Goal: Task Accomplishment & Management: Use online tool/utility

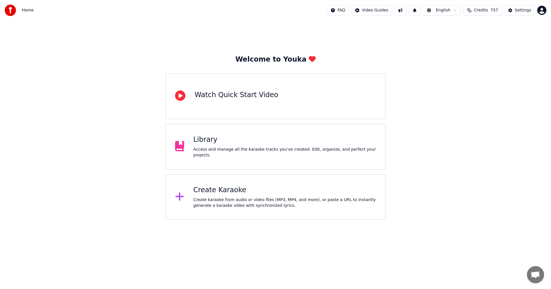
click at [209, 196] on div "Create Karaoke Create karaoke from audio or video files (MP3, MP4, and more), o…" at bounding box center [284, 197] width 183 height 23
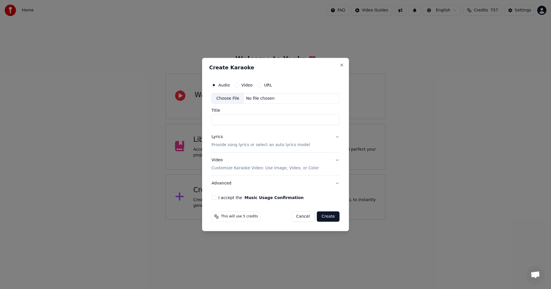
click at [229, 96] on div "Choose File" at bounding box center [228, 99] width 32 height 10
type input "**********"
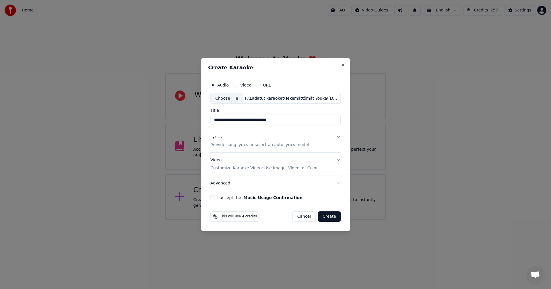
click at [338, 137] on button "Lyrics Provide song lyrics or select an auto lyrics model" at bounding box center [275, 141] width 130 height 23
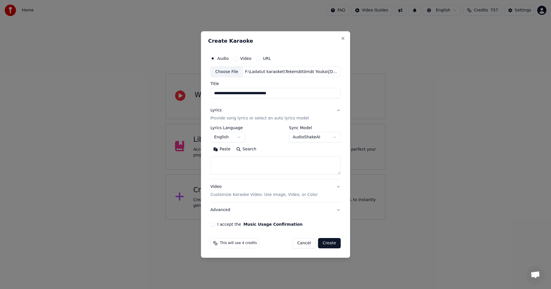
click at [228, 151] on button "Paste" at bounding box center [221, 149] width 23 height 9
click at [239, 137] on body "**********" at bounding box center [275, 110] width 551 height 220
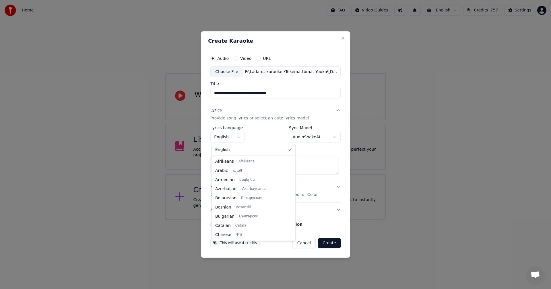
type textarea "**********"
select select "**"
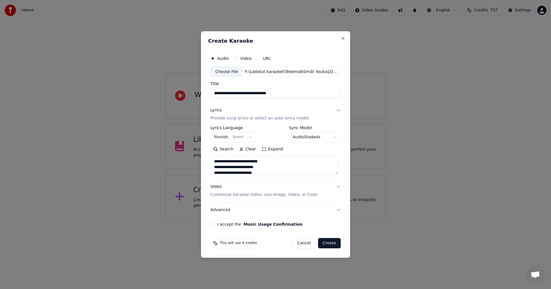
click at [215, 225] on button "I accept the Music Usage Confirmation" at bounding box center [212, 224] width 5 height 5
click at [333, 245] on button "Create" at bounding box center [329, 243] width 23 height 10
type textarea "**********"
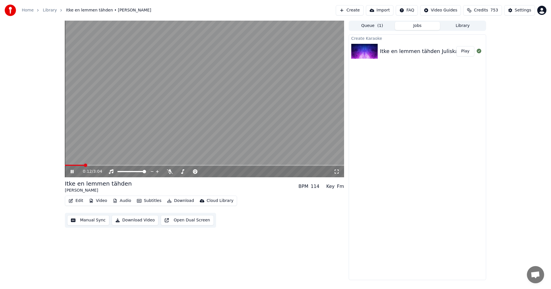
click at [72, 172] on icon at bounding box center [75, 172] width 13 height 5
click at [100, 202] on button "Video" at bounding box center [98, 201] width 23 height 8
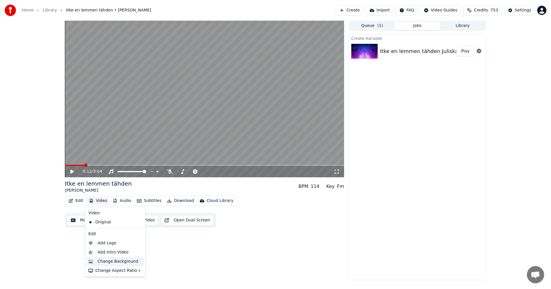
click at [116, 261] on div "Change Background" at bounding box center [118, 262] width 41 height 6
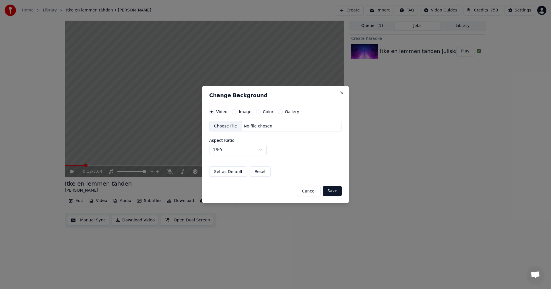
click at [234, 112] on button "Image" at bounding box center [234, 112] width 5 height 5
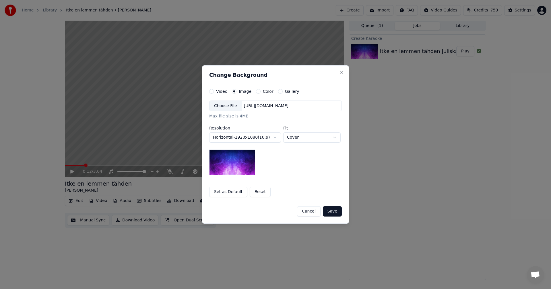
click at [229, 106] on div "Choose File" at bounding box center [225, 106] width 32 height 10
click at [339, 211] on button "Save" at bounding box center [332, 212] width 19 height 10
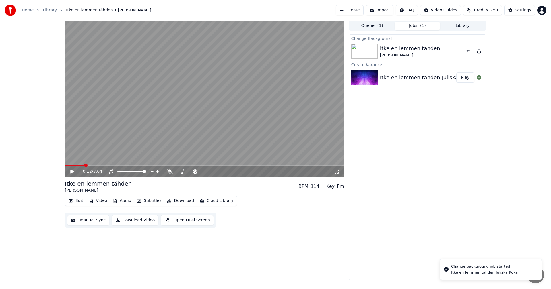
click at [79, 201] on button "Edit" at bounding box center [75, 201] width 19 height 8
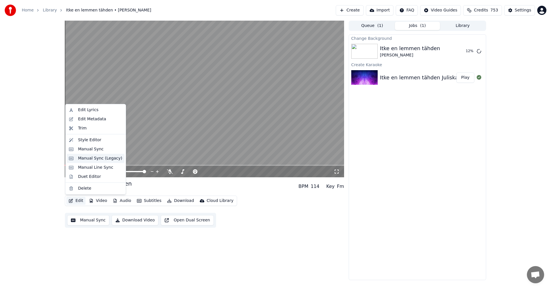
click at [98, 158] on div "Manual Sync (Legacy)" at bounding box center [100, 159] width 44 height 6
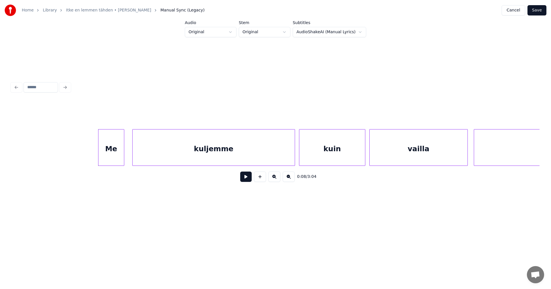
scroll to position [0, 723]
click at [106, 160] on div "Me" at bounding box center [111, 149] width 26 height 39
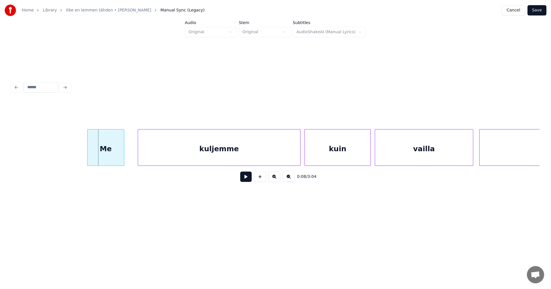
click at [88, 156] on div at bounding box center [88, 148] width 2 height 36
click at [246, 182] on button at bounding box center [245, 177] width 11 height 10
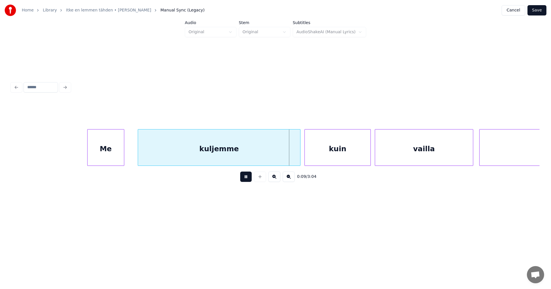
click at [247, 182] on button at bounding box center [245, 177] width 11 height 10
click at [297, 158] on div at bounding box center [297, 148] width 2 height 36
click at [247, 180] on button at bounding box center [245, 177] width 11 height 10
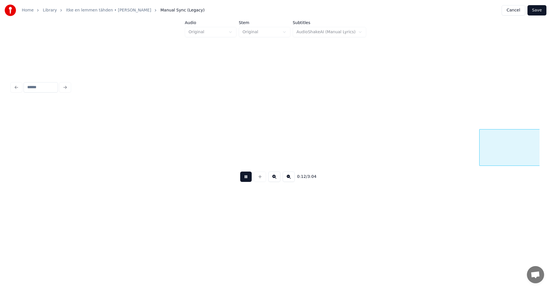
scroll to position [0, 1252]
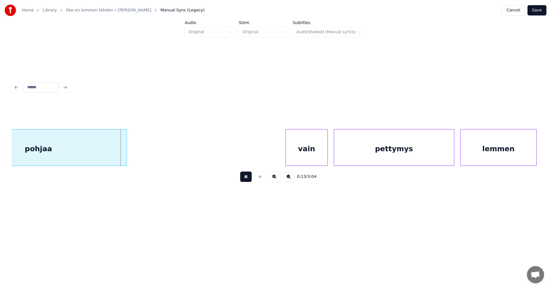
click at [248, 179] on button at bounding box center [245, 177] width 11 height 10
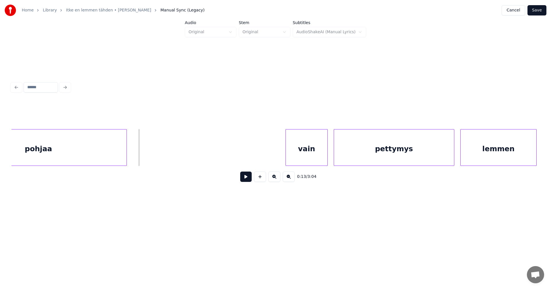
click at [291, 158] on div "vain" at bounding box center [307, 149] width 42 height 39
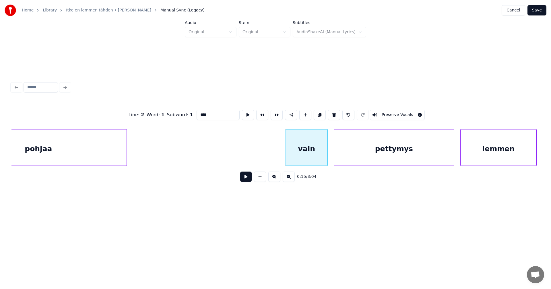
click at [249, 178] on button at bounding box center [245, 177] width 11 height 10
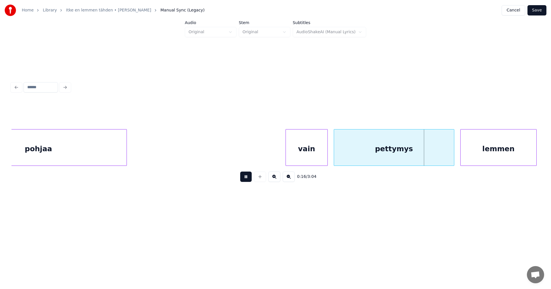
click at [249, 178] on button at bounding box center [245, 177] width 11 height 10
click at [250, 178] on button at bounding box center [245, 177] width 11 height 10
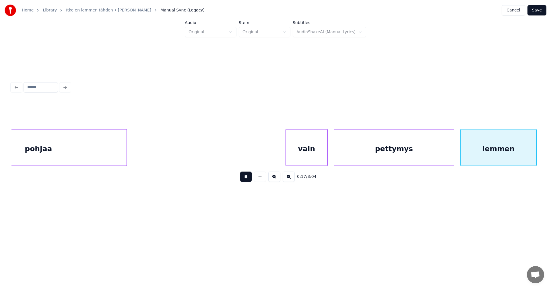
scroll to position [0, 1781]
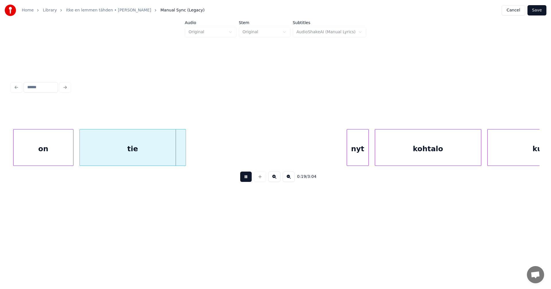
click at [250, 178] on button at bounding box center [245, 177] width 11 height 10
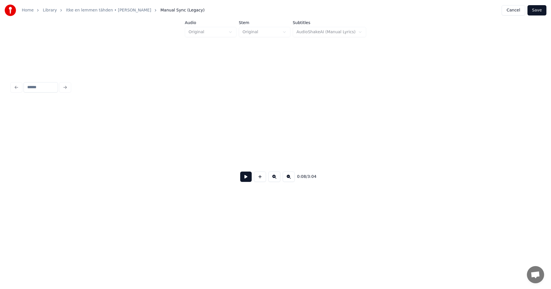
scroll to position [0, 815]
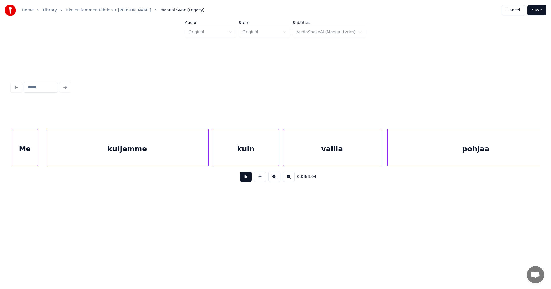
click at [540, 7] on button "Save" at bounding box center [536, 10] width 19 height 10
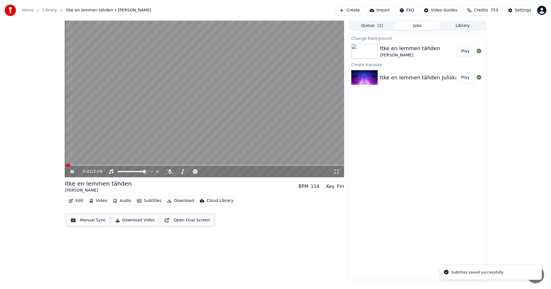
click at [80, 165] on span at bounding box center [204, 165] width 279 height 1
click at [170, 172] on icon at bounding box center [170, 172] width 6 height 5
click at [72, 173] on icon at bounding box center [75, 172] width 13 height 5
click at [81, 202] on button "Edit" at bounding box center [75, 201] width 19 height 8
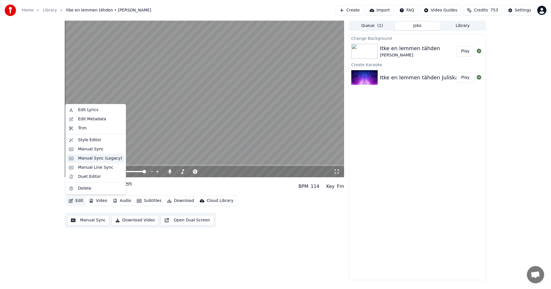
click at [94, 159] on div "Manual Sync (Legacy)" at bounding box center [100, 159] width 44 height 6
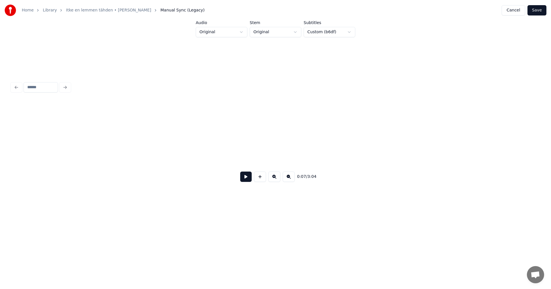
scroll to position [0, 799]
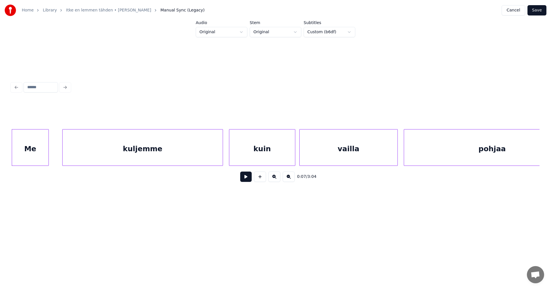
click at [11, 165] on div "0:07 / 3:04" at bounding box center [275, 134] width 532 height 114
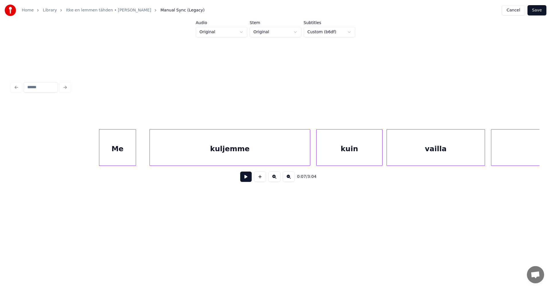
scroll to position [0, 707]
click at [247, 180] on button at bounding box center [245, 177] width 11 height 10
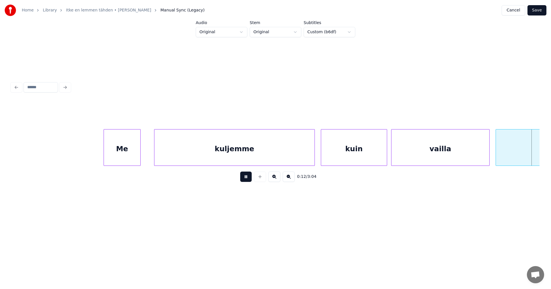
scroll to position [0, 1235]
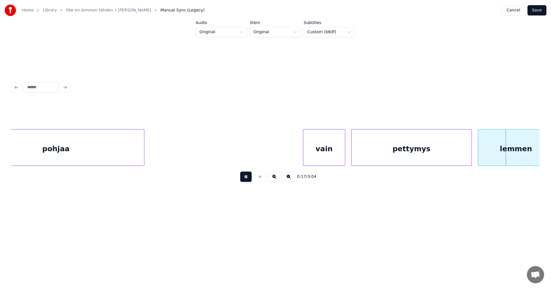
click at [247, 179] on button at bounding box center [245, 177] width 11 height 10
click at [386, 156] on div "pettymys" at bounding box center [411, 149] width 120 height 39
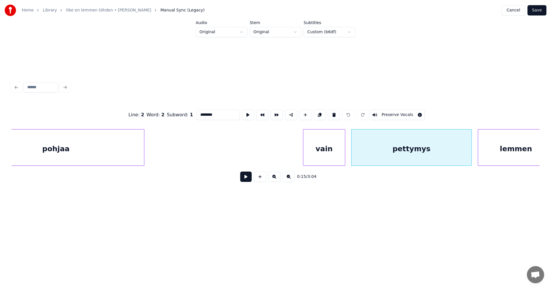
click at [249, 180] on button at bounding box center [245, 177] width 11 height 10
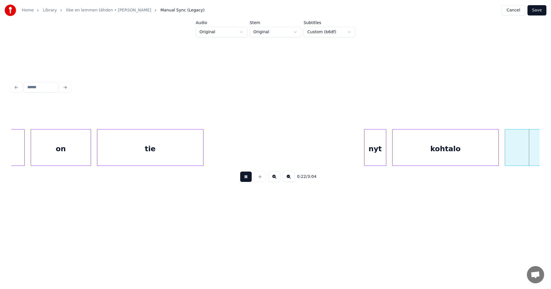
scroll to position [0, 2292]
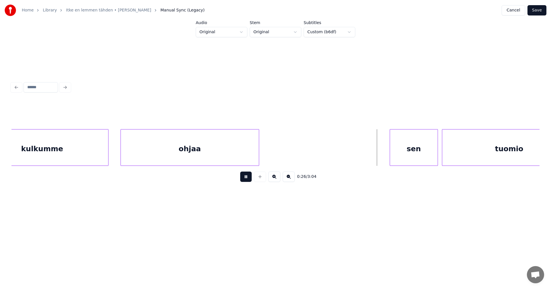
click at [249, 180] on button at bounding box center [245, 177] width 11 height 10
click at [400, 159] on div "sen" at bounding box center [411, 149] width 48 height 39
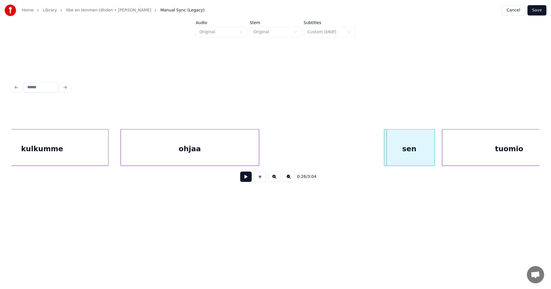
click at [384, 157] on div at bounding box center [385, 148] width 2 height 36
click at [249, 181] on button at bounding box center [245, 177] width 11 height 10
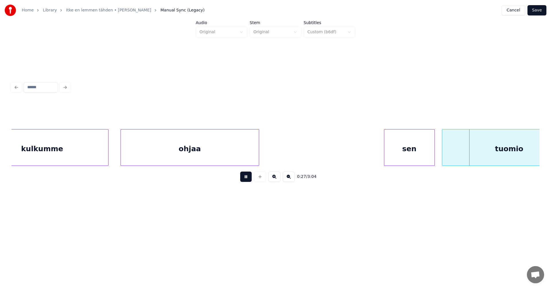
click at [248, 181] on button at bounding box center [245, 177] width 11 height 10
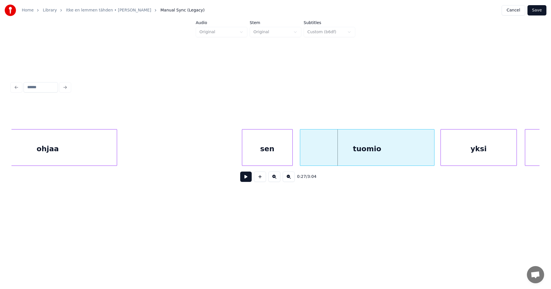
scroll to position [0, 2442]
click at [404, 142] on div "tuomio" at bounding box center [358, 149] width 134 height 39
click at [248, 179] on button at bounding box center [245, 177] width 11 height 10
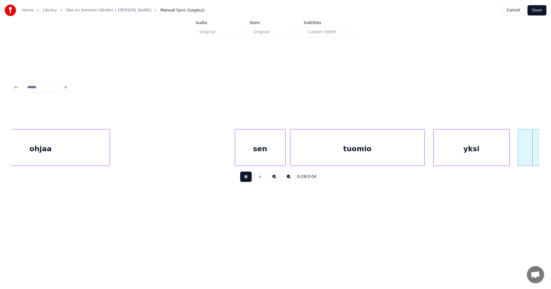
scroll to position [0, 2970]
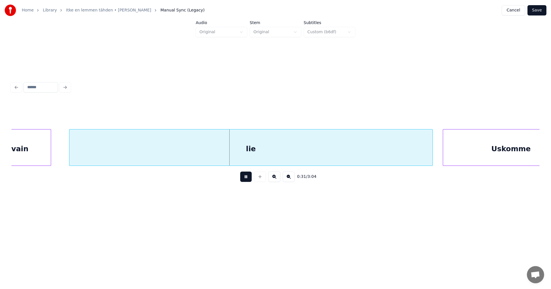
click at [248, 179] on button at bounding box center [245, 177] width 11 height 10
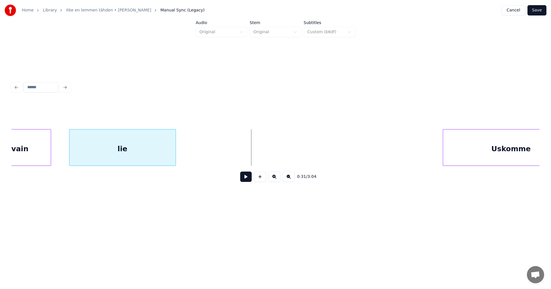
click at [175, 150] on div at bounding box center [175, 148] width 2 height 36
click at [245, 182] on button at bounding box center [245, 177] width 11 height 10
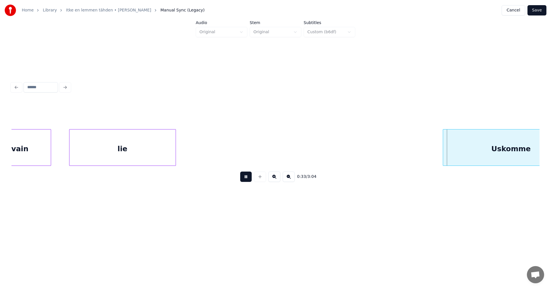
drag, startPoint x: 245, startPoint y: 181, endPoint x: 292, endPoint y: 184, distance: 46.6
click at [246, 181] on button at bounding box center [245, 177] width 11 height 10
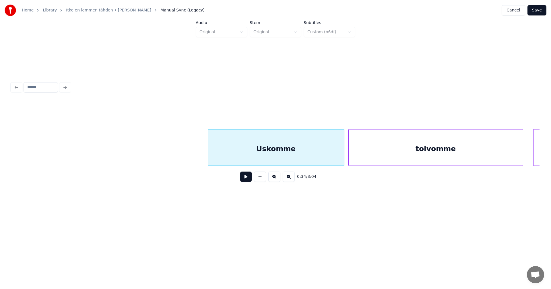
scroll to position [0, 3211]
click at [287, 150] on div "Uskomme" at bounding box center [265, 149] width 136 height 39
click at [242, 181] on button at bounding box center [245, 177] width 11 height 10
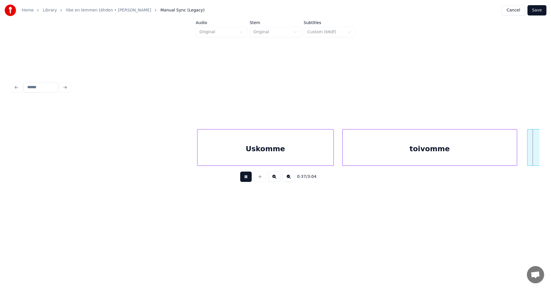
scroll to position [0, 3741]
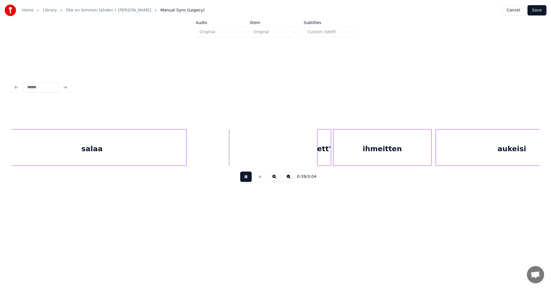
click at [243, 180] on button at bounding box center [245, 177] width 11 height 10
click at [320, 157] on div "ett'" at bounding box center [319, 149] width 13 height 39
click at [250, 181] on button at bounding box center [245, 177] width 11 height 10
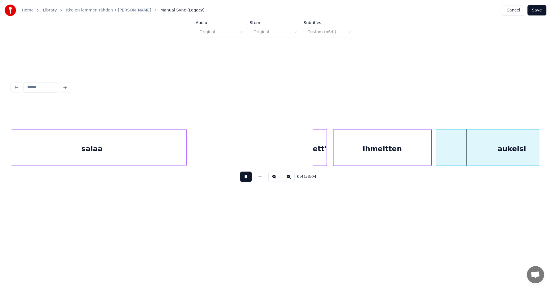
click at [250, 181] on button at bounding box center [245, 177] width 11 height 10
click at [365, 163] on div "ihmeitten" at bounding box center [382, 149] width 98 height 39
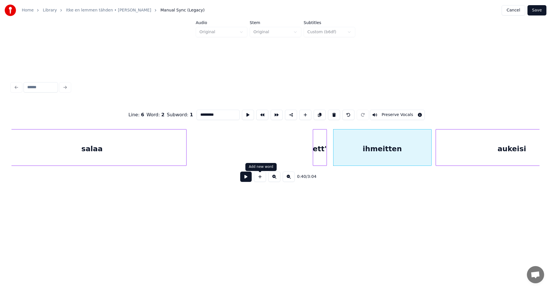
click at [250, 180] on button at bounding box center [245, 177] width 11 height 10
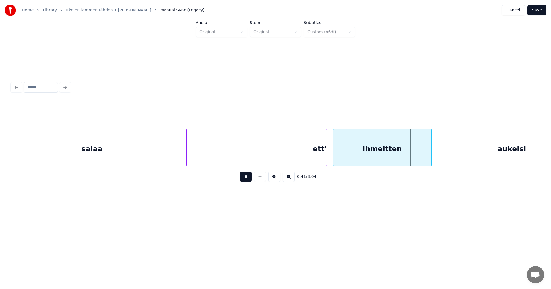
click at [250, 180] on button at bounding box center [245, 177] width 11 height 10
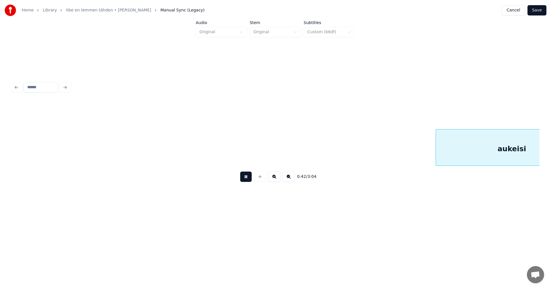
scroll to position [0, 4269]
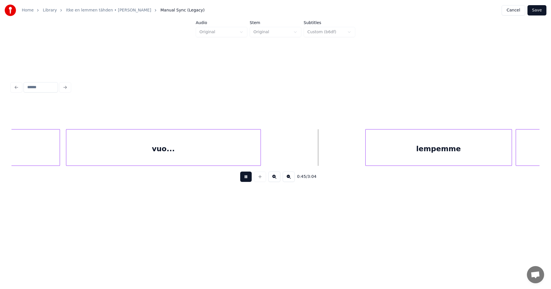
click at [250, 180] on button at bounding box center [245, 177] width 11 height 10
click at [405, 163] on div "lempemme" at bounding box center [438, 149] width 146 height 39
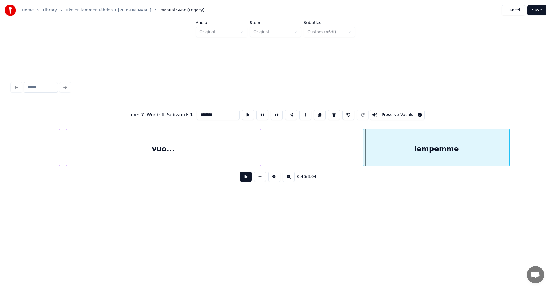
click at [403, 162] on div "lempemme" at bounding box center [436, 149] width 146 height 39
click at [344, 157] on div at bounding box center [343, 148] width 2 height 36
click at [249, 178] on button at bounding box center [245, 177] width 11 height 10
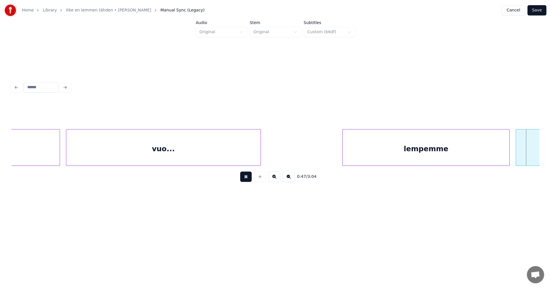
click at [249, 178] on button at bounding box center [245, 177] width 11 height 10
click at [342, 156] on div at bounding box center [343, 148] width 2 height 36
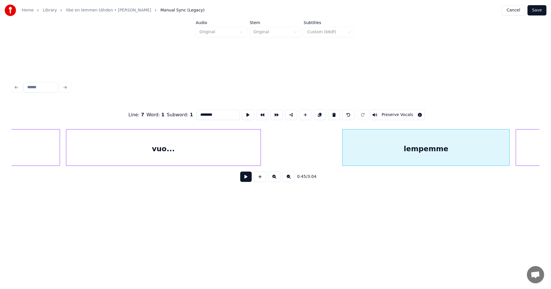
click at [251, 181] on button at bounding box center [245, 177] width 11 height 10
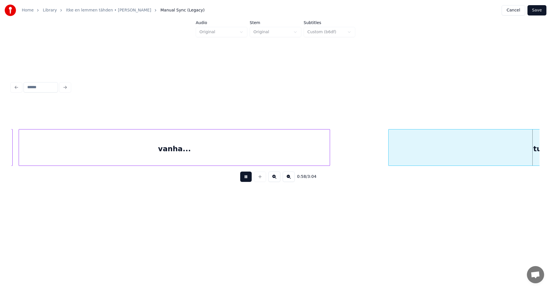
scroll to position [0, 5855]
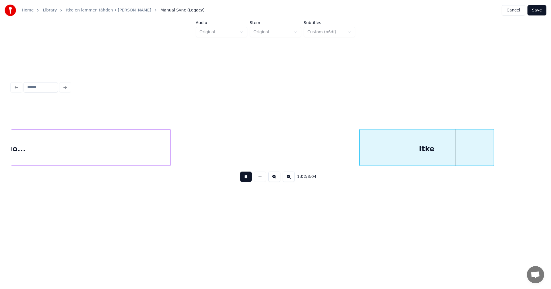
click at [250, 180] on button at bounding box center [245, 177] width 11 height 10
click at [389, 158] on div "Itke" at bounding box center [422, 149] width 134 height 39
click at [248, 179] on button at bounding box center [245, 177] width 11 height 10
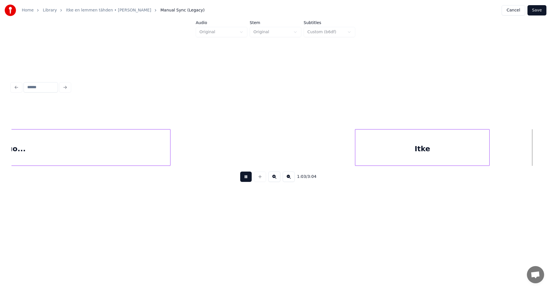
scroll to position [0, 6383]
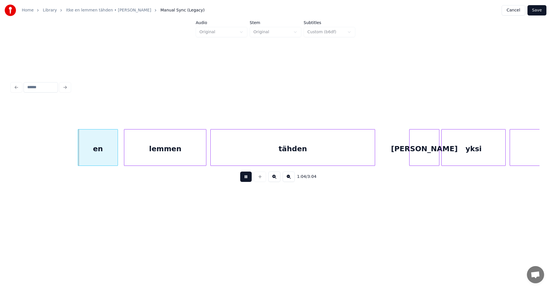
click at [248, 179] on button at bounding box center [245, 177] width 11 height 10
click at [113, 155] on div "en" at bounding box center [97, 149] width 40 height 39
click at [243, 179] on button at bounding box center [245, 177] width 11 height 10
drag, startPoint x: 243, startPoint y: 179, endPoint x: 292, endPoint y: 179, distance: 48.5
click at [244, 179] on button at bounding box center [245, 177] width 11 height 10
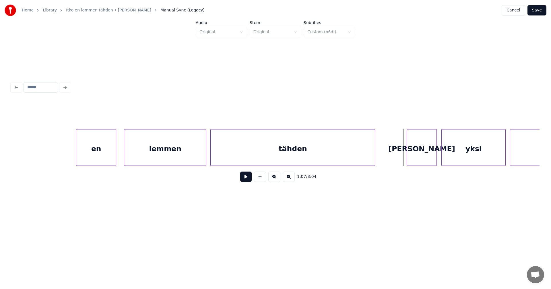
click at [420, 160] on div "[PERSON_NAME]" at bounding box center [422, 149] width 30 height 39
click at [251, 180] on button at bounding box center [245, 177] width 11 height 10
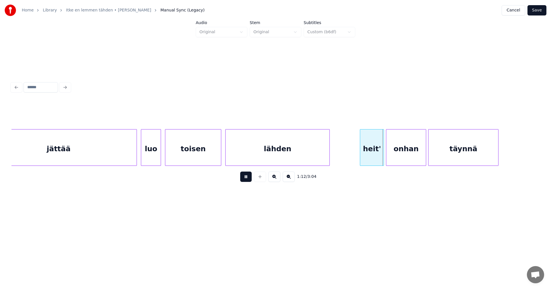
click at [251, 180] on button at bounding box center [245, 177] width 11 height 10
click at [379, 161] on div at bounding box center [380, 148] width 2 height 36
click at [395, 160] on div "onhan" at bounding box center [403, 149] width 40 height 39
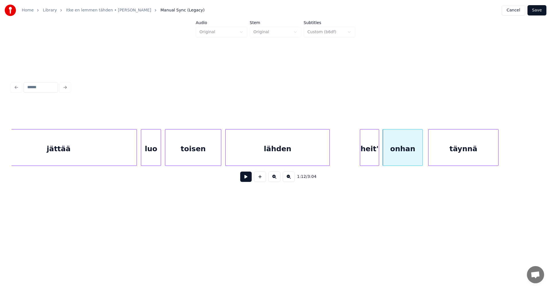
click at [374, 161] on div "heit'" at bounding box center [369, 149] width 19 height 39
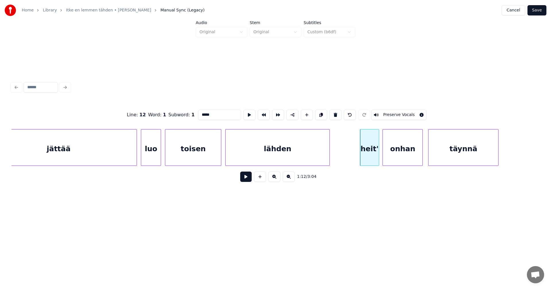
click at [242, 177] on button at bounding box center [245, 177] width 11 height 10
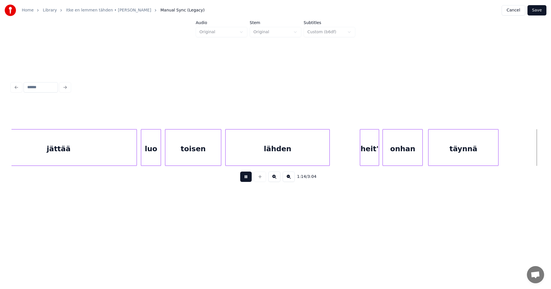
scroll to position [0, 7441]
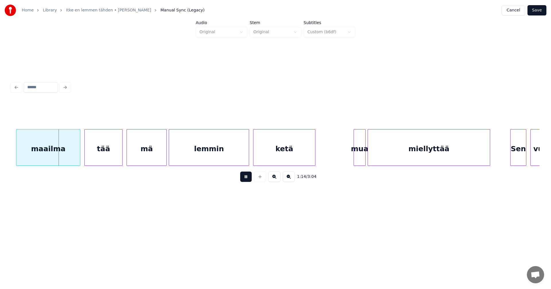
click at [242, 178] on button at bounding box center [245, 177] width 11 height 10
click at [62, 154] on div "maailma" at bounding box center [46, 149] width 64 height 39
click at [102, 157] on div "tää" at bounding box center [104, 149] width 38 height 39
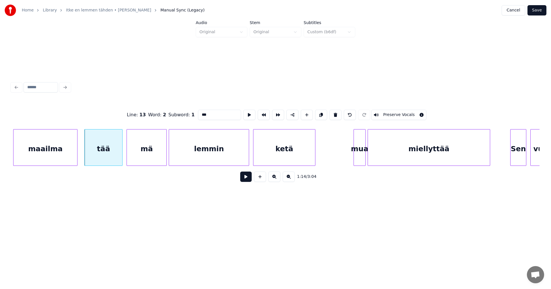
click at [245, 180] on button at bounding box center [245, 177] width 11 height 10
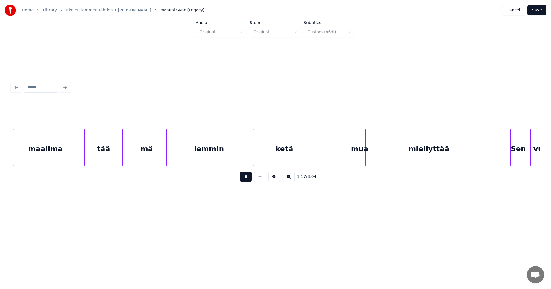
click at [245, 180] on button at bounding box center [245, 177] width 11 height 10
click at [357, 158] on div "mua" at bounding box center [357, 149] width 11 height 39
click at [348, 158] on div at bounding box center [348, 148] width 2 height 36
click at [248, 179] on button at bounding box center [245, 177] width 11 height 10
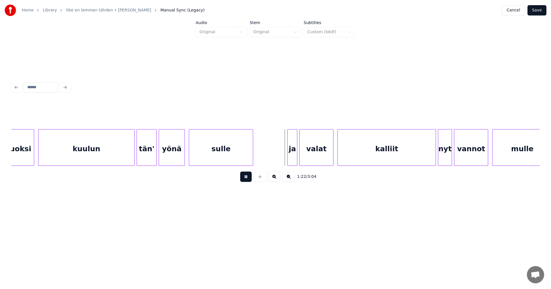
click at [248, 179] on button at bounding box center [245, 177] width 11 height 10
click at [292, 159] on div "ja" at bounding box center [290, 149] width 9 height 39
click at [285, 159] on div at bounding box center [285, 148] width 2 height 36
click at [248, 178] on button at bounding box center [245, 177] width 11 height 10
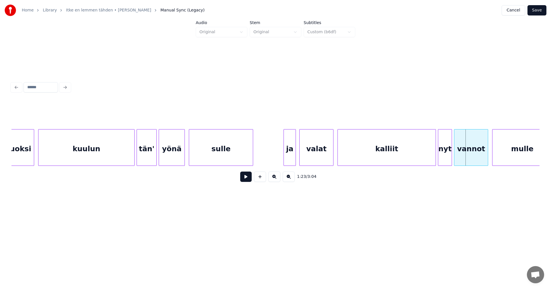
click at [375, 149] on div "kalliit" at bounding box center [387, 149] width 98 height 39
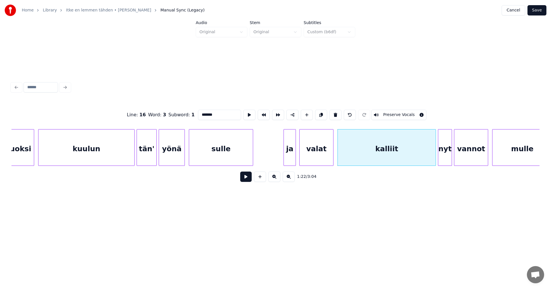
click at [249, 180] on button at bounding box center [245, 177] width 11 height 10
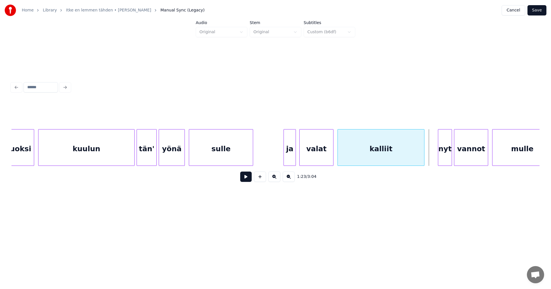
click at [423, 157] on div at bounding box center [423, 148] width 2 height 36
click at [436, 158] on div "nyt" at bounding box center [436, 149] width 13 height 39
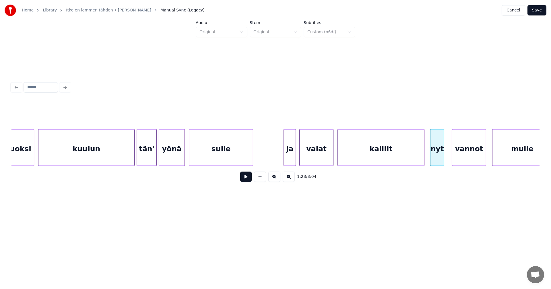
click at [461, 156] on div "vannot" at bounding box center [469, 149] width 34 height 39
click at [439, 155] on div "nyt" at bounding box center [436, 149] width 13 height 39
click at [420, 154] on div at bounding box center [421, 148] width 2 height 36
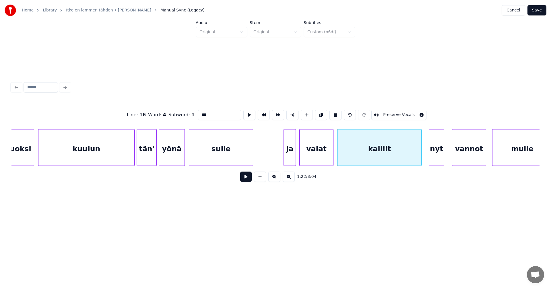
click at [429, 154] on div at bounding box center [430, 148] width 2 height 36
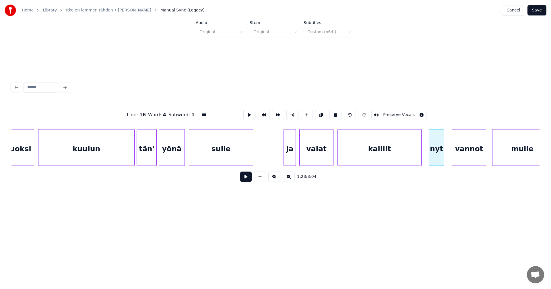
click at [249, 178] on button at bounding box center [245, 177] width 11 height 10
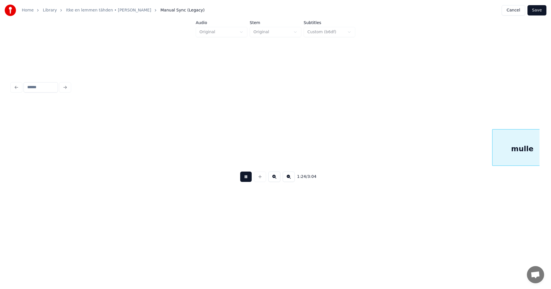
scroll to position [0, 8497]
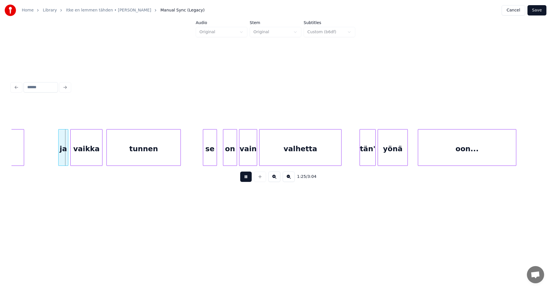
click at [249, 178] on button at bounding box center [245, 177] width 11 height 10
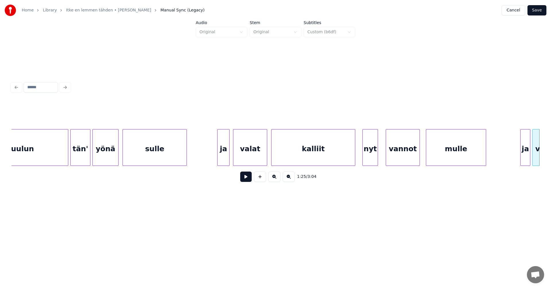
click at [454, 158] on div "mulle" at bounding box center [456, 149] width 60 height 39
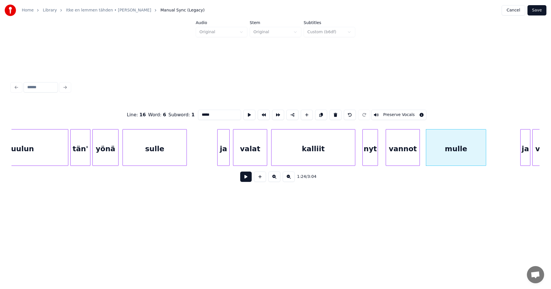
click at [244, 179] on button at bounding box center [245, 177] width 11 height 10
click at [246, 179] on button at bounding box center [245, 177] width 11 height 10
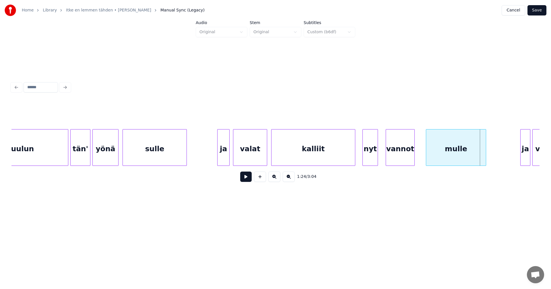
click at [412, 157] on div at bounding box center [413, 148] width 2 height 36
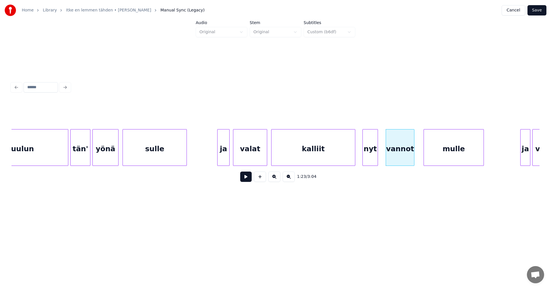
click at [437, 157] on div "mulle" at bounding box center [454, 149] width 60 height 39
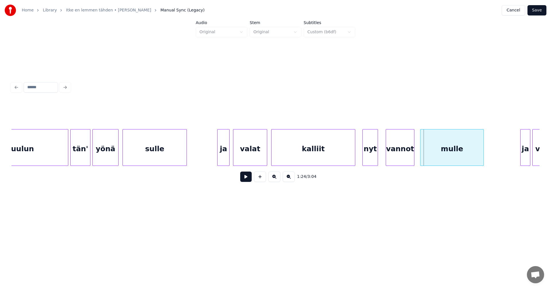
click at [421, 157] on div at bounding box center [421, 148] width 2 height 36
click at [251, 180] on button at bounding box center [245, 177] width 11 height 10
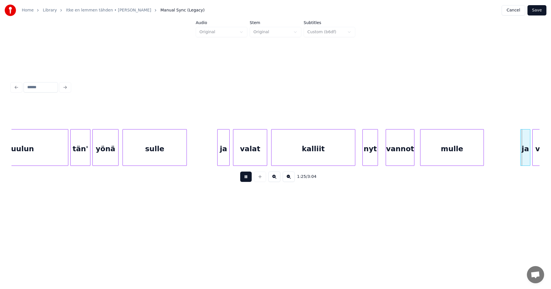
click at [251, 180] on button at bounding box center [245, 177] width 11 height 10
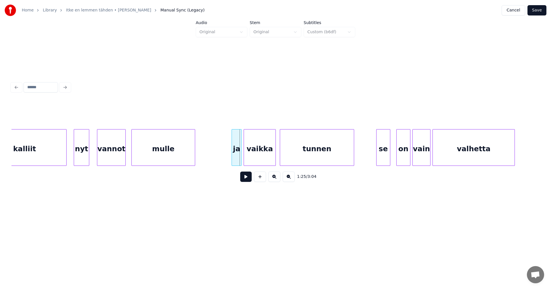
scroll to position [0, 8333]
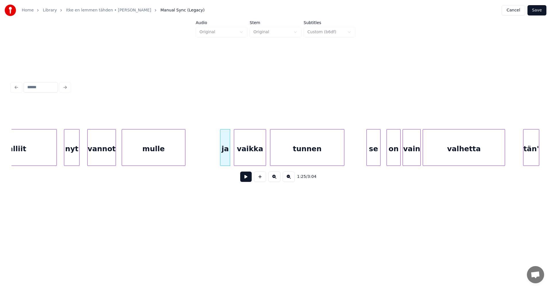
click at [226, 152] on div "ja" at bounding box center [224, 149] width 9 height 39
click at [248, 153] on div "vaikka" at bounding box center [249, 149] width 32 height 39
click at [248, 178] on button at bounding box center [245, 177] width 11 height 10
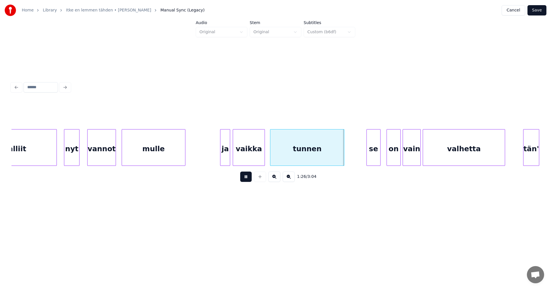
click at [248, 178] on button at bounding box center [245, 177] width 11 height 10
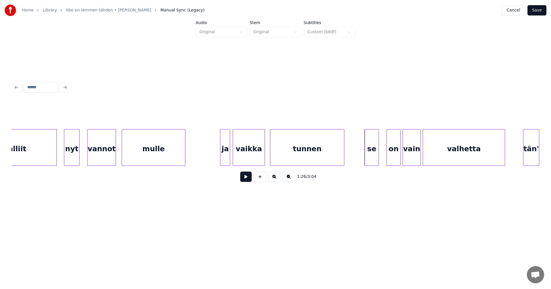
click at [373, 154] on div "se" at bounding box center [371, 149] width 13 height 39
click at [389, 155] on div "on" at bounding box center [389, 149] width 13 height 39
click at [410, 154] on div "vain" at bounding box center [409, 149] width 17 height 39
click at [374, 149] on div "se" at bounding box center [371, 149] width 13 height 39
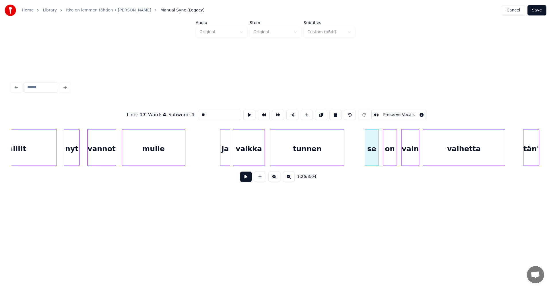
click at [250, 178] on button at bounding box center [245, 177] width 11 height 10
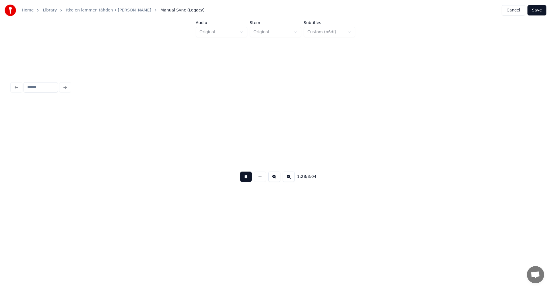
scroll to position [0, 8861]
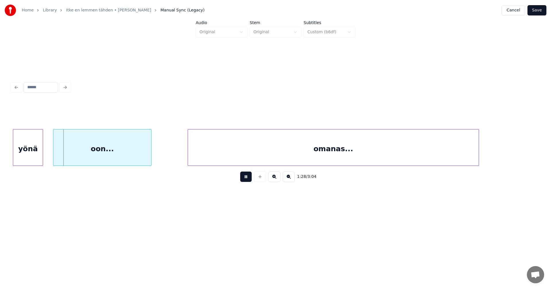
drag, startPoint x: 250, startPoint y: 178, endPoint x: 41, endPoint y: 167, distance: 209.7
click at [249, 178] on button at bounding box center [245, 177] width 11 height 10
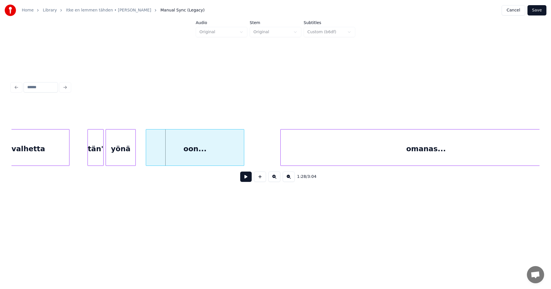
scroll to position [0, 8758]
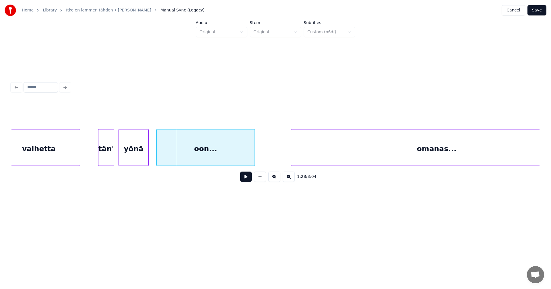
click at [125, 155] on div "yönä" at bounding box center [134, 149] width 30 height 39
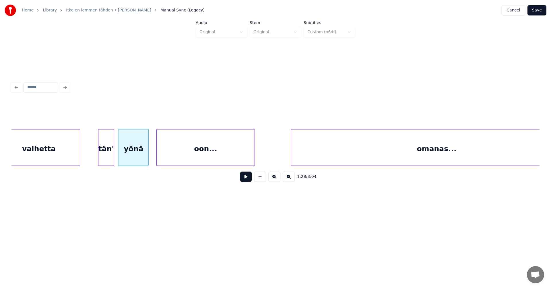
click at [244, 181] on button at bounding box center [245, 177] width 11 height 10
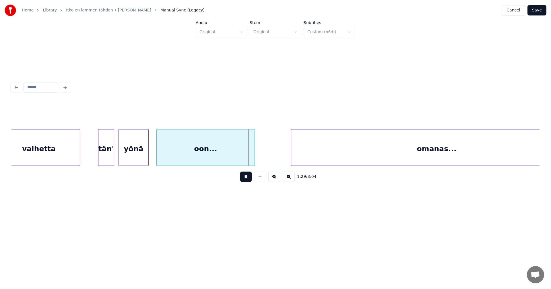
click at [244, 181] on button at bounding box center [245, 177] width 11 height 10
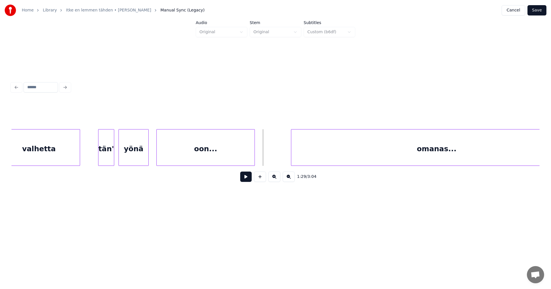
click at [140, 155] on div "yönä" at bounding box center [134, 149] width 30 height 39
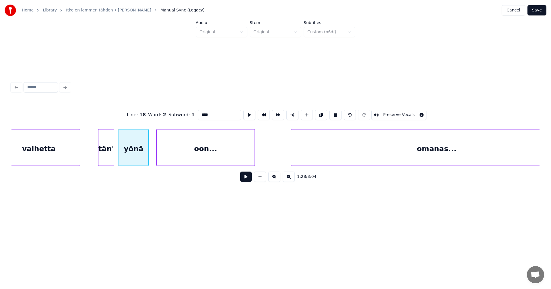
click at [244, 181] on button at bounding box center [245, 177] width 11 height 10
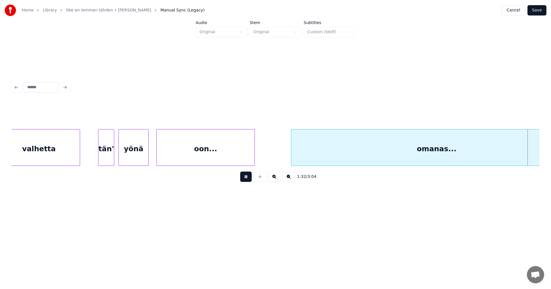
scroll to position [0, 9287]
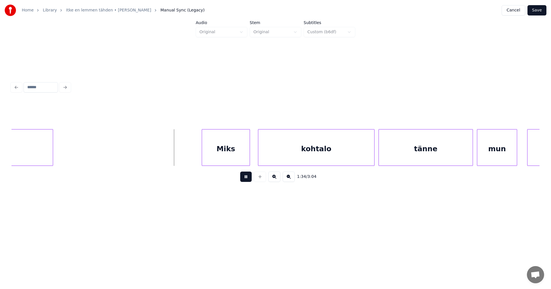
click at [244, 181] on button at bounding box center [245, 177] width 11 height 10
click at [211, 157] on div "Miks" at bounding box center [207, 149] width 48 height 39
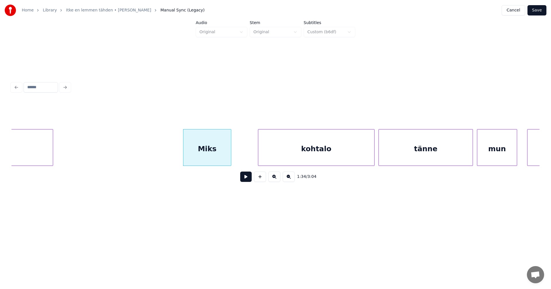
click at [248, 179] on button at bounding box center [245, 177] width 11 height 10
click at [246, 179] on button at bounding box center [245, 177] width 11 height 10
click at [245, 179] on button at bounding box center [245, 177] width 11 height 10
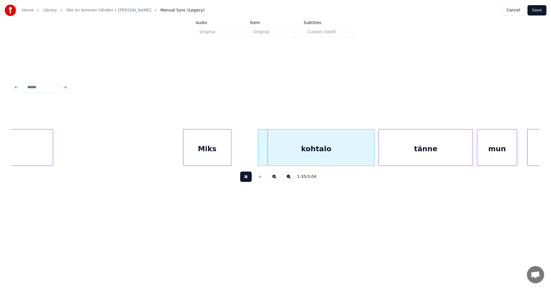
click at [245, 179] on button at bounding box center [245, 177] width 11 height 10
click at [283, 160] on div "kohtalo" at bounding box center [311, 149] width 116 height 39
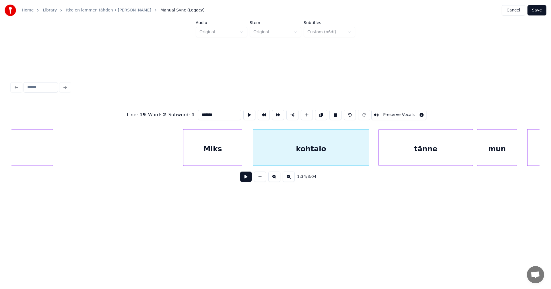
click at [241, 159] on div at bounding box center [241, 148] width 2 height 36
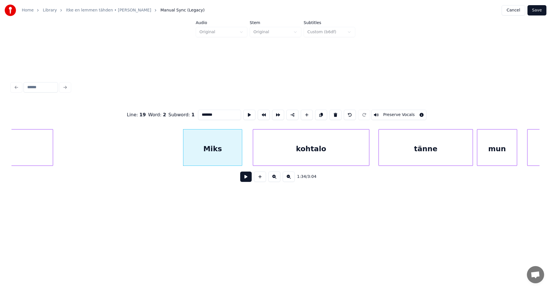
click at [244, 177] on button at bounding box center [245, 177] width 11 height 10
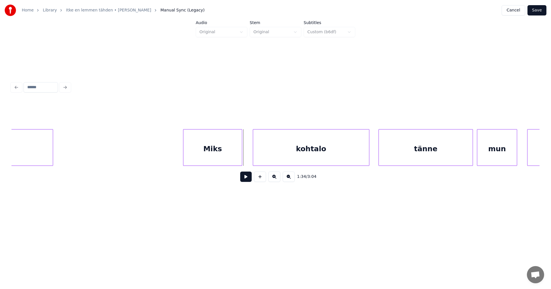
click at [244, 177] on button at bounding box center [245, 177] width 11 height 10
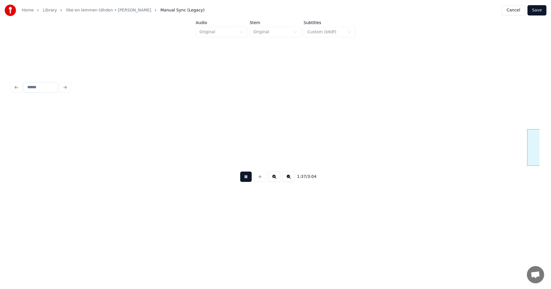
scroll to position [0, 9815]
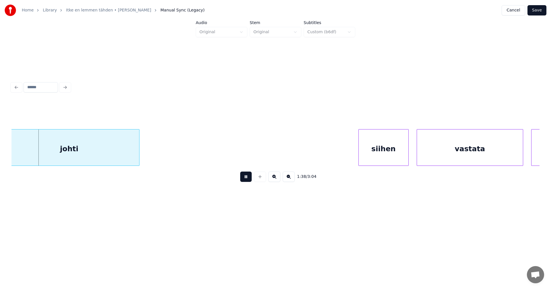
click at [244, 177] on button at bounding box center [245, 177] width 11 height 10
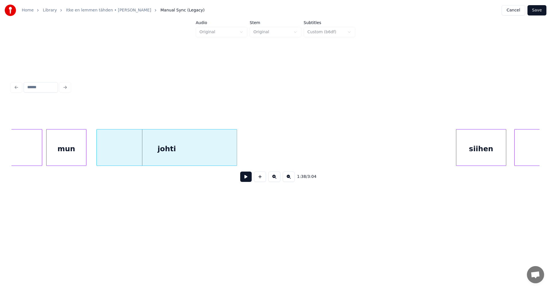
scroll to position [0, 9712]
click at [85, 160] on div "mun" at bounding box center [72, 149] width 40 height 39
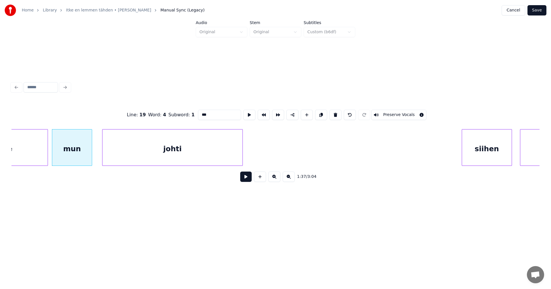
click at [246, 182] on button at bounding box center [245, 177] width 11 height 10
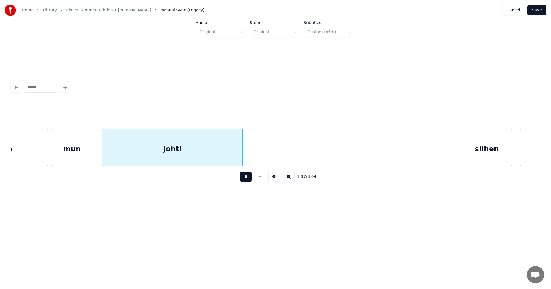
click at [246, 182] on button at bounding box center [245, 177] width 11 height 10
click at [205, 161] on div "johti" at bounding box center [171, 149] width 140 height 39
click at [244, 178] on button at bounding box center [245, 177] width 11 height 10
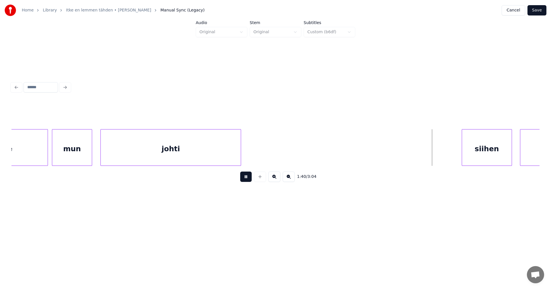
click at [244, 178] on button at bounding box center [245, 177] width 11 height 10
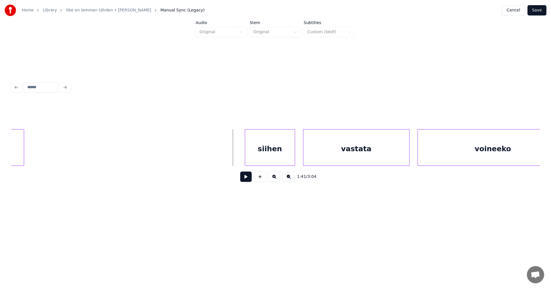
scroll to position [0, 9930]
click at [288, 159] on div "siihen" at bounding box center [269, 149] width 50 height 39
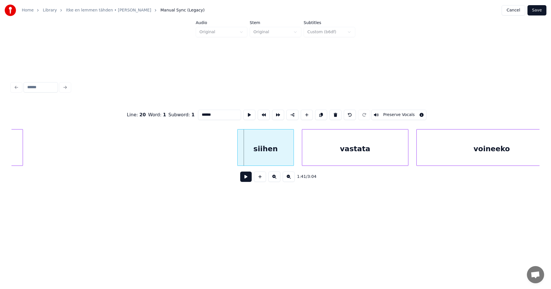
click at [239, 158] on div at bounding box center [239, 148] width 2 height 36
click at [246, 178] on button at bounding box center [245, 177] width 11 height 10
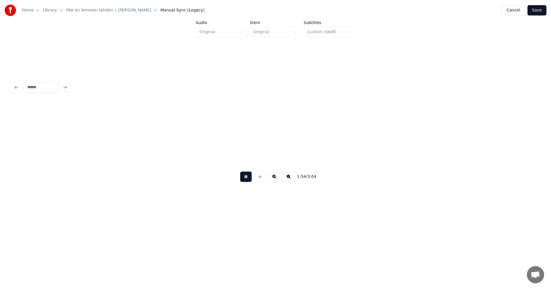
scroll to position [0, 11516]
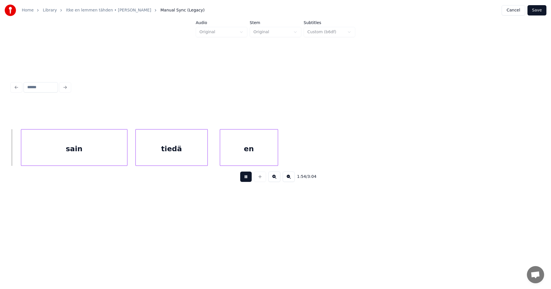
click at [247, 178] on button at bounding box center [245, 177] width 11 height 10
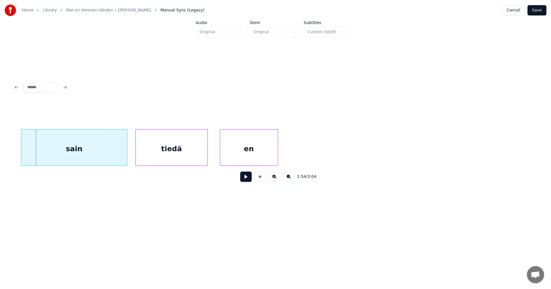
scroll to position [0, 11054]
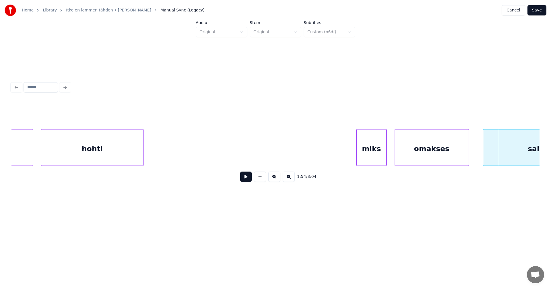
click at [368, 162] on div "miks" at bounding box center [372, 149] width 30 height 39
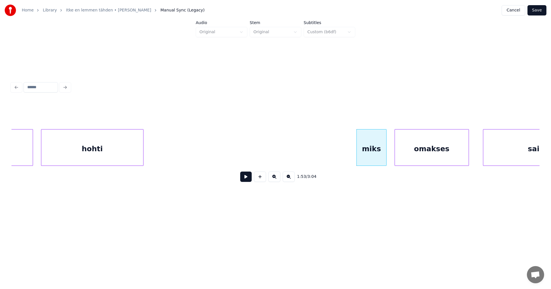
click at [414, 160] on div "omakses" at bounding box center [432, 149] width 74 height 39
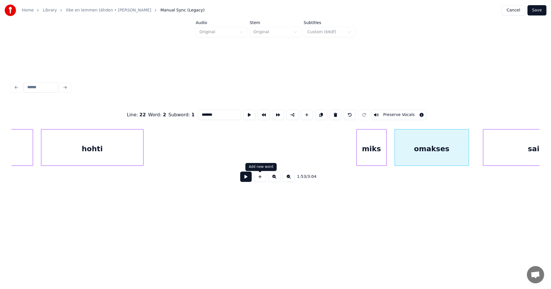
click at [246, 182] on button at bounding box center [245, 177] width 11 height 10
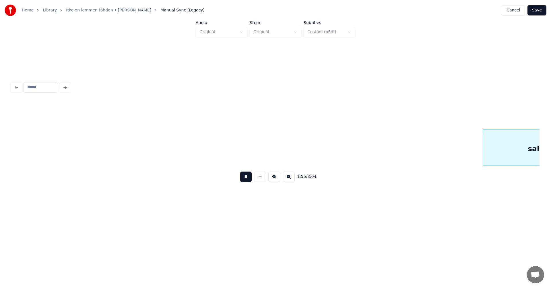
scroll to position [0, 11582]
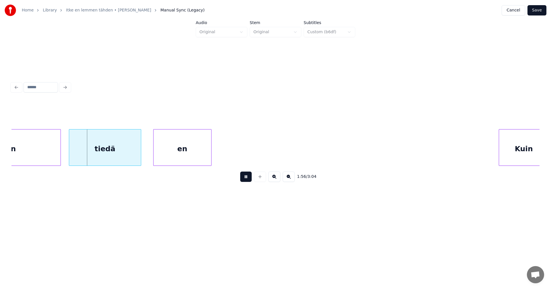
click at [247, 181] on button at bounding box center [245, 177] width 11 height 10
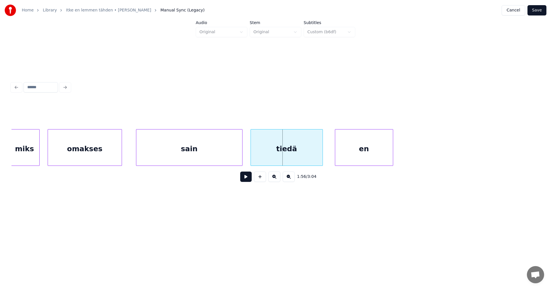
scroll to position [0, 11399]
click at [27, 158] on div "miks" at bounding box center [27, 149] width 30 height 39
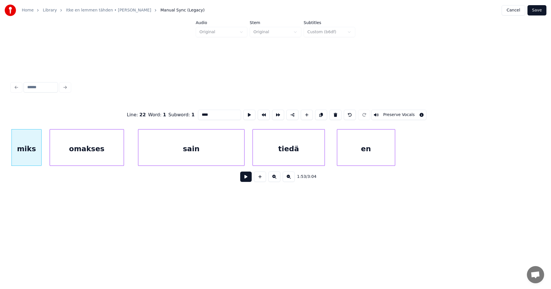
click at [243, 182] on button at bounding box center [245, 177] width 11 height 10
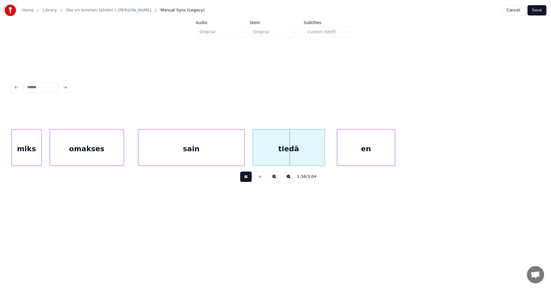
click at [244, 182] on button at bounding box center [245, 177] width 11 height 10
click at [225, 161] on div "sain" at bounding box center [191, 149] width 106 height 39
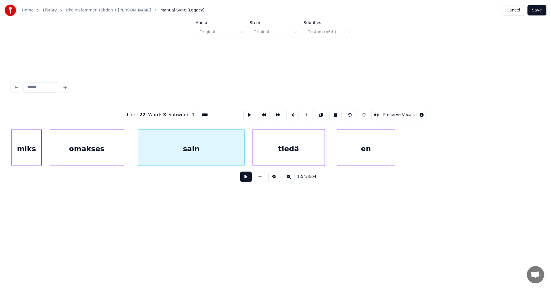
click at [243, 180] on button at bounding box center [245, 177] width 11 height 10
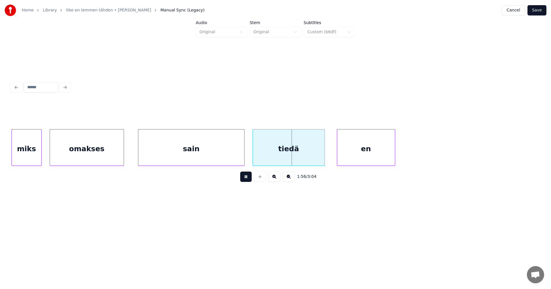
click at [243, 180] on button at bounding box center [245, 177] width 11 height 10
click at [226, 157] on div "sain" at bounding box center [191, 149] width 106 height 39
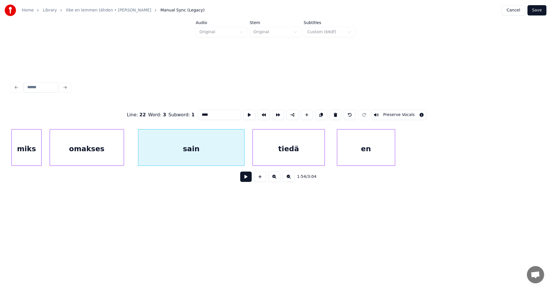
click at [248, 181] on button at bounding box center [245, 177] width 11 height 10
click at [18, 154] on div "miks" at bounding box center [27, 149] width 30 height 39
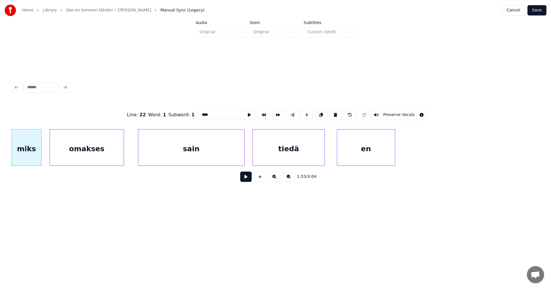
click at [247, 182] on button at bounding box center [245, 177] width 11 height 10
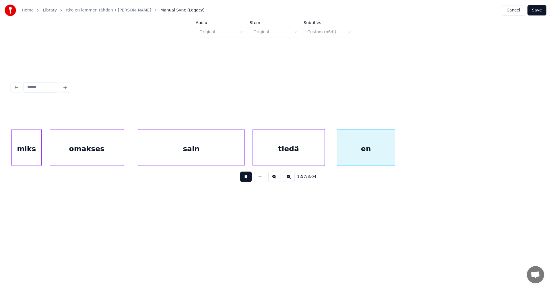
click at [247, 182] on button at bounding box center [245, 177] width 11 height 10
click at [220, 160] on div "sain" at bounding box center [191, 149] width 106 height 39
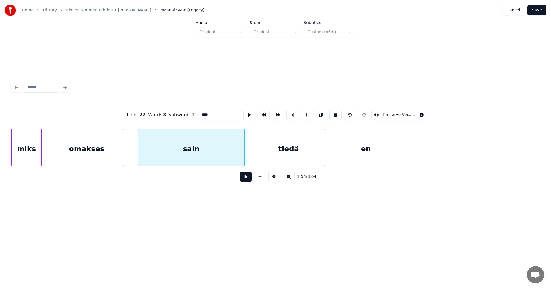
click at [244, 181] on button at bounding box center [245, 177] width 11 height 10
click at [27, 144] on div "miks" at bounding box center [27, 149] width 30 height 39
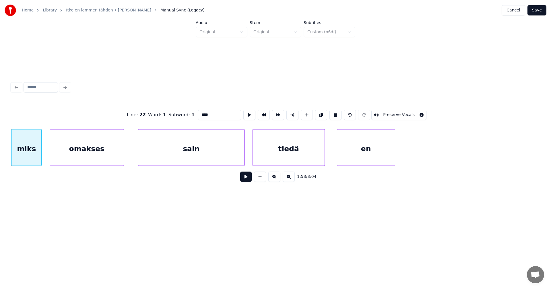
click at [247, 182] on button at bounding box center [245, 177] width 11 height 10
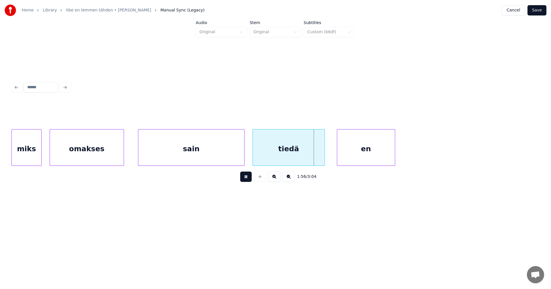
click at [246, 182] on button at bounding box center [245, 177] width 11 height 10
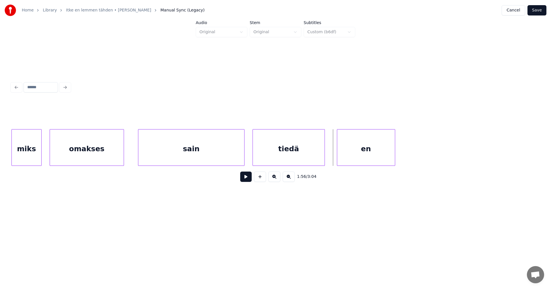
click at [242, 161] on div at bounding box center [243, 148] width 2 height 36
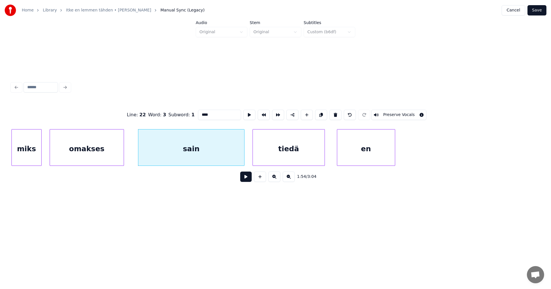
click at [248, 182] on button at bounding box center [245, 177] width 11 height 10
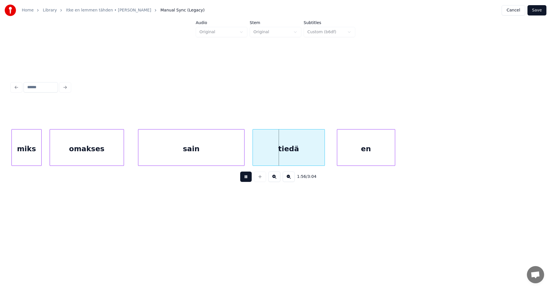
click at [248, 182] on button at bounding box center [245, 177] width 11 height 10
click at [35, 154] on div "miks" at bounding box center [27, 149] width 30 height 39
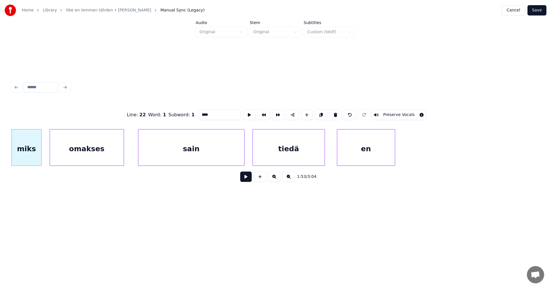
click at [243, 181] on button at bounding box center [245, 177] width 11 height 10
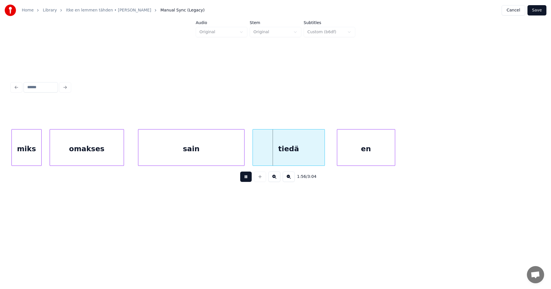
click at [244, 180] on button at bounding box center [245, 177] width 11 height 10
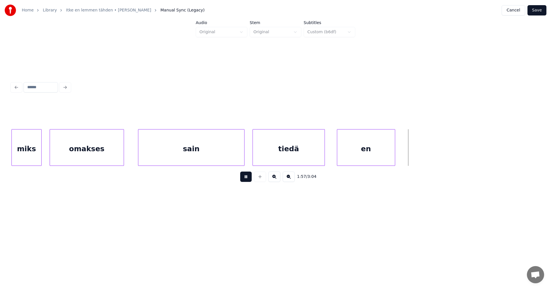
click at [244, 180] on button at bounding box center [245, 177] width 11 height 10
click at [246, 181] on button at bounding box center [245, 177] width 11 height 10
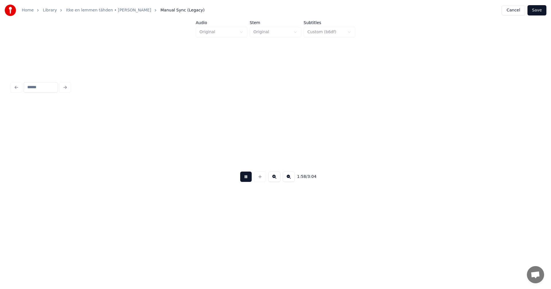
scroll to position [0, 11928]
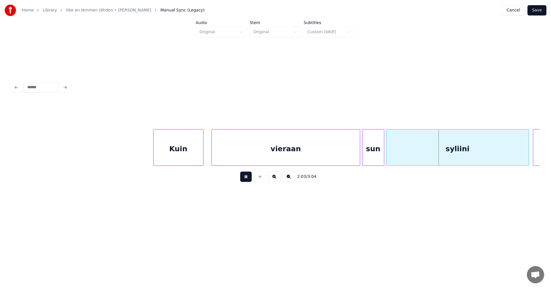
click at [412, 229] on html "Home Library Itke en lemmen tähden • Juliska Koka Manual Sync (Legacy) Cancel S…" at bounding box center [275, 114] width 551 height 229
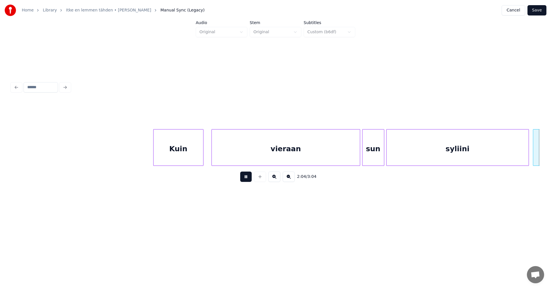
scroll to position [0, 12457]
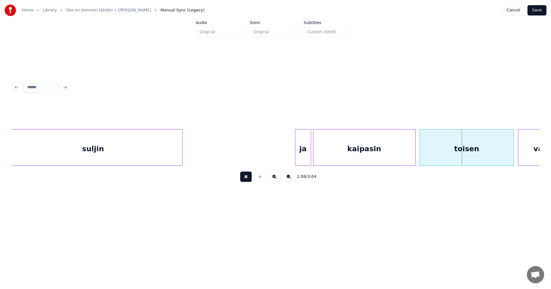
drag, startPoint x: 408, startPoint y: 225, endPoint x: 363, endPoint y: 216, distance: 46.2
click at [408, 225] on html "Home Library Itke en lemmen tähden • Juliska Koka Manual Sync (Legacy) Cancel S…" at bounding box center [275, 114] width 551 height 229
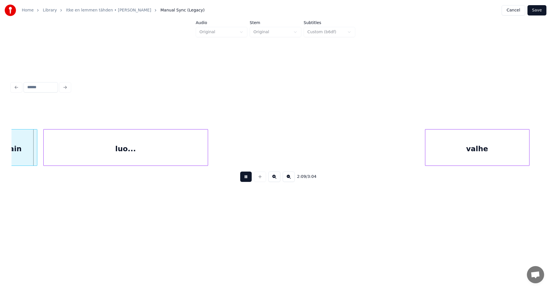
click at [247, 177] on button at bounding box center [245, 177] width 11 height 10
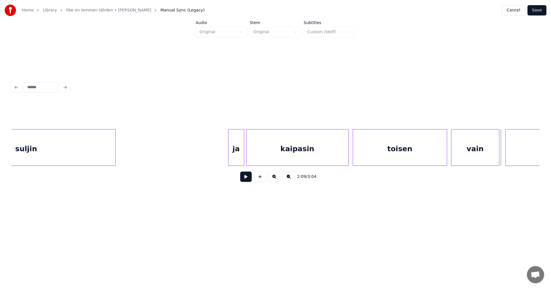
scroll to position [0, 12062]
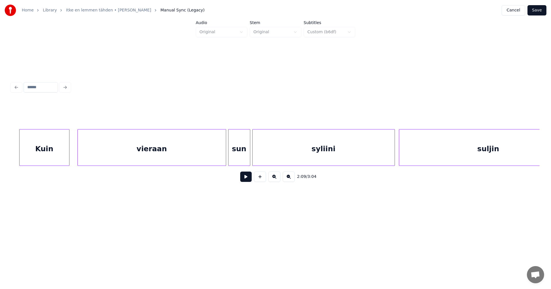
click at [213, 161] on div "vieraan" at bounding box center [152, 149] width 148 height 39
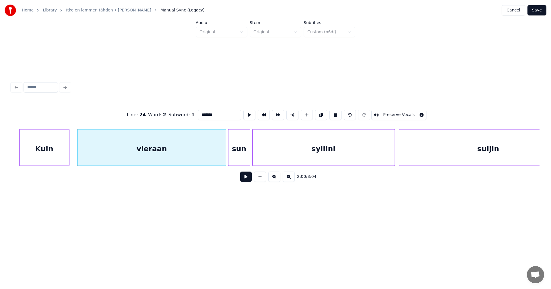
click at [243, 182] on button at bounding box center [245, 177] width 11 height 10
click at [243, 180] on button at bounding box center [245, 177] width 11 height 10
click at [223, 157] on div at bounding box center [223, 148] width 2 height 36
click at [247, 178] on button at bounding box center [245, 177] width 11 height 10
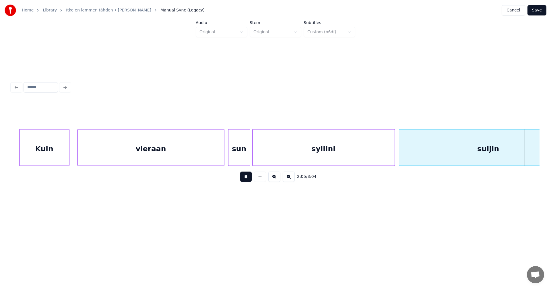
scroll to position [0, 12589]
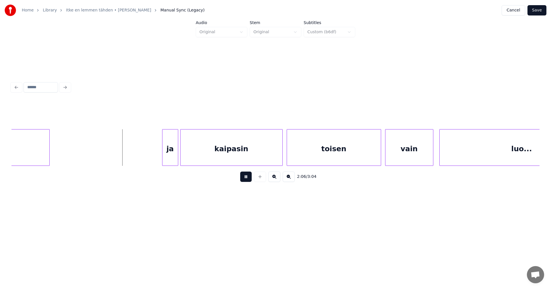
click at [247, 178] on button at bounding box center [245, 177] width 11 height 10
click at [178, 150] on div at bounding box center [179, 148] width 2 height 36
click at [170, 151] on div "ja" at bounding box center [167, 149] width 17 height 39
click at [419, 229] on html "Home Library Itke en lemmen tähden • Juliska Koka Manual Sync (Legacy) Cancel S…" at bounding box center [275, 114] width 551 height 229
click at [249, 176] on button at bounding box center [245, 177] width 11 height 10
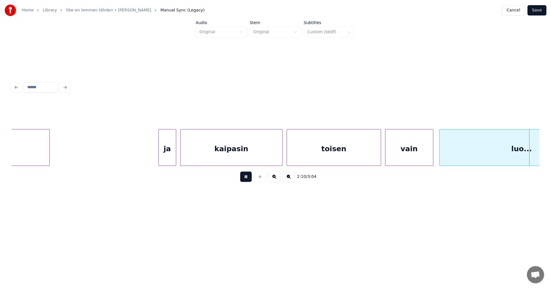
scroll to position [0, 13119]
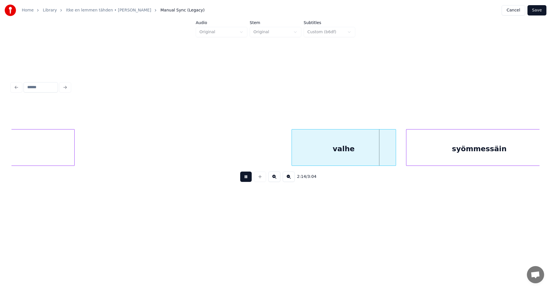
click at [250, 176] on button at bounding box center [245, 177] width 11 height 10
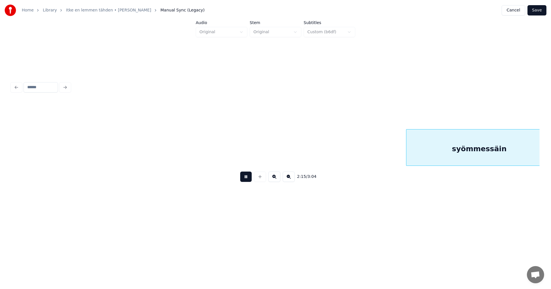
scroll to position [0, 13648]
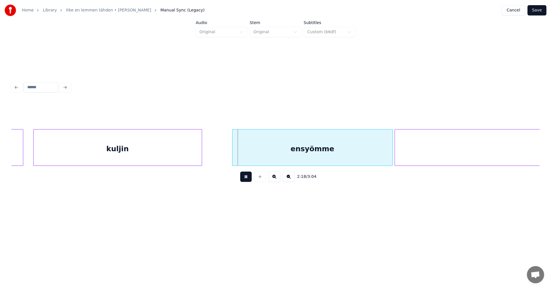
click at [250, 176] on button at bounding box center [245, 177] width 11 height 10
click at [284, 160] on div "ensyömme" at bounding box center [309, 149] width 160 height 39
click at [246, 178] on button at bounding box center [245, 177] width 11 height 10
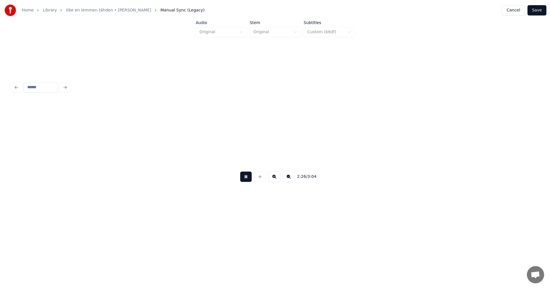
scroll to position [0, 14705]
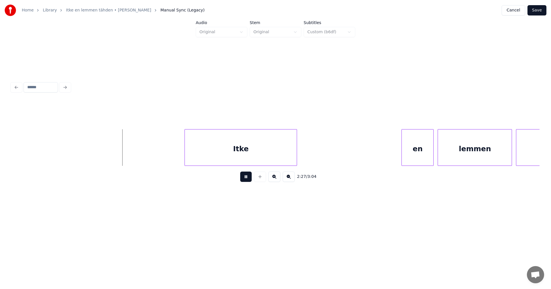
click at [248, 177] on button at bounding box center [245, 177] width 11 height 10
click at [258, 163] on div "Itke" at bounding box center [238, 149] width 112 height 39
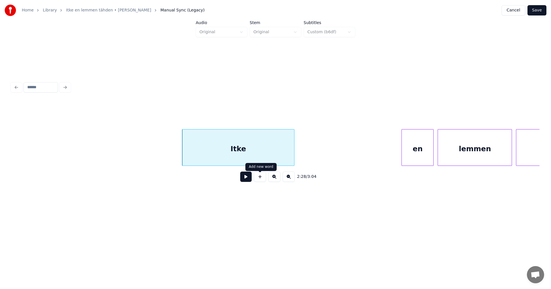
click at [249, 178] on button at bounding box center [245, 177] width 11 height 10
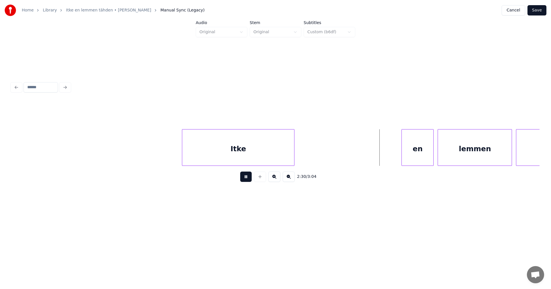
click at [249, 178] on button at bounding box center [245, 177] width 11 height 10
click at [411, 161] on div "en" at bounding box center [416, 149] width 32 height 39
click at [248, 177] on button at bounding box center [245, 177] width 11 height 10
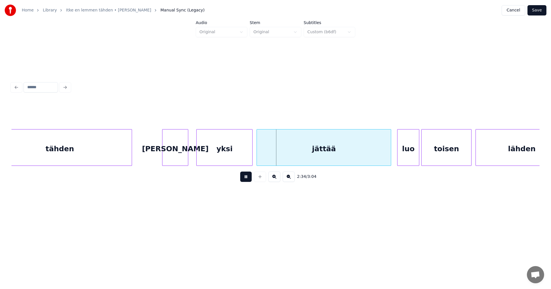
click at [249, 177] on button at bounding box center [245, 177] width 11 height 10
click at [241, 158] on div "yksi" at bounding box center [224, 149] width 56 height 39
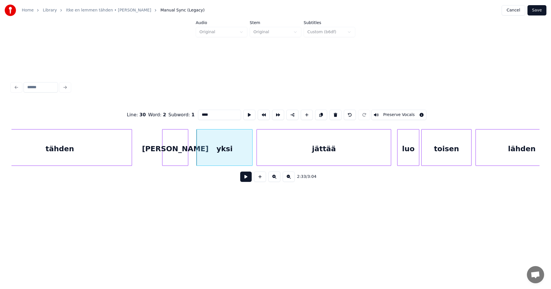
click at [244, 180] on button at bounding box center [245, 177] width 11 height 10
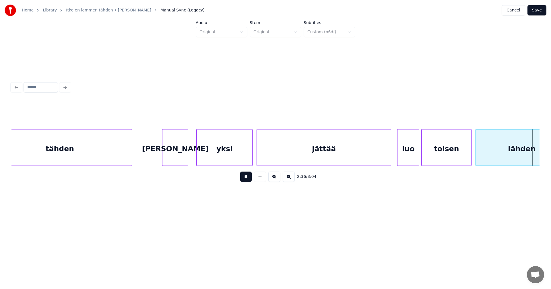
scroll to position [0, 15762]
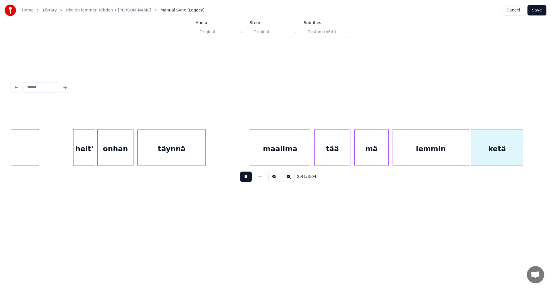
click at [244, 180] on button at bounding box center [245, 177] width 11 height 10
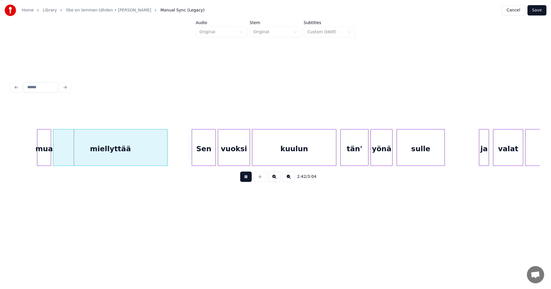
click at [244, 180] on button at bounding box center [245, 177] width 11 height 10
click at [43, 158] on div "mua" at bounding box center [41, 149] width 13 height 39
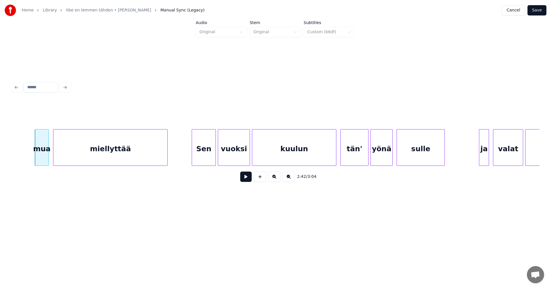
click at [248, 181] on button at bounding box center [245, 177] width 11 height 10
drag, startPoint x: 248, startPoint y: 181, endPoint x: 230, endPoint y: 170, distance: 20.8
click at [248, 180] on button at bounding box center [245, 177] width 11 height 10
click at [203, 157] on div "Sen" at bounding box center [202, 149] width 24 height 39
click at [245, 182] on button at bounding box center [245, 177] width 11 height 10
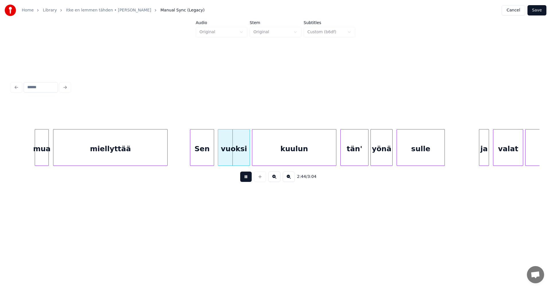
click at [245, 182] on button at bounding box center [245, 177] width 11 height 10
click at [246, 163] on div at bounding box center [247, 148] width 2 height 36
click at [246, 180] on button at bounding box center [245, 177] width 11 height 10
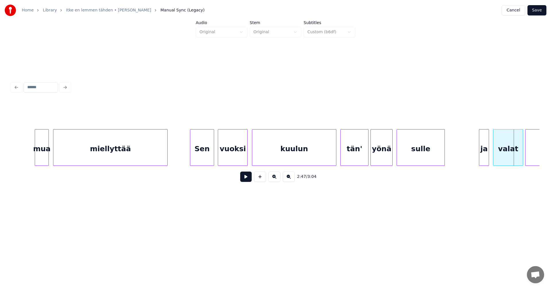
click at [246, 180] on button at bounding box center [245, 177] width 11 height 10
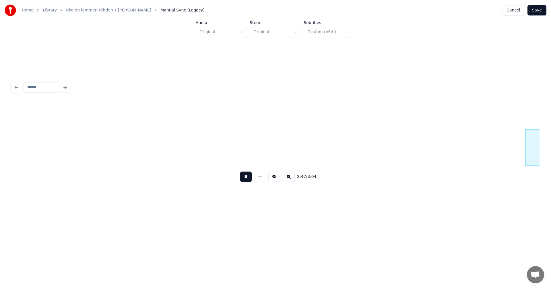
scroll to position [0, 16819]
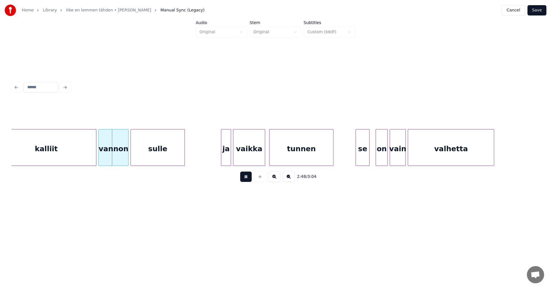
drag, startPoint x: 246, startPoint y: 180, endPoint x: 218, endPoint y: 178, distance: 28.4
click at [244, 180] on button at bounding box center [245, 177] width 11 height 10
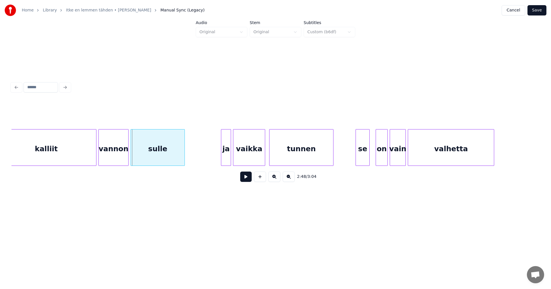
click at [74, 151] on div "kalliit" at bounding box center [46, 149] width 100 height 39
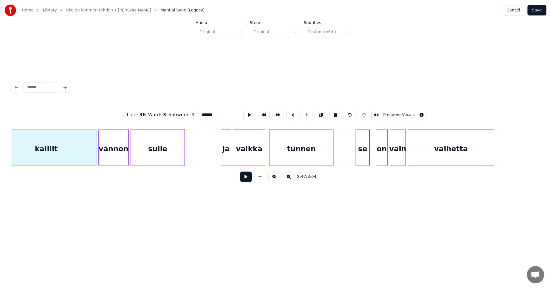
scroll to position [0, 16804]
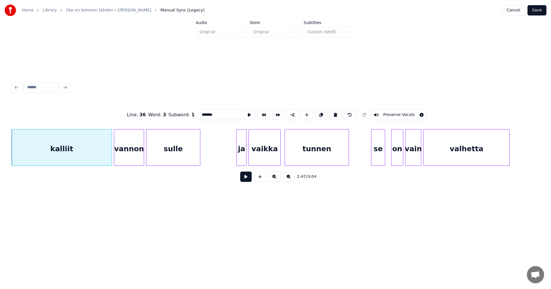
click at [248, 182] on button at bounding box center [245, 177] width 11 height 10
click at [247, 181] on button at bounding box center [245, 177] width 11 height 10
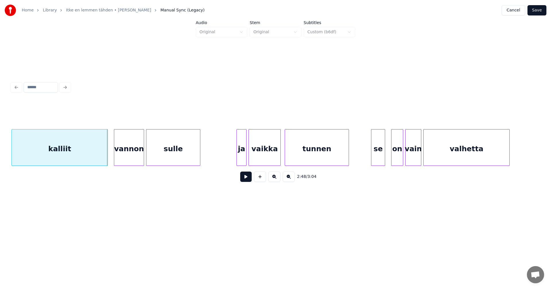
click at [106, 156] on div at bounding box center [107, 148] width 2 height 36
click at [128, 156] on div "vannon" at bounding box center [128, 149] width 30 height 39
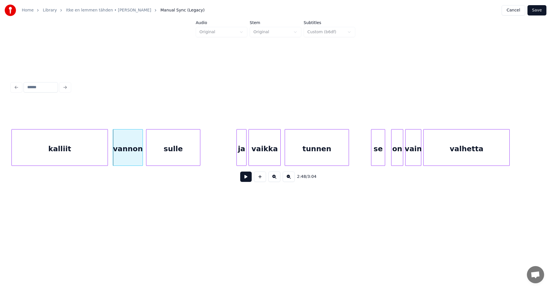
click at [249, 182] on button at bounding box center [245, 177] width 11 height 10
click at [248, 182] on button at bounding box center [245, 177] width 11 height 10
click at [240, 163] on div "ja" at bounding box center [239, 149] width 9 height 39
click at [244, 178] on button at bounding box center [245, 177] width 11 height 10
click at [245, 178] on button at bounding box center [245, 177] width 11 height 10
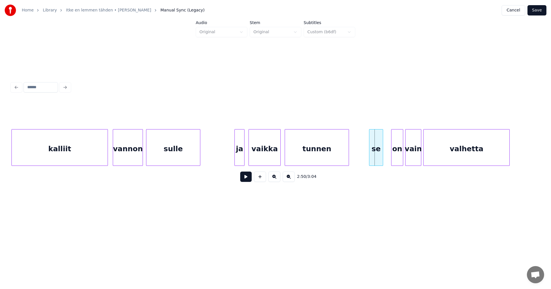
click at [373, 155] on div "se" at bounding box center [375, 149] width 13 height 39
click at [402, 156] on div at bounding box center [403, 148] width 2 height 36
click at [394, 157] on div "on" at bounding box center [395, 149] width 12 height 39
click at [374, 158] on div "se" at bounding box center [375, 149] width 13 height 39
click at [246, 180] on button at bounding box center [245, 177] width 11 height 10
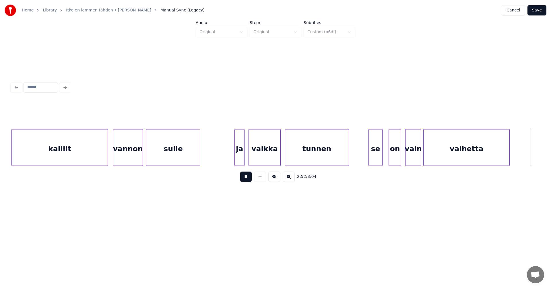
scroll to position [0, 17333]
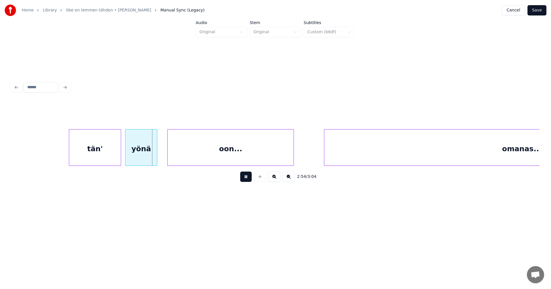
click at [248, 179] on button at bounding box center [245, 177] width 11 height 10
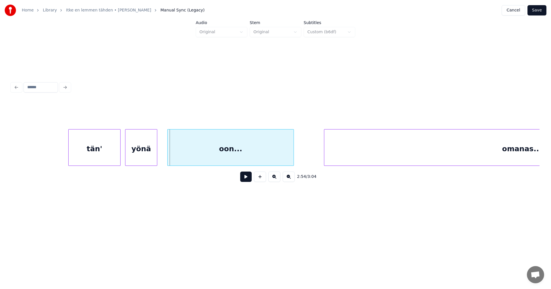
click at [106, 155] on div "tän'" at bounding box center [95, 149] width 52 height 39
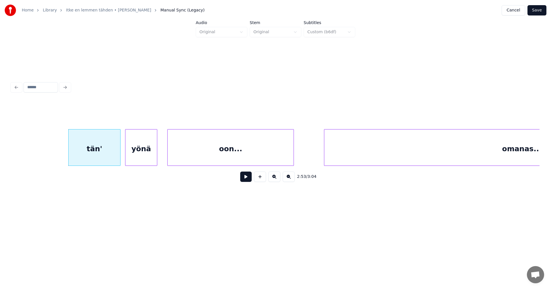
click at [244, 182] on button at bounding box center [245, 177] width 11 height 10
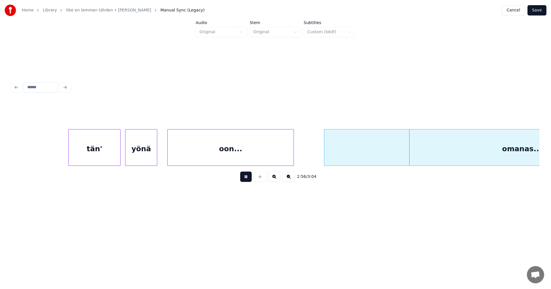
click at [244, 182] on button at bounding box center [245, 177] width 11 height 10
click at [300, 161] on div at bounding box center [300, 148] width 2 height 36
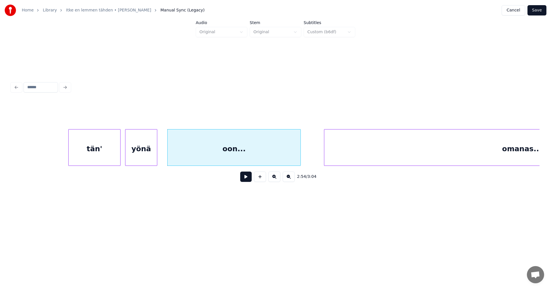
click at [291, 161] on div "oon..." at bounding box center [234, 149] width 133 height 39
click at [250, 179] on button at bounding box center [245, 177] width 11 height 10
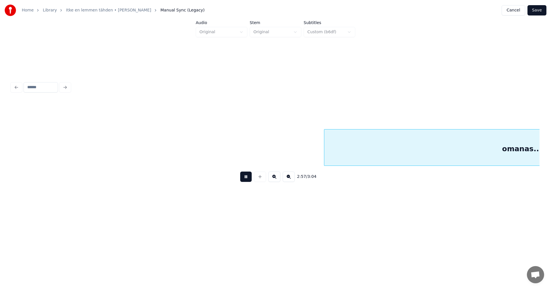
scroll to position [0, 17861]
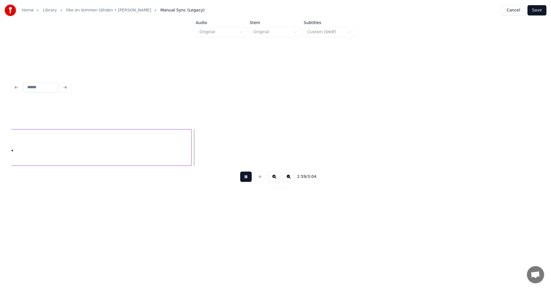
click at [249, 179] on button at bounding box center [245, 177] width 11 height 10
click at [212, 155] on div at bounding box center [212, 148] width 2 height 36
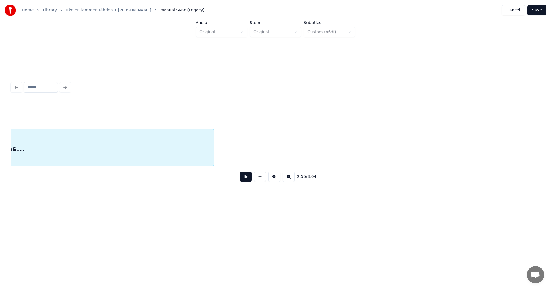
scroll to position [0, 17645]
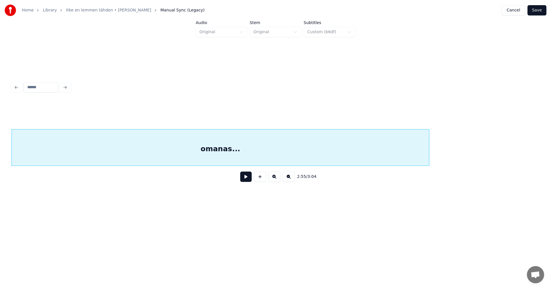
click at [248, 181] on button at bounding box center [245, 177] width 11 height 10
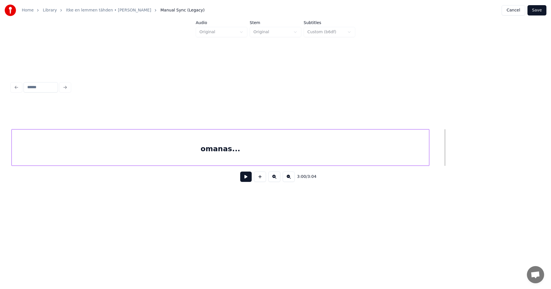
click at [541, 12] on button "Save" at bounding box center [536, 10] width 19 height 10
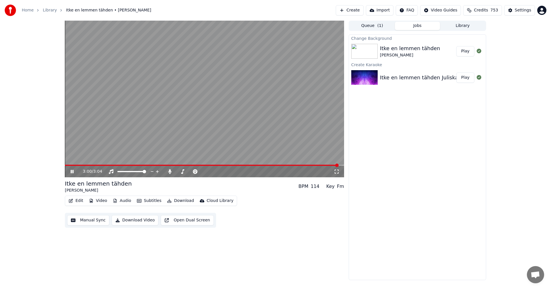
click at [68, 173] on div "3:00 / 3:04" at bounding box center [204, 172] width 275 height 6
click at [80, 202] on button "Edit" at bounding box center [75, 201] width 19 height 8
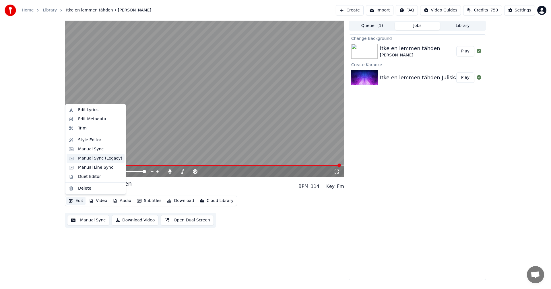
click at [104, 157] on div "Manual Sync (Legacy)" at bounding box center [100, 159] width 44 height 6
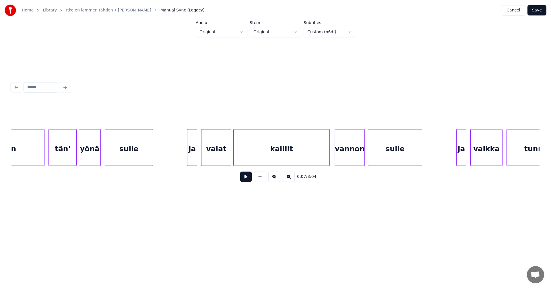
scroll to position [0, 16551]
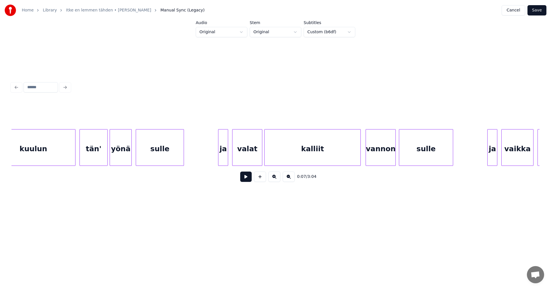
click at [61, 148] on div "kuulun" at bounding box center [33, 149] width 84 height 39
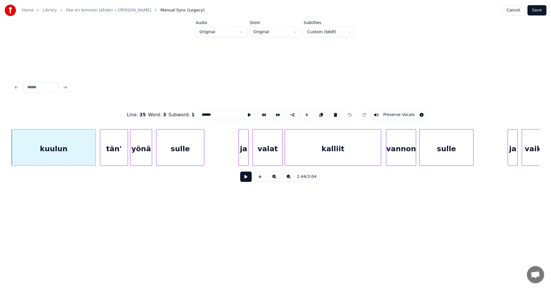
click at [246, 180] on button at bounding box center [245, 177] width 11 height 10
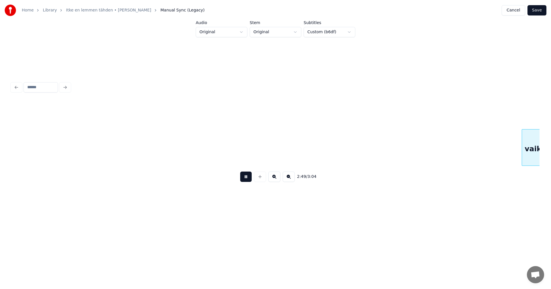
scroll to position [0, 17060]
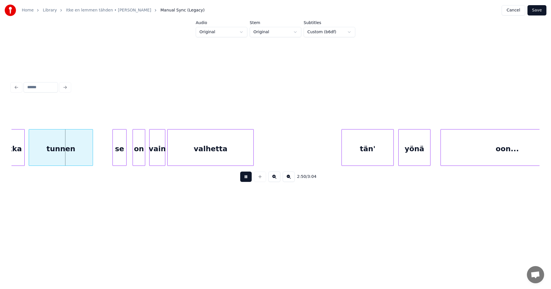
click at [246, 180] on button at bounding box center [245, 177] width 11 height 10
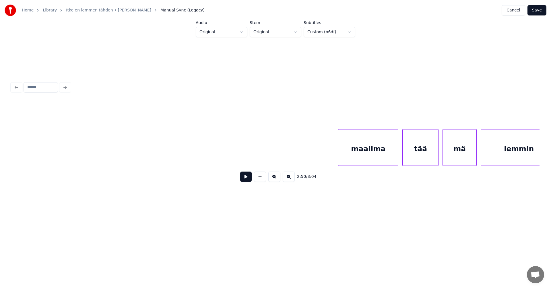
scroll to position [0, 16136]
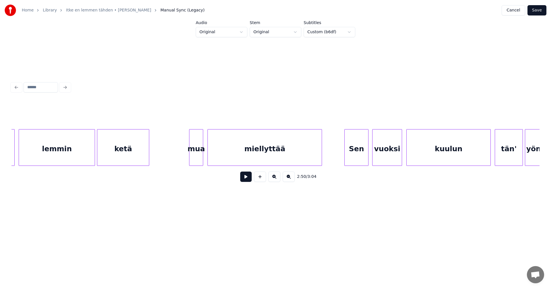
click at [361, 157] on div "Sen" at bounding box center [357, 149] width 24 height 39
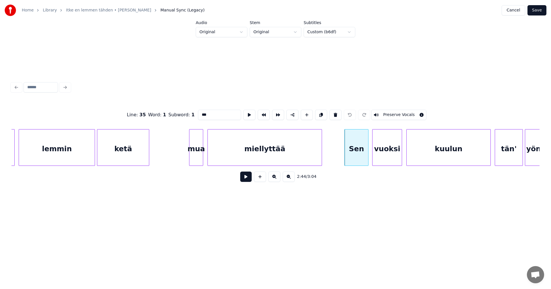
click at [243, 180] on button at bounding box center [245, 177] width 11 height 10
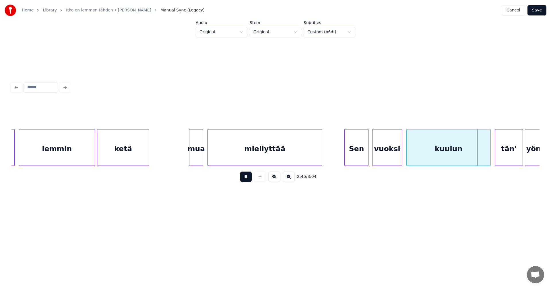
click at [244, 180] on button at bounding box center [245, 177] width 11 height 10
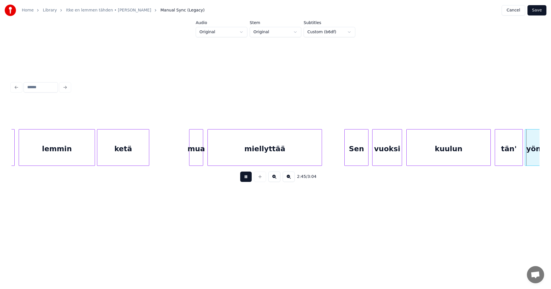
click at [244, 180] on button at bounding box center [245, 177] width 11 height 10
click at [489, 160] on div at bounding box center [489, 148] width 2 height 36
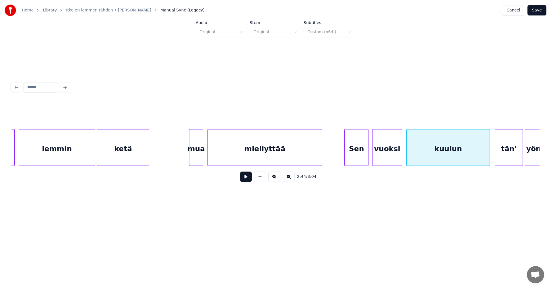
click at [467, 160] on div "kuulun" at bounding box center [447, 149] width 83 height 39
click at [250, 177] on button at bounding box center [245, 177] width 11 height 10
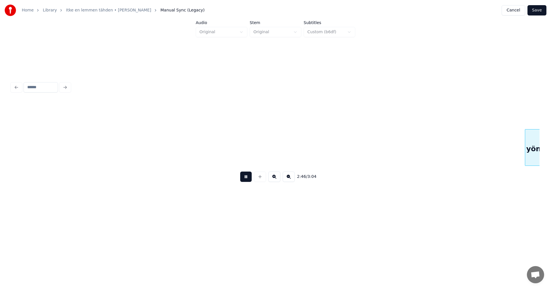
scroll to position [0, 16664]
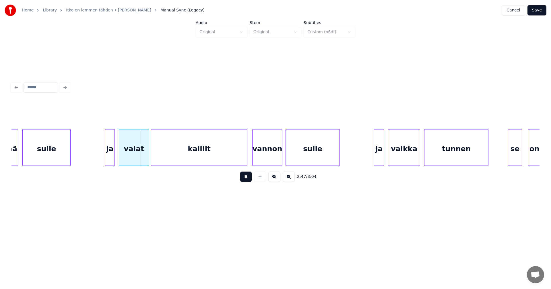
click at [250, 177] on button at bounding box center [245, 177] width 11 height 10
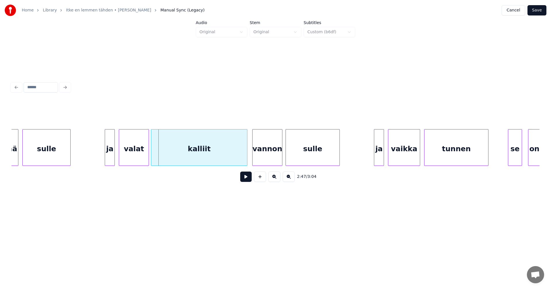
click at [250, 177] on button at bounding box center [245, 177] width 11 height 10
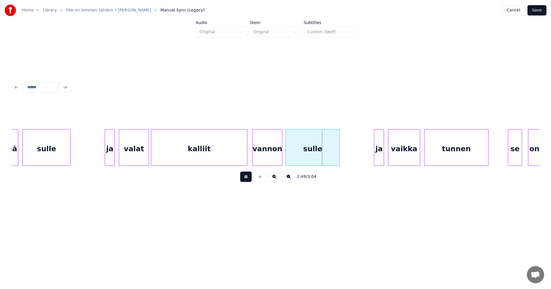
click at [249, 178] on button at bounding box center [245, 177] width 11 height 10
click at [535, 12] on button "Save" at bounding box center [536, 10] width 19 height 10
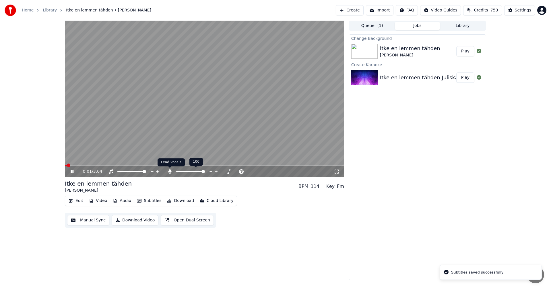
click at [170, 172] on icon at bounding box center [169, 172] width 3 height 5
click at [71, 171] on icon at bounding box center [72, 171] width 3 height 3
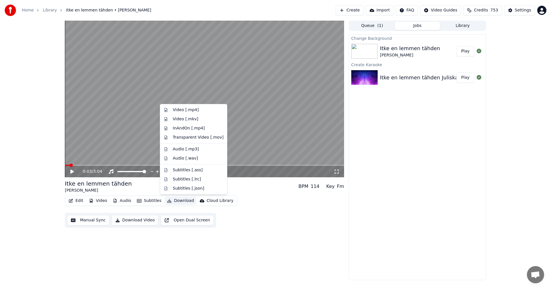
click at [184, 202] on button "Download" at bounding box center [181, 201] width 32 height 8
click at [196, 109] on div "Video [.mp4]" at bounding box center [198, 110] width 51 height 6
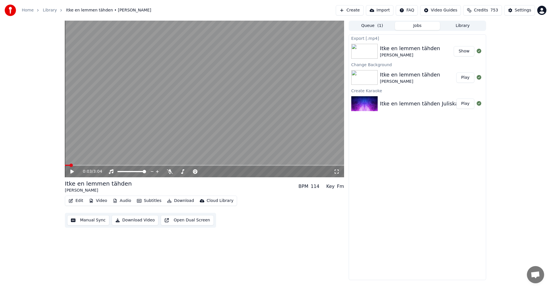
click at [27, 9] on link "Home" at bounding box center [28, 10] width 12 height 6
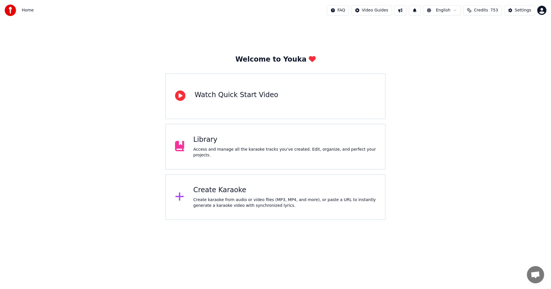
click at [210, 195] on div "Create Karaoke" at bounding box center [284, 190] width 183 height 9
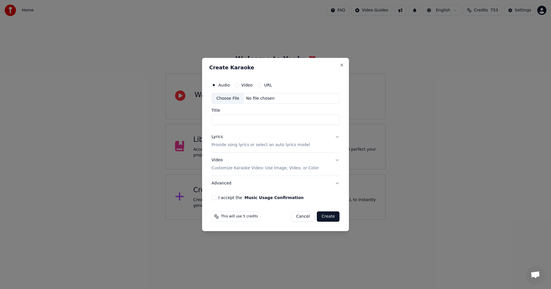
click at [235, 97] on div "Choose File" at bounding box center [228, 99] width 32 height 10
type input "**********"
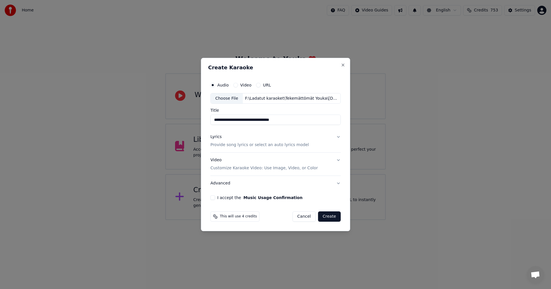
click at [338, 137] on button "Lyrics Provide song lyrics or select an auto lyrics model" at bounding box center [275, 141] width 130 height 23
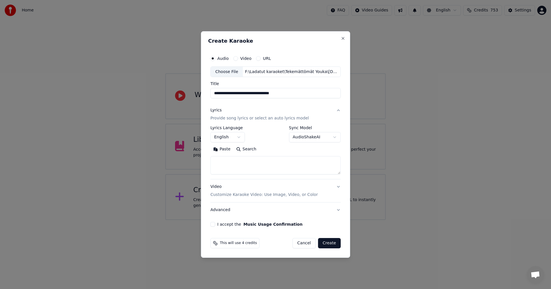
click at [226, 149] on button "Paste" at bounding box center [221, 149] width 23 height 9
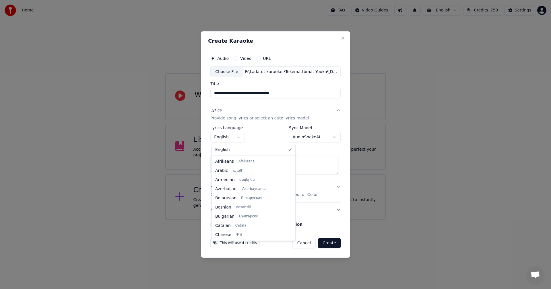
click at [240, 136] on body "**********" at bounding box center [275, 110] width 551 height 220
type textarea "**********"
select select "**"
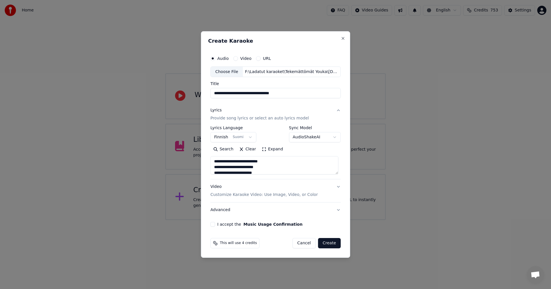
click at [212, 225] on button "I accept the Music Usage Confirmation" at bounding box center [212, 224] width 5 height 5
drag, startPoint x: 324, startPoint y: 244, endPoint x: 325, endPoint y: 241, distance: 3.5
click at [324, 244] on button "Create" at bounding box center [329, 243] width 23 height 10
type textarea "**********"
select select
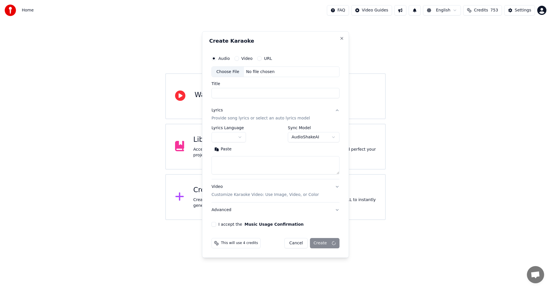
drag, startPoint x: 492, startPoint y: 87, endPoint x: 499, endPoint y: 77, distance: 12.9
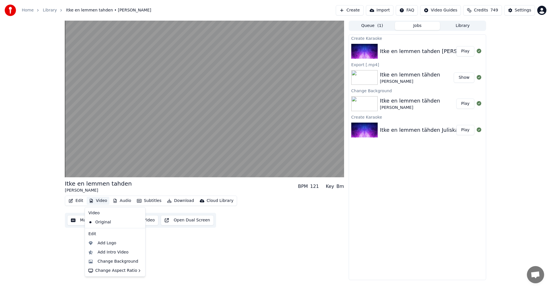
click at [103, 201] on button "Video" at bounding box center [98, 201] width 23 height 8
click at [105, 264] on div "Change Background" at bounding box center [118, 262] width 41 height 6
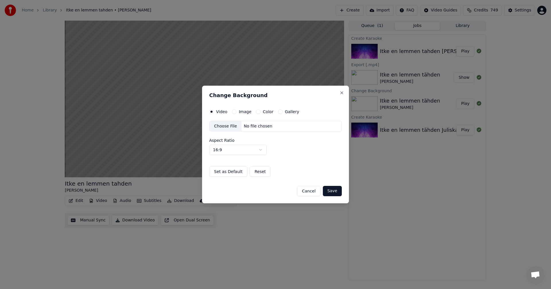
click at [235, 113] on button "Image" at bounding box center [234, 112] width 5 height 5
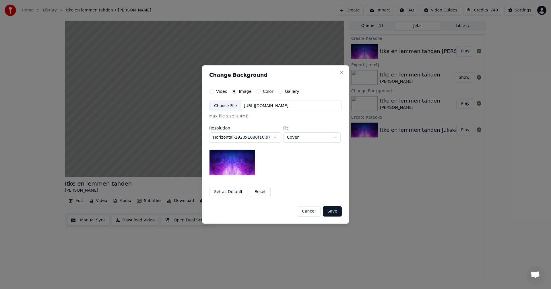
click at [232, 109] on div "Choose File" at bounding box center [225, 106] width 32 height 10
click at [336, 214] on button "Save" at bounding box center [332, 212] width 19 height 10
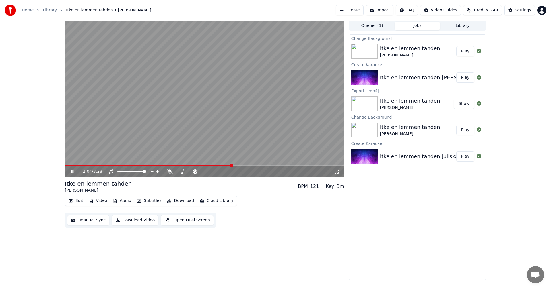
click at [466, 52] on button "Play" at bounding box center [465, 51] width 18 height 10
click at [81, 198] on button "Edit" at bounding box center [75, 201] width 19 height 8
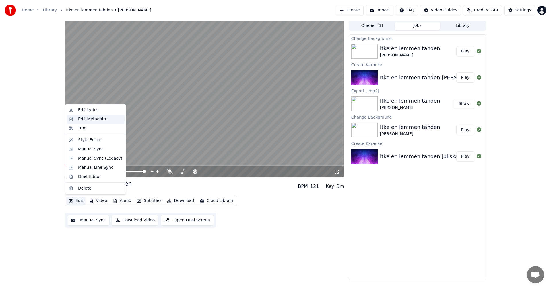
click at [95, 118] on div "Edit Metadata" at bounding box center [92, 119] width 28 height 6
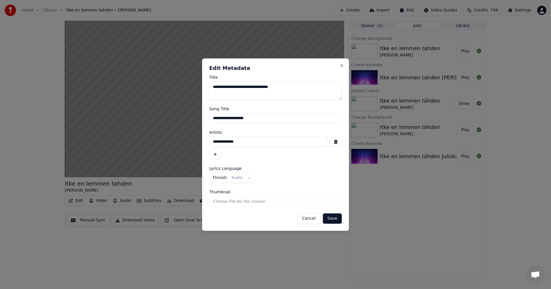
click at [244, 119] on input "**********" at bounding box center [275, 118] width 133 height 10
type input "**********"
click at [244, 87] on textarea "**********" at bounding box center [275, 91] width 133 height 18
type textarea "**********"
click at [333, 221] on button "Save" at bounding box center [332, 219] width 19 height 10
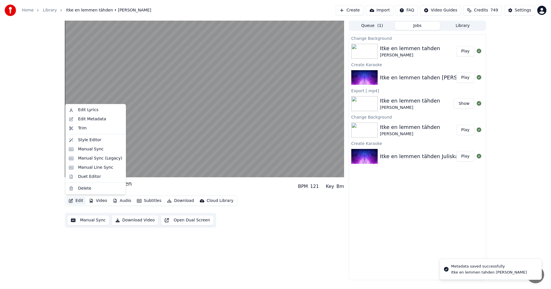
click at [80, 200] on button "Edit" at bounding box center [75, 201] width 19 height 8
click at [86, 161] on div "Manual Sync (Legacy)" at bounding box center [100, 159] width 44 height 6
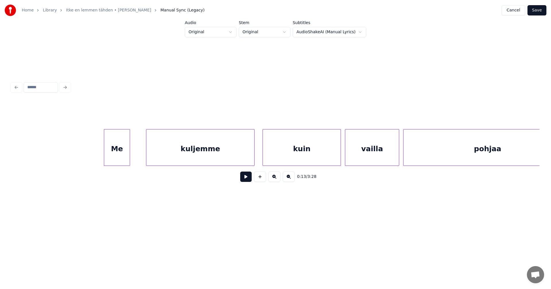
scroll to position [0, 1230]
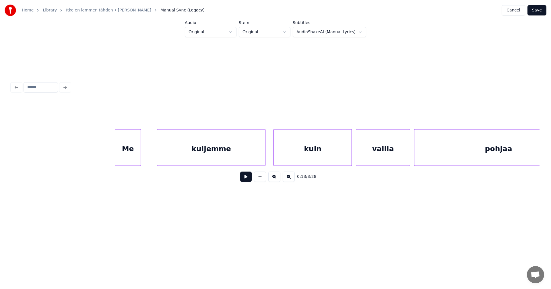
click at [246, 180] on button at bounding box center [245, 177] width 11 height 10
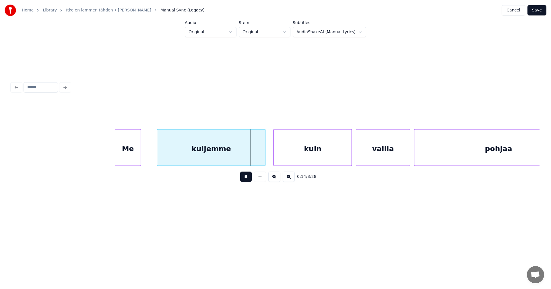
click at [246, 180] on button at bounding box center [245, 177] width 11 height 10
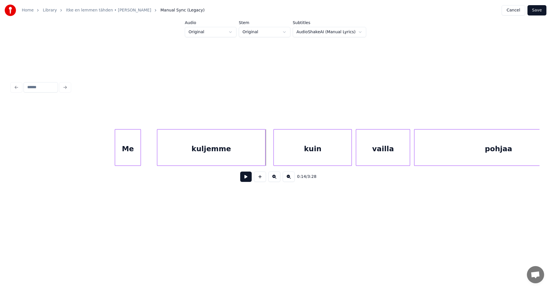
click at [249, 180] on button at bounding box center [245, 177] width 11 height 10
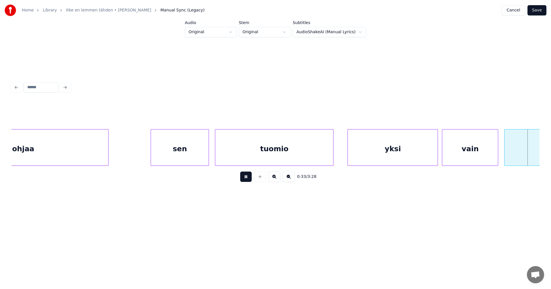
scroll to position [0, 3346]
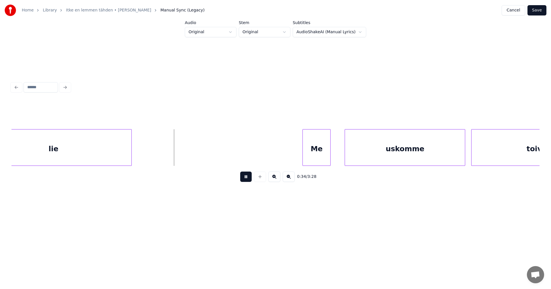
click at [289, 180] on button at bounding box center [289, 177] width 12 height 10
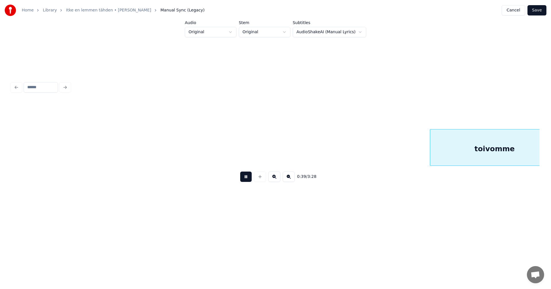
scroll to position [0, 3371]
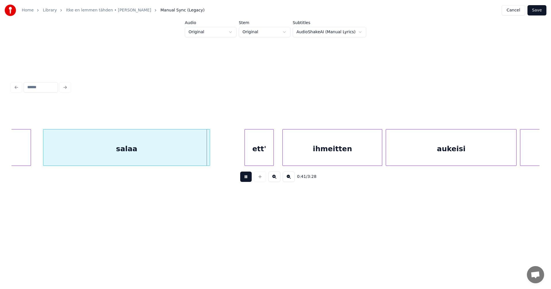
click at [289, 180] on button at bounding box center [289, 177] width 12 height 10
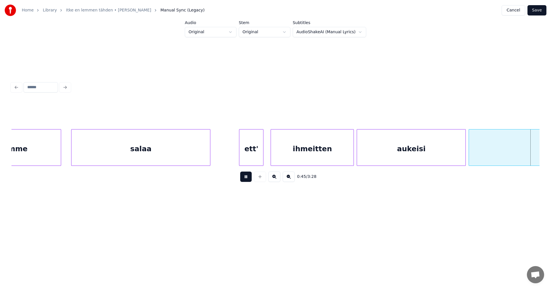
scroll to position [0, 3304]
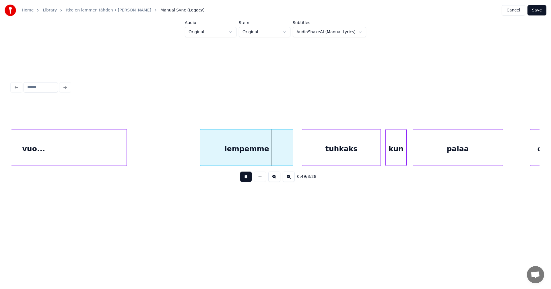
click at [248, 181] on button at bounding box center [245, 177] width 11 height 10
click at [256, 157] on div "lempemme" at bounding box center [244, 149] width 93 height 39
click at [247, 181] on button at bounding box center [245, 177] width 11 height 10
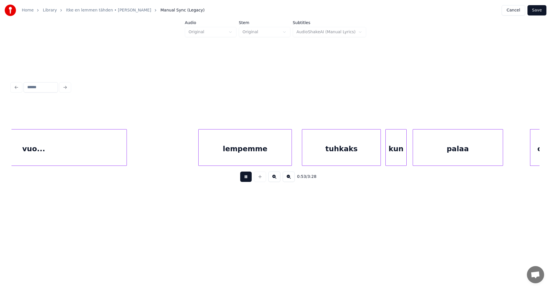
scroll to position [0, 3832]
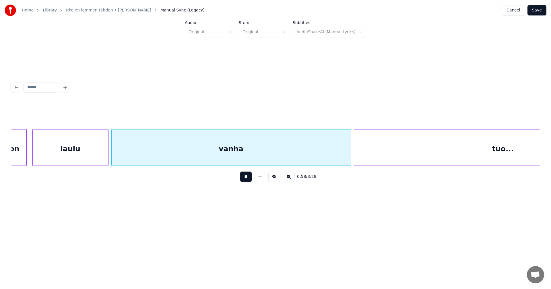
click at [248, 180] on button at bounding box center [245, 177] width 11 height 10
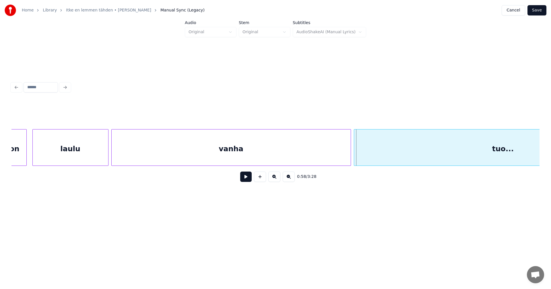
click at [253, 160] on div "vanha" at bounding box center [231, 149] width 239 height 39
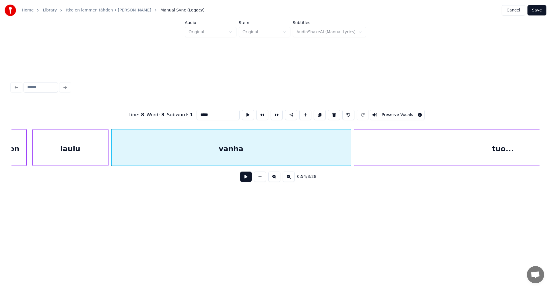
click at [222, 115] on input "*****" at bounding box center [217, 115] width 43 height 10
type input "********"
click at [245, 181] on button at bounding box center [245, 177] width 11 height 10
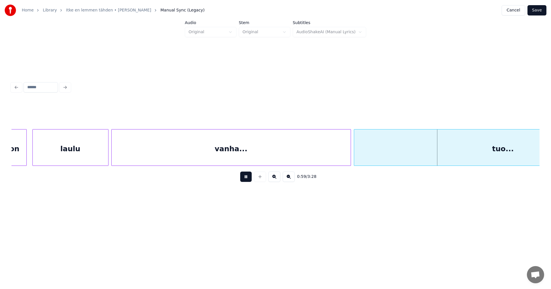
click at [247, 179] on button at bounding box center [245, 177] width 11 height 10
click at [347, 153] on div at bounding box center [348, 148] width 2 height 36
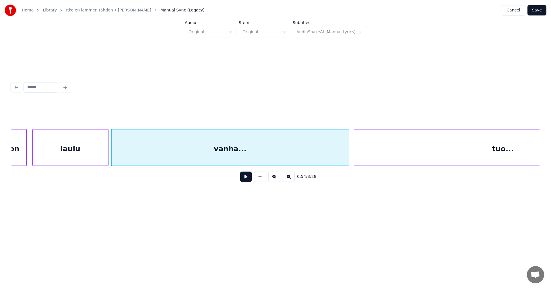
click at [396, 147] on div "tuo..." at bounding box center [503, 149] width 298 height 39
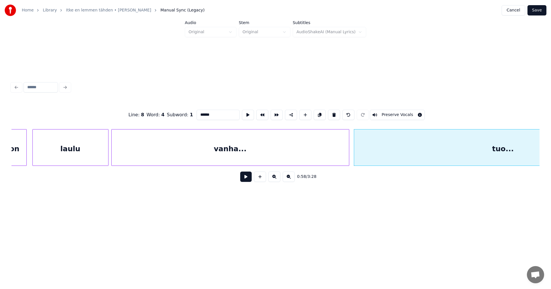
click at [251, 182] on button at bounding box center [245, 177] width 11 height 10
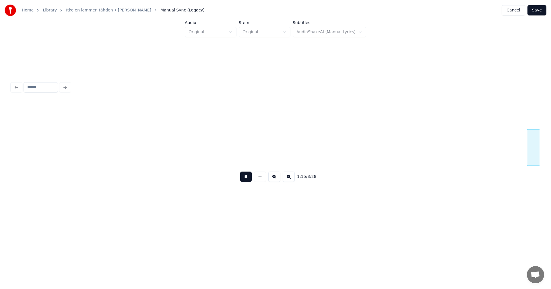
scroll to position [0, 5416]
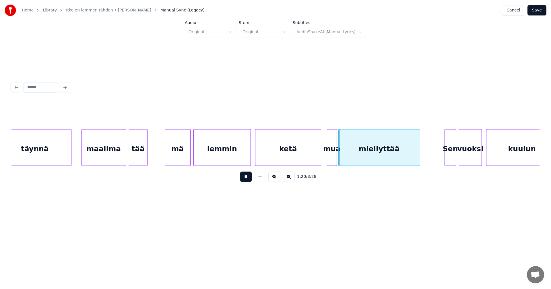
click at [248, 181] on button at bounding box center [245, 177] width 11 height 10
click at [318, 157] on div at bounding box center [318, 148] width 2 height 36
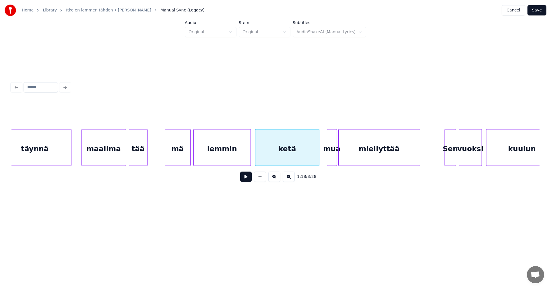
click at [332, 156] on div "mua" at bounding box center [331, 149] width 9 height 39
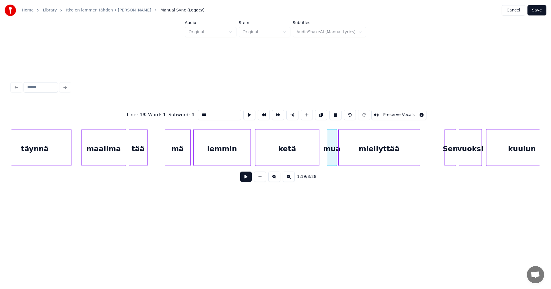
click at [247, 178] on button at bounding box center [245, 177] width 11 height 10
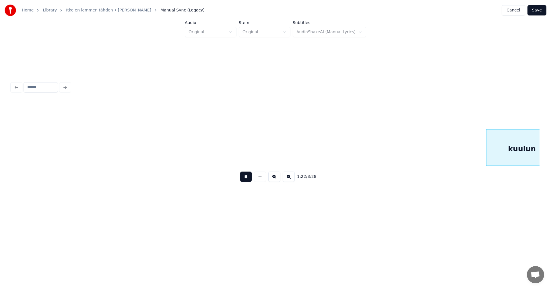
scroll to position [0, 5944]
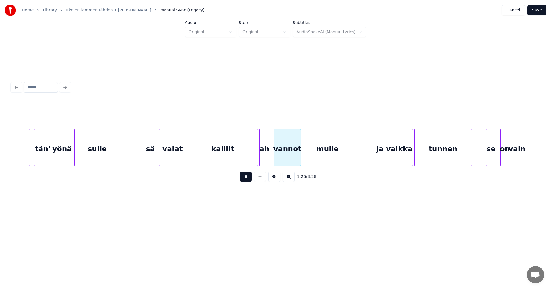
click at [247, 178] on button at bounding box center [245, 177] width 11 height 10
click at [256, 158] on div "kalliit" at bounding box center [221, 147] width 70 height 37
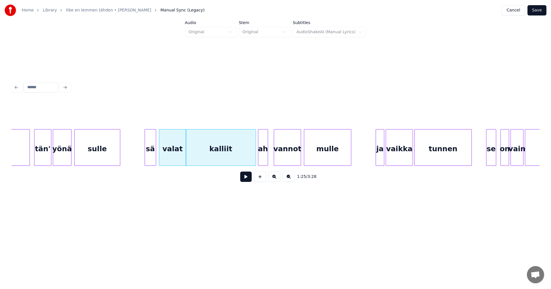
click at [263, 158] on div "ah" at bounding box center [262, 149] width 9 height 39
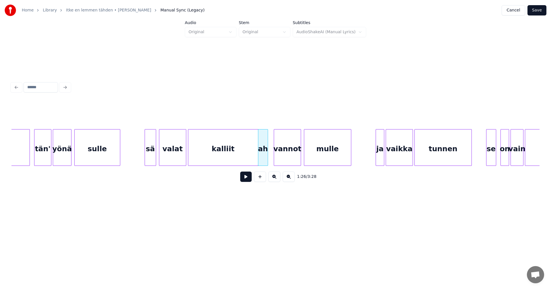
click at [227, 154] on div "kalliit" at bounding box center [223, 149] width 70 height 39
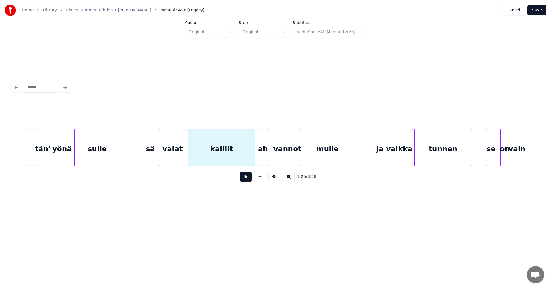
click at [253, 152] on div at bounding box center [254, 148] width 2 height 36
click at [248, 156] on div "kalliit" at bounding box center [221, 149] width 67 height 39
click at [245, 179] on button at bounding box center [245, 177] width 11 height 10
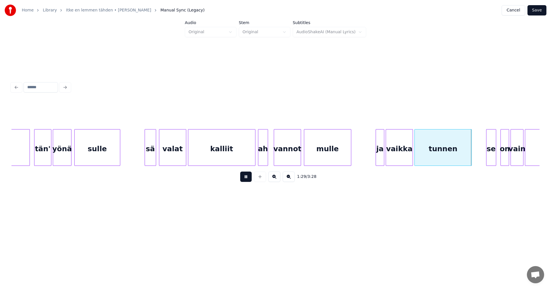
click at [245, 179] on button at bounding box center [245, 177] width 11 height 10
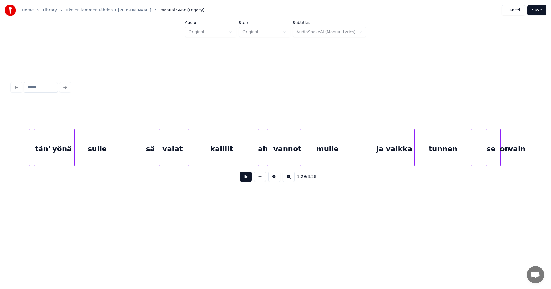
click at [411, 158] on div at bounding box center [411, 148] width 2 height 36
click at [378, 156] on div "ja" at bounding box center [380, 149] width 8 height 39
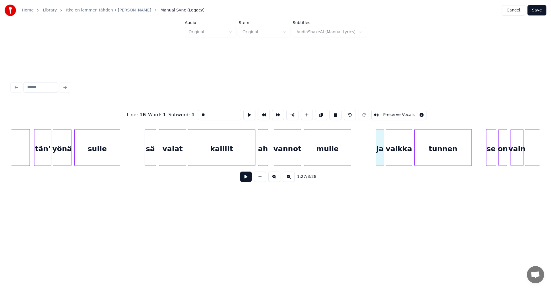
click at [503, 156] on div "on" at bounding box center [503, 149] width 8 height 39
click at [491, 153] on div "se" at bounding box center [490, 149] width 9 height 39
type input "**"
click at [251, 178] on button at bounding box center [245, 177] width 11 height 10
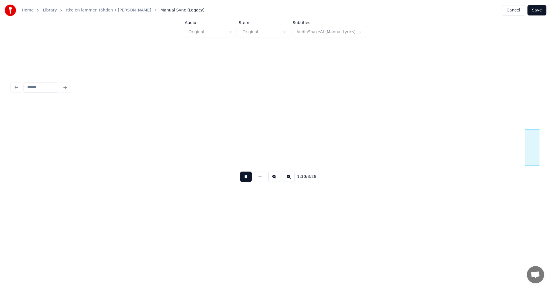
scroll to position [0, 6472]
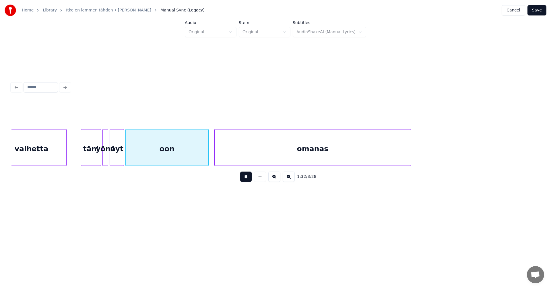
click at [251, 178] on button at bounding box center [245, 177] width 11 height 10
click at [96, 157] on div at bounding box center [96, 148] width 2 height 36
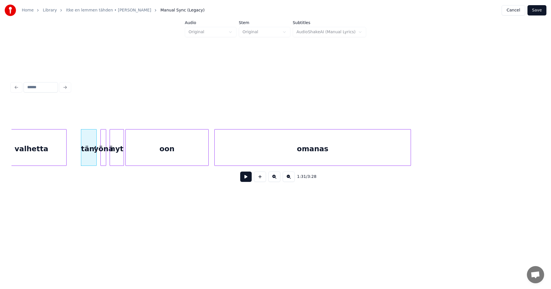
click at [104, 155] on div "yönä" at bounding box center [104, 149] width 6 height 39
click at [121, 154] on div "nyt" at bounding box center [117, 149] width 14 height 39
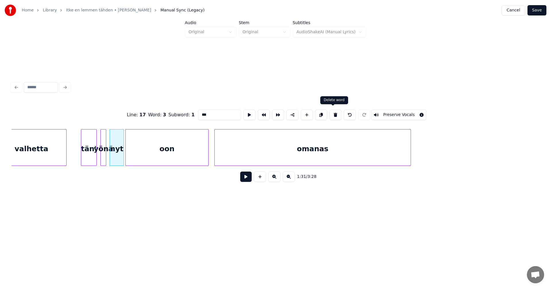
click at [334, 115] on button at bounding box center [335, 115] width 12 height 10
click at [116, 155] on div at bounding box center [117, 148] width 2 height 36
click at [86, 157] on div "tän'" at bounding box center [88, 149] width 15 height 39
type input "****"
click at [241, 178] on button at bounding box center [245, 177] width 11 height 10
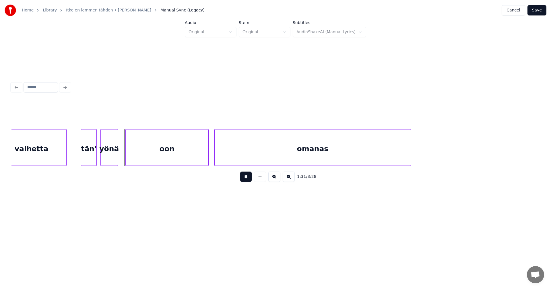
click at [241, 178] on button at bounding box center [245, 177] width 11 height 10
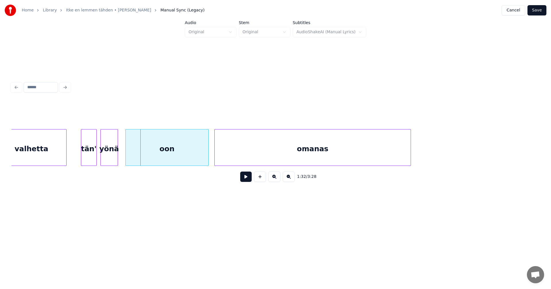
click at [241, 178] on button at bounding box center [245, 177] width 11 height 10
click at [194, 155] on div "oon" at bounding box center [167, 149] width 83 height 39
click at [246, 182] on button at bounding box center [245, 177] width 11 height 10
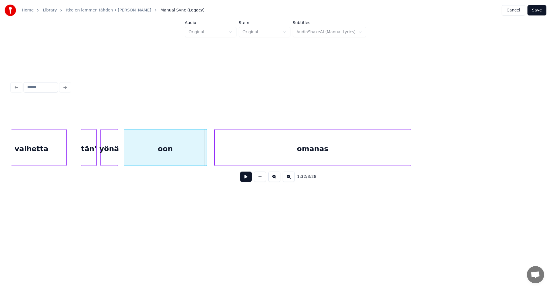
click at [175, 153] on div "oon" at bounding box center [165, 149] width 83 height 39
click at [244, 180] on button at bounding box center [245, 177] width 11 height 10
click at [161, 155] on div "oon" at bounding box center [169, 149] width 83 height 39
click at [123, 154] on div "yönä" at bounding box center [114, 147] width 17 height 37
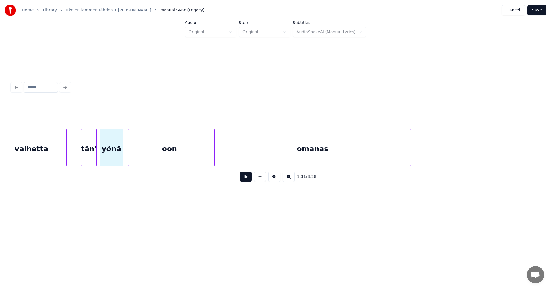
click at [101, 155] on div at bounding box center [101, 148] width 2 height 36
click at [133, 153] on div "oon" at bounding box center [169, 149] width 83 height 39
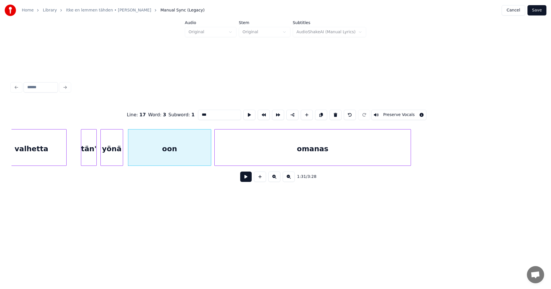
click at [244, 181] on button at bounding box center [245, 177] width 11 height 10
drag, startPoint x: 244, startPoint y: 181, endPoint x: 163, endPoint y: 172, distance: 81.1
click at [243, 180] on button at bounding box center [245, 177] width 11 height 10
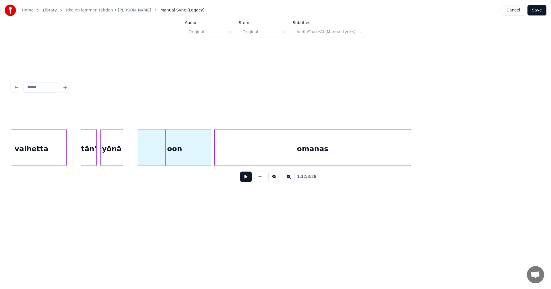
click at [139, 157] on div at bounding box center [139, 148] width 2 height 36
click at [246, 180] on button at bounding box center [245, 177] width 11 height 10
drag, startPoint x: 246, startPoint y: 180, endPoint x: 158, endPoint y: 170, distance: 88.6
click at [246, 180] on button at bounding box center [245, 177] width 11 height 10
click at [134, 159] on div at bounding box center [133, 148] width 2 height 36
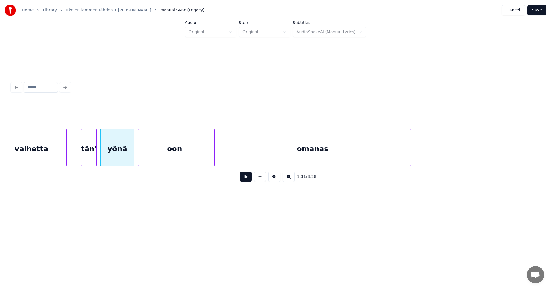
click at [131, 159] on div "yönä" at bounding box center [117, 149] width 33 height 39
click at [243, 180] on button at bounding box center [245, 177] width 11 height 10
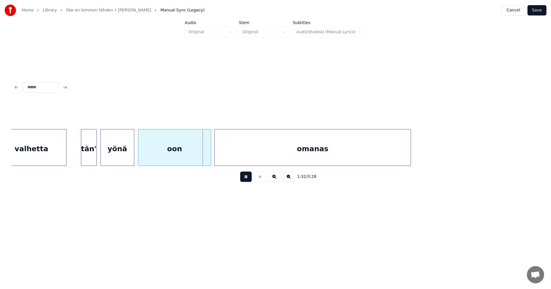
click at [245, 180] on button at bounding box center [245, 177] width 11 height 10
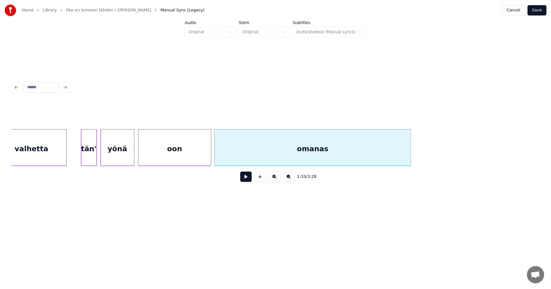
click at [93, 161] on div "tän'" at bounding box center [88, 149] width 15 height 39
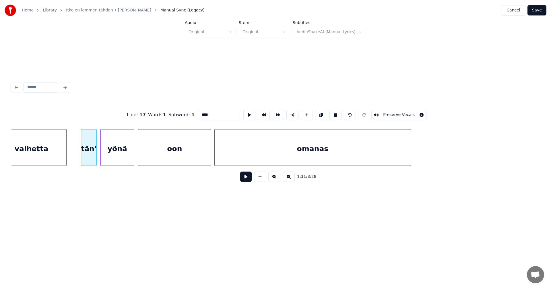
click at [244, 180] on button at bounding box center [245, 177] width 11 height 10
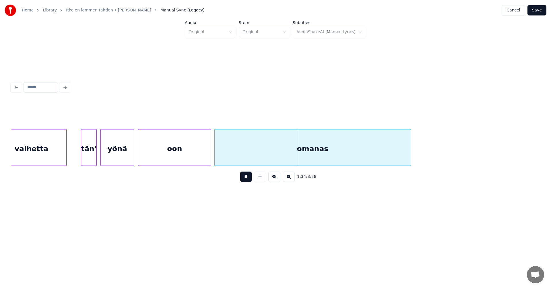
click at [244, 180] on button at bounding box center [245, 177] width 11 height 10
click at [191, 156] on div "oon" at bounding box center [174, 149] width 73 height 39
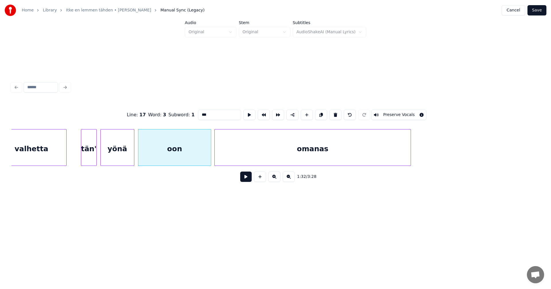
click at [251, 182] on button at bounding box center [245, 177] width 11 height 10
click at [250, 181] on button at bounding box center [245, 177] width 11 height 10
click at [133, 156] on div at bounding box center [133, 148] width 2 height 36
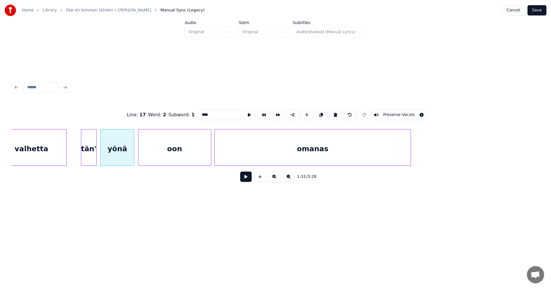
click at [246, 180] on button at bounding box center [245, 177] width 11 height 10
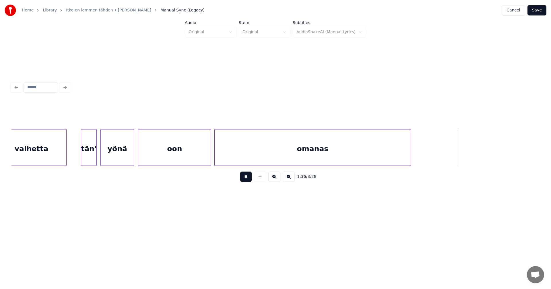
click at [246, 178] on button at bounding box center [245, 177] width 11 height 10
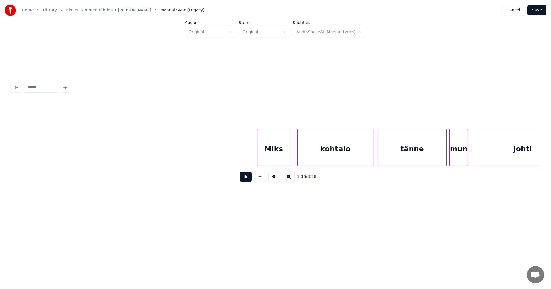
scroll to position [0, 7784]
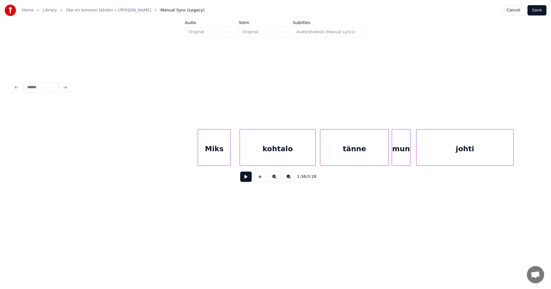
click at [223, 157] on div "Miks" at bounding box center [214, 149] width 32 height 39
click at [302, 156] on div "kohtalo" at bounding box center [275, 149] width 75 height 39
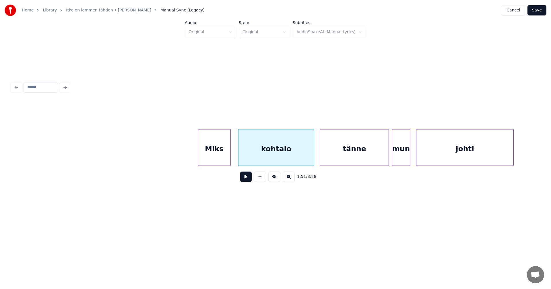
click at [221, 153] on div "Miks" at bounding box center [214, 149] width 32 height 39
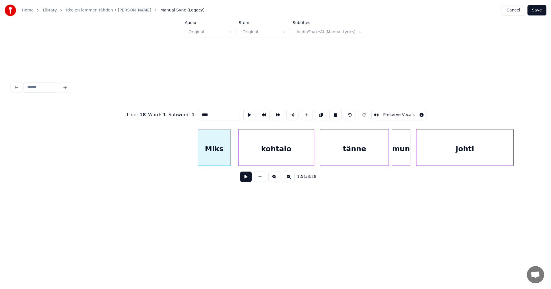
click at [250, 182] on button at bounding box center [245, 177] width 11 height 10
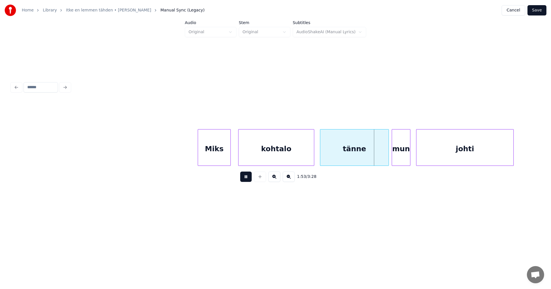
click at [250, 181] on button at bounding box center [245, 177] width 11 height 10
click at [386, 159] on div at bounding box center [386, 148] width 2 height 36
click at [244, 182] on button at bounding box center [245, 177] width 11 height 10
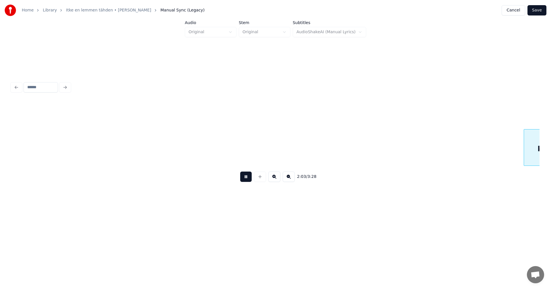
scroll to position [0, 8840]
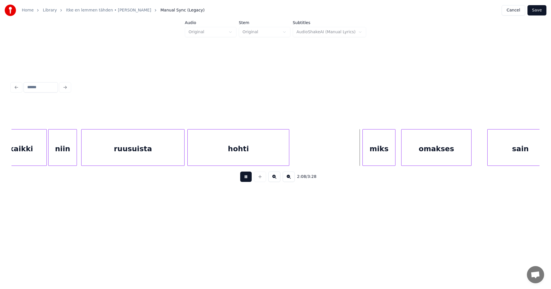
click at [248, 180] on button at bounding box center [245, 177] width 11 height 10
click at [367, 159] on div "miks" at bounding box center [373, 149] width 32 height 39
click at [354, 158] on div at bounding box center [354, 148] width 2 height 36
click at [249, 182] on button at bounding box center [245, 177] width 11 height 10
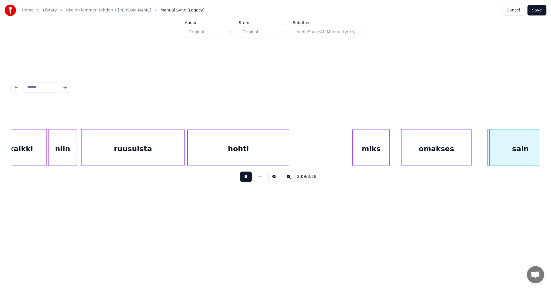
click at [249, 182] on button at bounding box center [245, 177] width 11 height 10
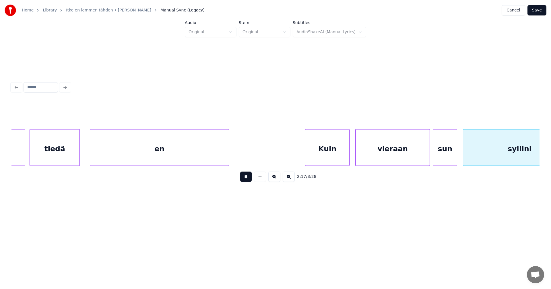
scroll to position [0, 9896]
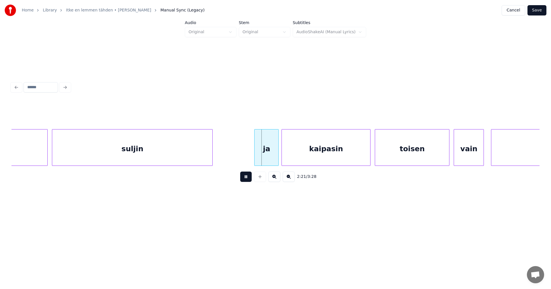
click at [248, 181] on button at bounding box center [245, 177] width 11 height 10
click at [262, 160] on div "ja" at bounding box center [260, 149] width 24 height 39
click at [246, 182] on button at bounding box center [245, 177] width 11 height 10
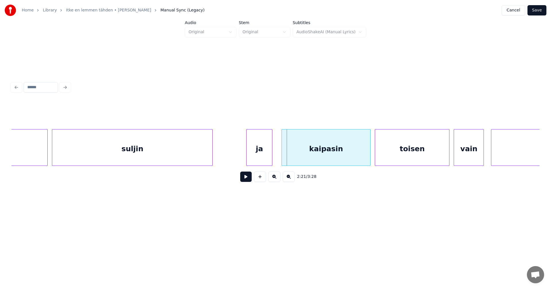
click at [247, 159] on div at bounding box center [247, 148] width 2 height 36
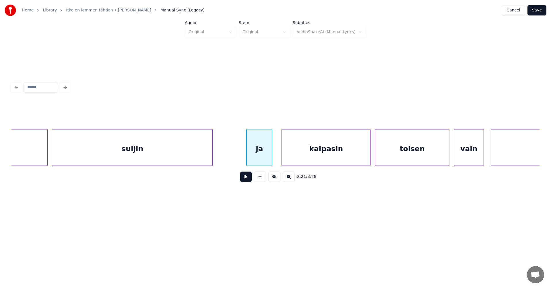
click at [246, 179] on button at bounding box center [245, 177] width 11 height 10
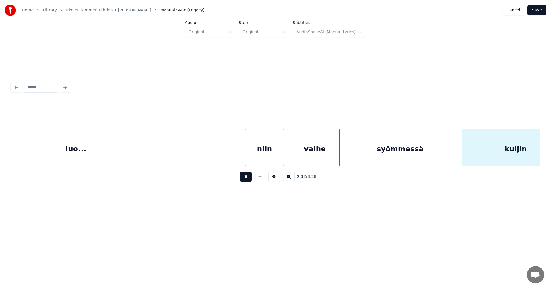
scroll to position [0, 10953]
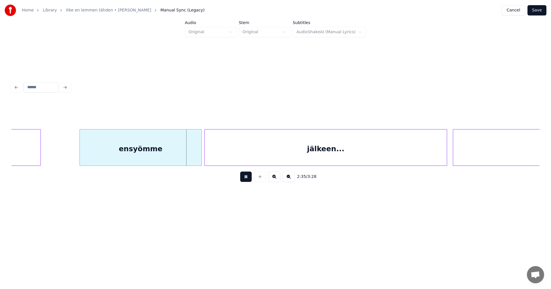
click at [246, 178] on button at bounding box center [245, 177] width 11 height 10
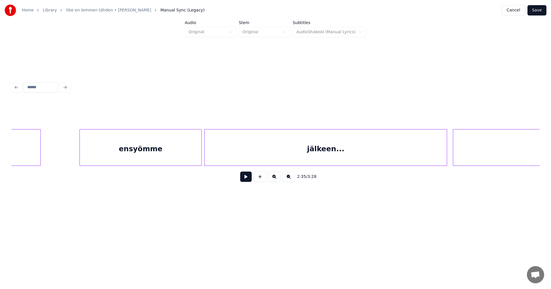
click at [245, 179] on button at bounding box center [245, 177] width 11 height 10
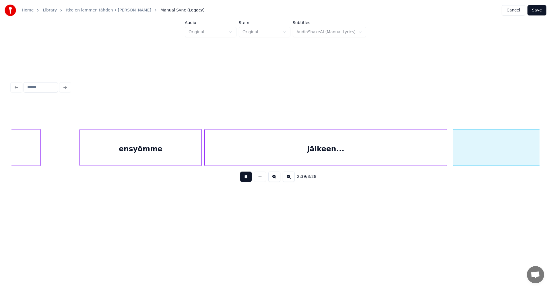
scroll to position [0, 11481]
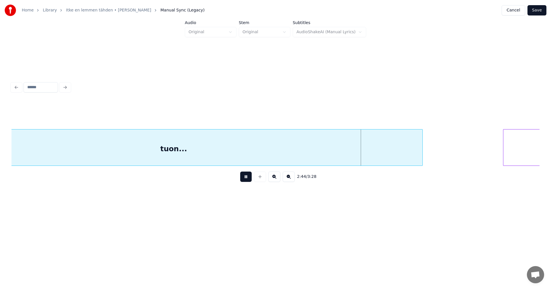
click at [245, 179] on button at bounding box center [245, 177] width 11 height 10
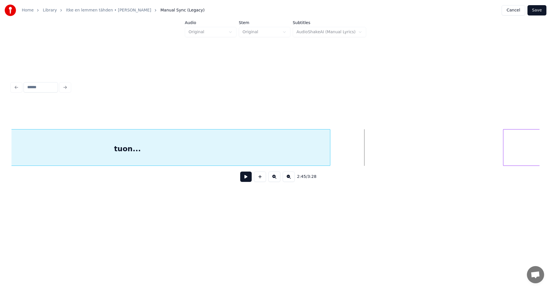
click at [328, 151] on div at bounding box center [329, 148] width 2 height 36
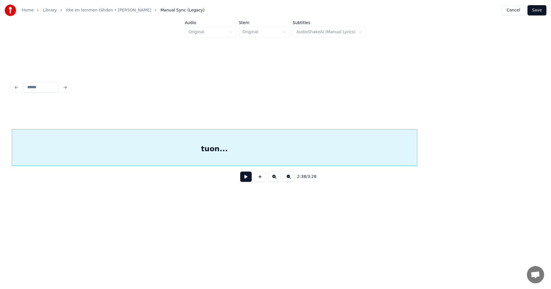
click at [250, 178] on button at bounding box center [245, 177] width 11 height 10
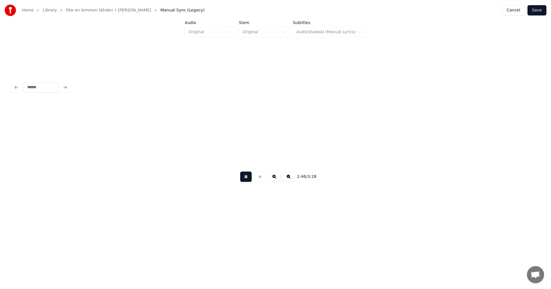
scroll to position [0, 11922]
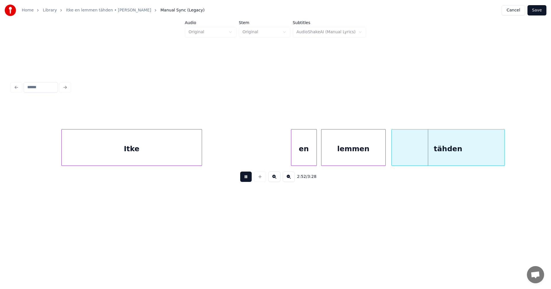
click at [249, 179] on button at bounding box center [245, 177] width 11 height 10
click at [302, 157] on div "en" at bounding box center [302, 149] width 25 height 39
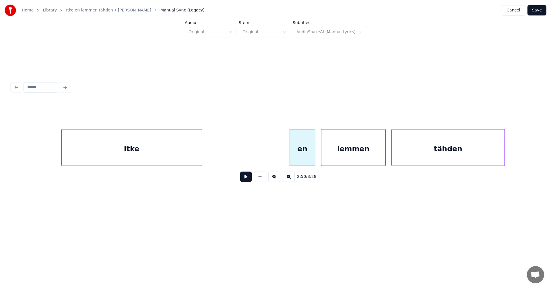
click at [250, 182] on button at bounding box center [245, 177] width 11 height 10
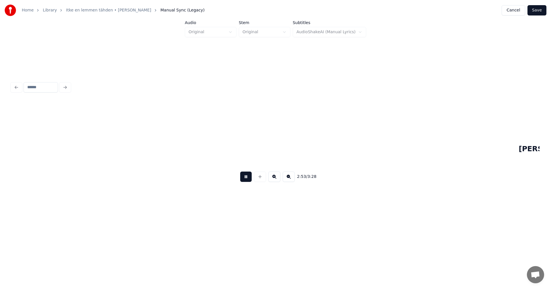
scroll to position [0, 12451]
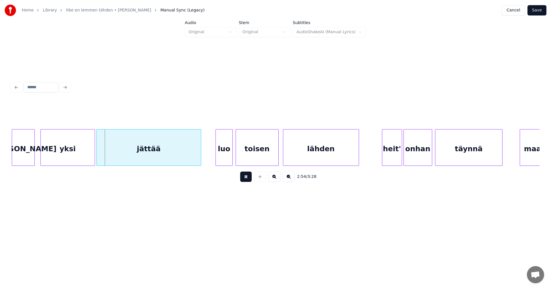
click at [251, 182] on button at bounding box center [245, 177] width 11 height 10
click at [77, 149] on div "yksi" at bounding box center [66, 149] width 54 height 39
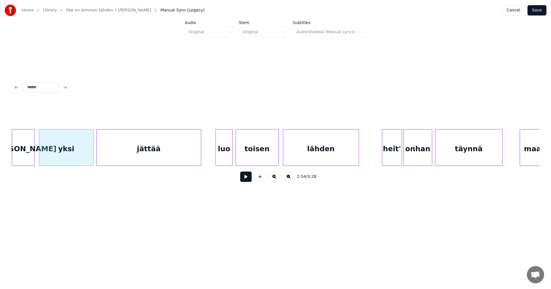
click at [244, 178] on button at bounding box center [245, 177] width 11 height 10
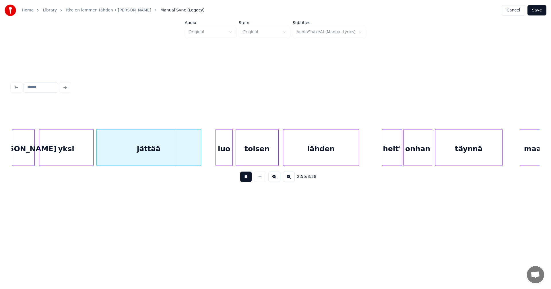
click at [246, 179] on button at bounding box center [245, 177] width 11 height 10
click at [221, 158] on div "luo" at bounding box center [221, 149] width 17 height 39
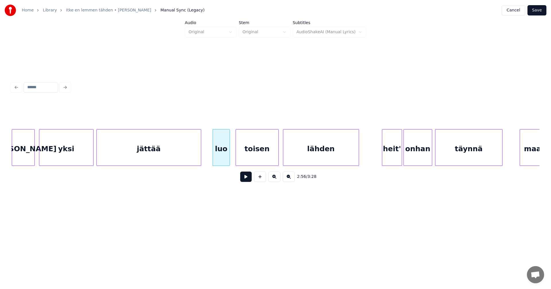
click at [245, 176] on button at bounding box center [245, 177] width 11 height 10
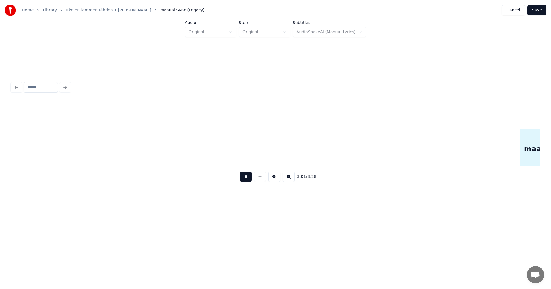
scroll to position [0, 12979]
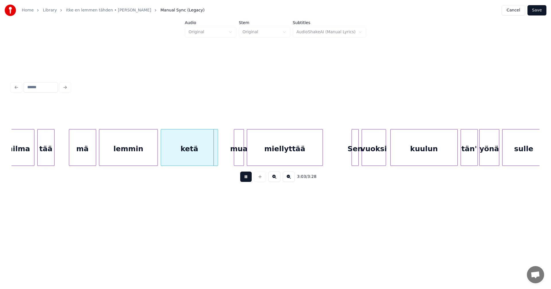
click at [246, 177] on button at bounding box center [245, 177] width 11 height 10
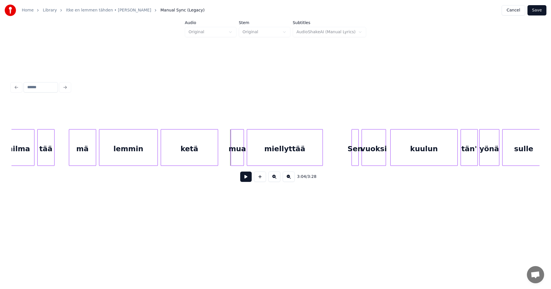
click at [231, 155] on div at bounding box center [232, 148] width 2 height 36
click at [244, 179] on button at bounding box center [245, 177] width 11 height 10
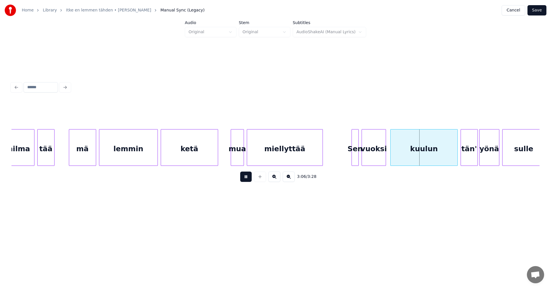
drag, startPoint x: 245, startPoint y: 179, endPoint x: 305, endPoint y: 173, distance: 60.3
click at [246, 179] on button at bounding box center [245, 177] width 11 height 10
click at [355, 156] on div "Sen" at bounding box center [355, 149] width 7 height 39
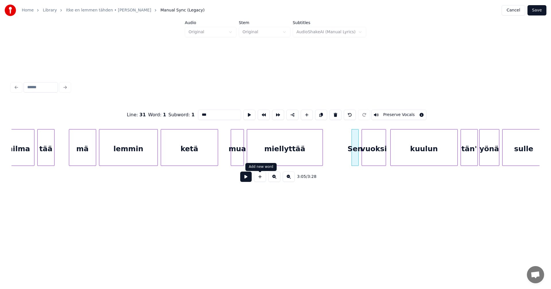
click at [246, 181] on button at bounding box center [245, 177] width 11 height 10
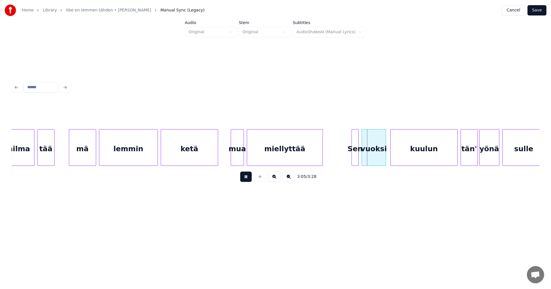
click at [246, 181] on button at bounding box center [245, 177] width 11 height 10
click at [349, 153] on div at bounding box center [350, 148] width 2 height 36
click at [243, 180] on button at bounding box center [245, 177] width 11 height 10
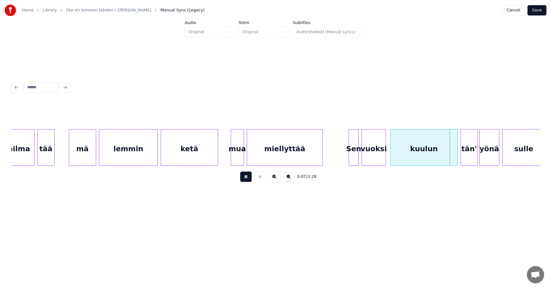
click at [243, 180] on button at bounding box center [245, 177] width 11 height 10
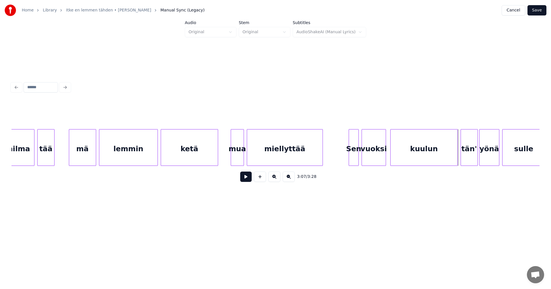
click at [249, 180] on button at bounding box center [245, 177] width 11 height 10
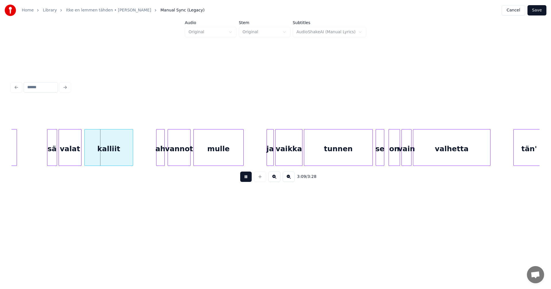
click at [249, 180] on button at bounding box center [245, 177] width 11 height 10
click at [52, 154] on div "sä" at bounding box center [50, 149] width 9 height 39
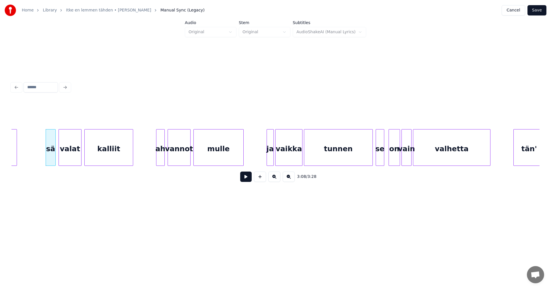
click at [68, 155] on div "valat" at bounding box center [70, 149] width 22 height 39
click at [243, 182] on button at bounding box center [245, 177] width 11 height 10
drag, startPoint x: 243, startPoint y: 182, endPoint x: 190, endPoint y: 166, distance: 55.0
click at [242, 182] on button at bounding box center [245, 177] width 11 height 10
click at [164, 154] on div at bounding box center [165, 148] width 2 height 36
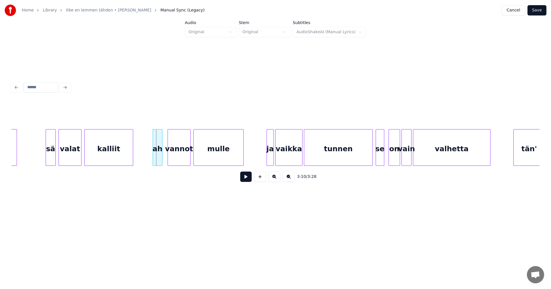
click at [155, 153] on div "ah" at bounding box center [157, 149] width 9 height 39
click at [245, 181] on button at bounding box center [245, 177] width 11 height 10
click at [266, 157] on div at bounding box center [265, 148] width 2 height 36
click at [244, 180] on button at bounding box center [245, 177] width 11 height 10
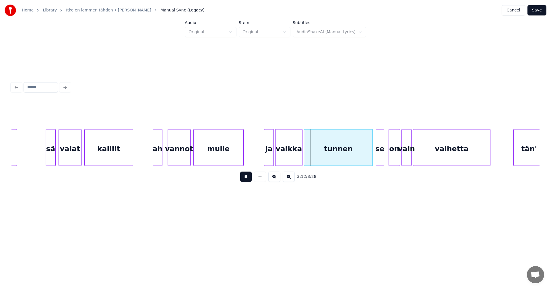
click at [245, 179] on button at bounding box center [245, 177] width 11 height 10
click at [266, 156] on div "ja" at bounding box center [267, 149] width 9 height 39
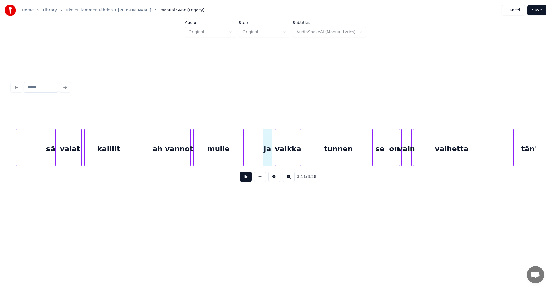
click at [300, 156] on div at bounding box center [300, 148] width 2 height 36
click at [249, 181] on button at bounding box center [245, 177] width 11 height 10
click at [393, 157] on div "on" at bounding box center [392, 149] width 11 height 39
click at [402, 155] on div "vain" at bounding box center [404, 149] width 9 height 39
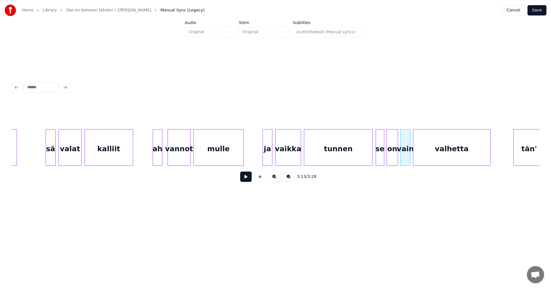
click at [247, 181] on button at bounding box center [245, 177] width 11 height 10
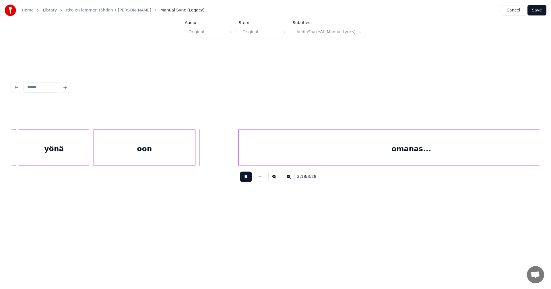
click at [247, 181] on button at bounding box center [245, 177] width 11 height 10
click at [205, 159] on div at bounding box center [205, 148] width 2 height 36
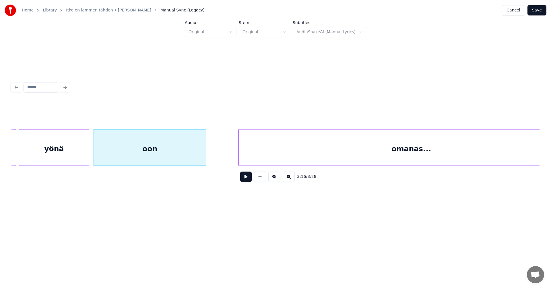
click at [249, 181] on button at bounding box center [245, 177] width 11 height 10
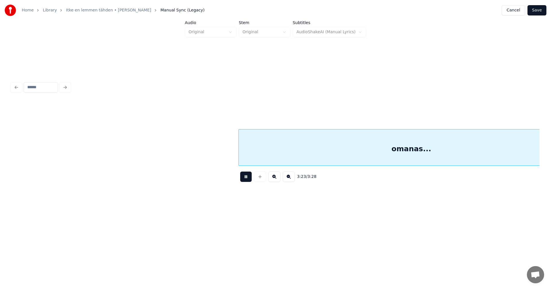
scroll to position [0, 14395]
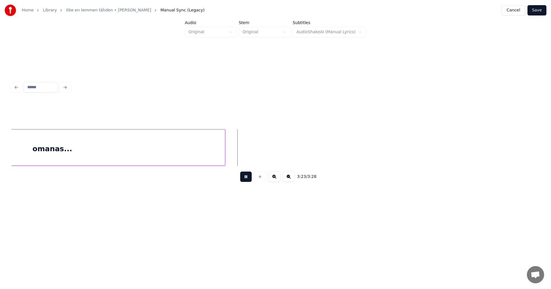
click at [248, 181] on button at bounding box center [245, 177] width 11 height 10
click at [538, 11] on button "Save" at bounding box center [536, 10] width 19 height 10
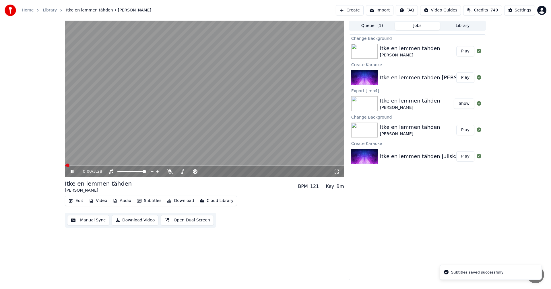
click at [71, 173] on icon at bounding box center [72, 171] width 3 height 3
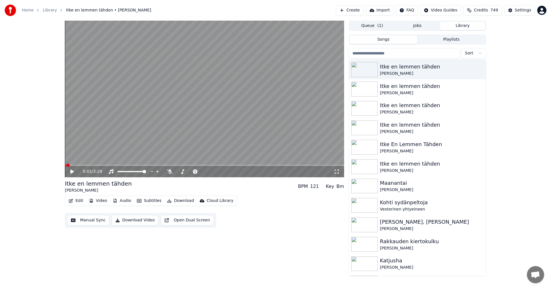
click at [457, 28] on button "Library" at bounding box center [462, 26] width 45 height 8
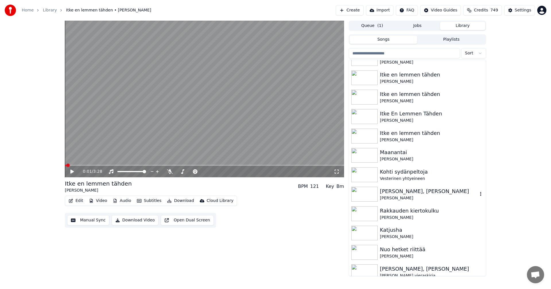
scroll to position [29, 0]
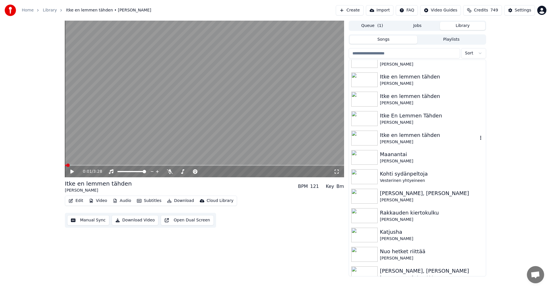
click at [374, 140] on img at bounding box center [364, 138] width 26 height 15
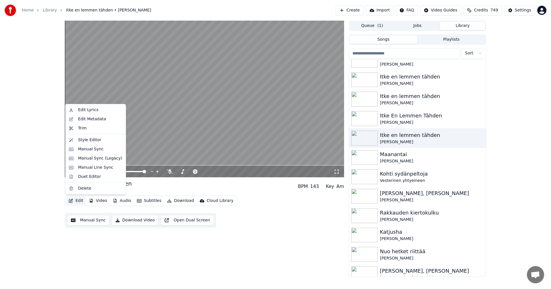
click at [80, 203] on button "Edit" at bounding box center [75, 201] width 19 height 8
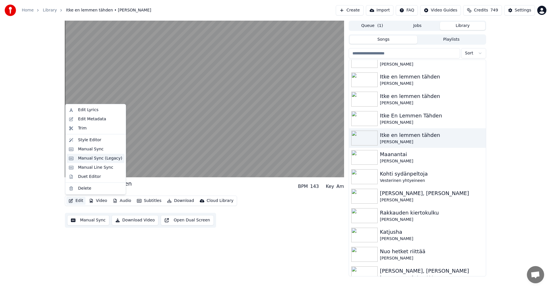
click at [112, 159] on div "Manual Sync (Legacy)" at bounding box center [100, 159] width 44 height 6
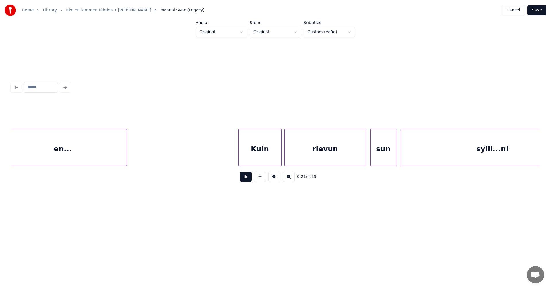
scroll to position [0, 10182]
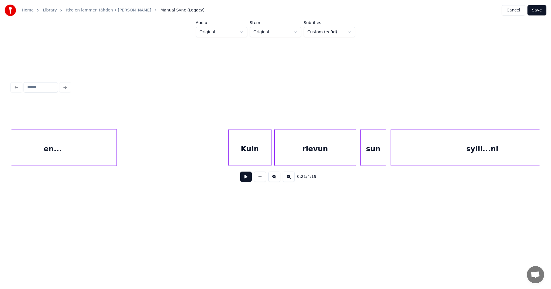
click at [260, 154] on div "Kuin" at bounding box center [250, 149] width 42 height 39
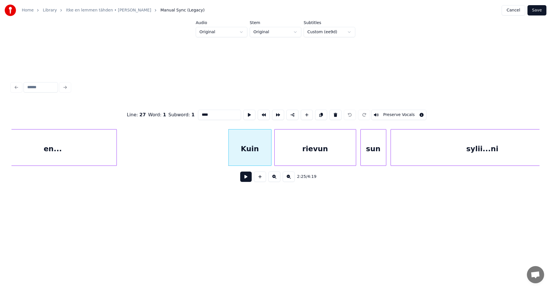
click at [247, 178] on button at bounding box center [245, 177] width 11 height 10
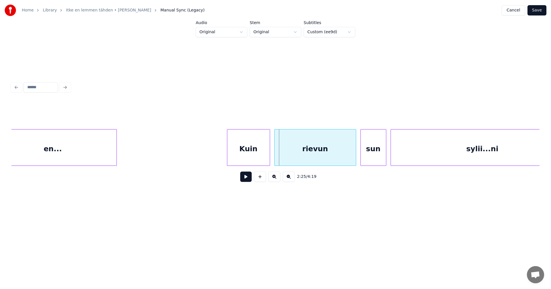
click at [254, 160] on div "Kuin" at bounding box center [248, 149] width 42 height 39
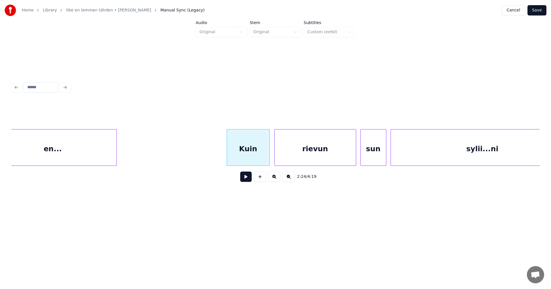
click at [259, 148] on div "Kuin" at bounding box center [248, 149] width 42 height 39
click at [244, 178] on button at bounding box center [245, 177] width 11 height 10
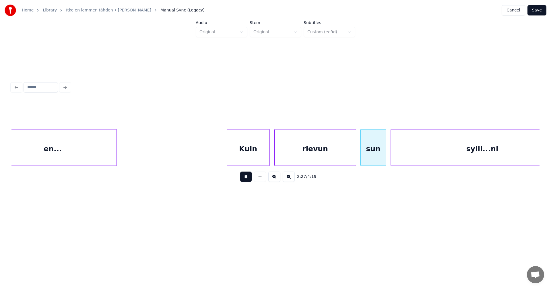
click at [245, 178] on button at bounding box center [245, 177] width 11 height 10
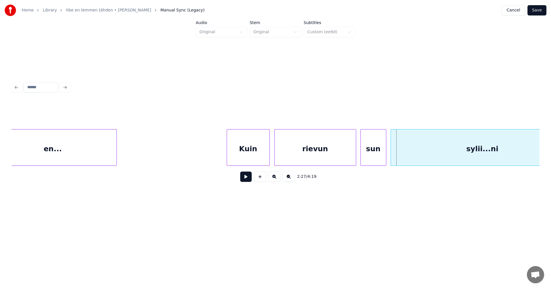
click at [293, 155] on div "rievun" at bounding box center [315, 149] width 81 height 39
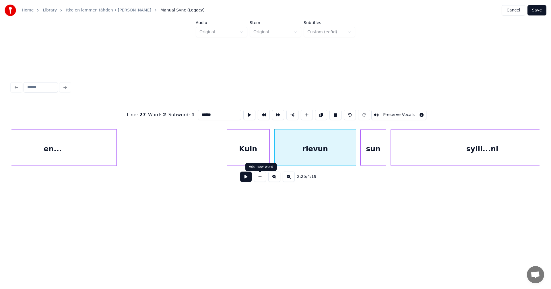
click at [250, 177] on button at bounding box center [245, 177] width 11 height 10
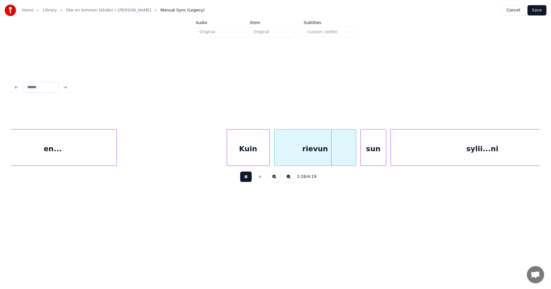
click at [250, 177] on button at bounding box center [245, 177] width 11 height 10
click at [264, 151] on div "Kuin" at bounding box center [248, 149] width 42 height 39
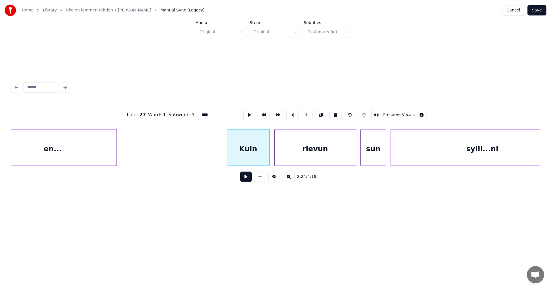
click at [251, 178] on button at bounding box center [245, 177] width 11 height 10
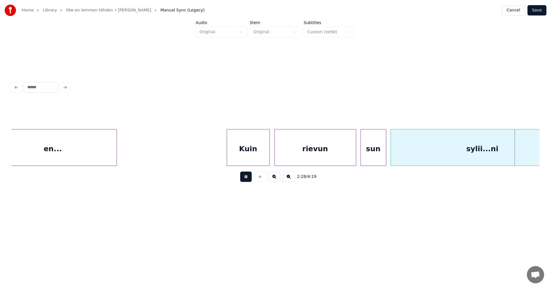
click at [250, 178] on button at bounding box center [245, 177] width 11 height 10
click at [538, 14] on button "Save" at bounding box center [536, 10] width 19 height 10
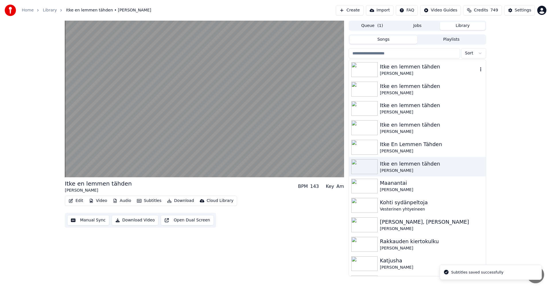
click at [375, 72] on img at bounding box center [364, 69] width 26 height 15
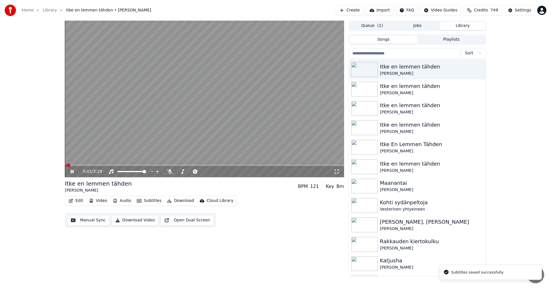
click at [170, 174] on div "0:01 / 3:28" at bounding box center [208, 172] width 251 height 6
click at [170, 172] on icon at bounding box center [170, 172] width 6 height 5
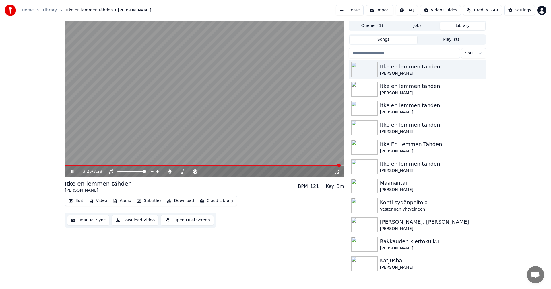
click at [73, 171] on icon at bounding box center [72, 171] width 3 height 3
click at [78, 201] on button "Edit" at bounding box center [75, 201] width 19 height 8
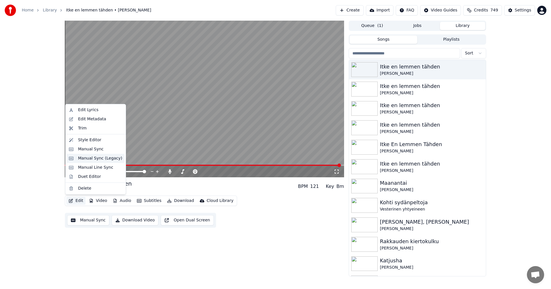
click at [92, 157] on div "Manual Sync (Legacy)" at bounding box center [100, 159] width 44 height 6
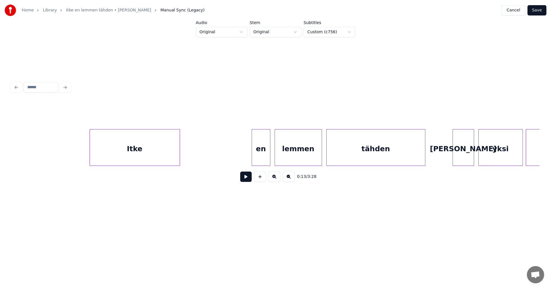
scroll to position [0, 4553]
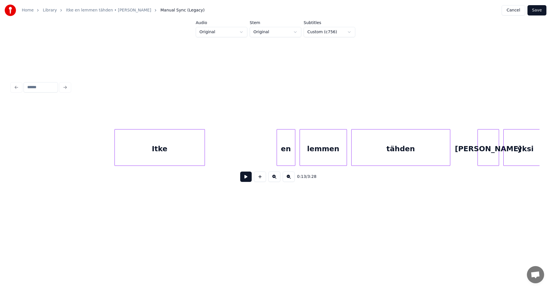
click at [168, 157] on div "Itke" at bounding box center [160, 149] width 90 height 39
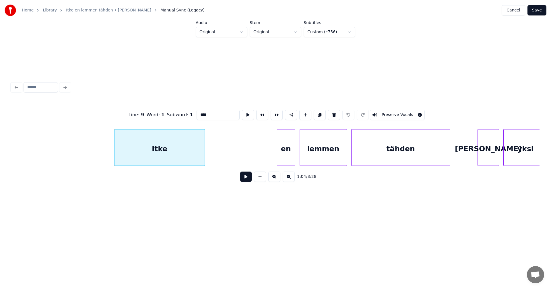
click at [247, 181] on button at bounding box center [245, 177] width 11 height 10
click at [246, 181] on button at bounding box center [245, 177] width 11 height 10
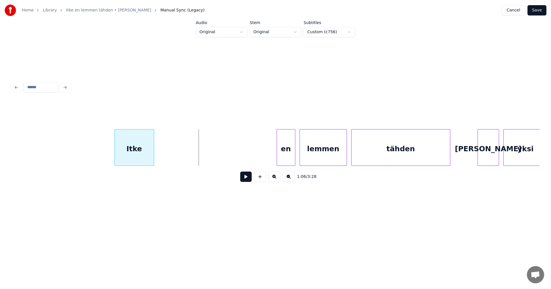
click at [153, 158] on div at bounding box center [153, 148] width 2 height 36
click at [244, 179] on button at bounding box center [245, 177] width 11 height 10
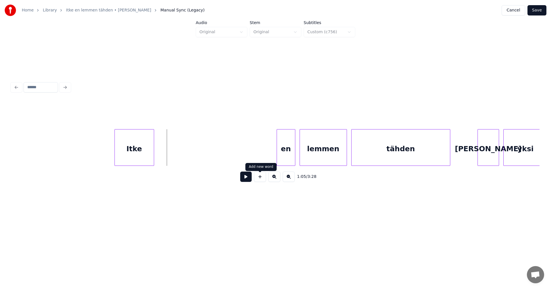
click at [262, 181] on button at bounding box center [260, 177] width 12 height 10
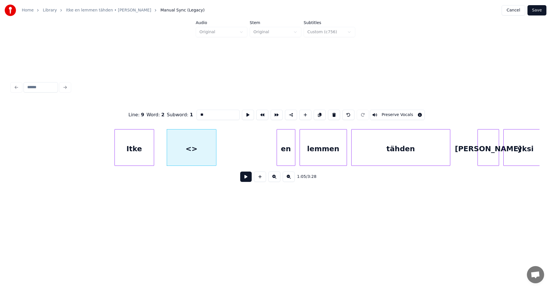
click at [215, 157] on div at bounding box center [215, 148] width 2 height 36
click at [144, 150] on div "Itke" at bounding box center [134, 149] width 39 height 39
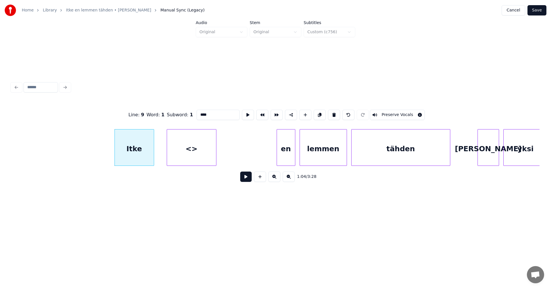
drag, startPoint x: 209, startPoint y: 114, endPoint x: 201, endPoint y: 116, distance: 7.8
click at [201, 116] on input "****" at bounding box center [217, 115] width 43 height 10
click at [145, 150] on div "It" at bounding box center [134, 149] width 39 height 39
click at [194, 143] on div "<>" at bounding box center [191, 149] width 49 height 39
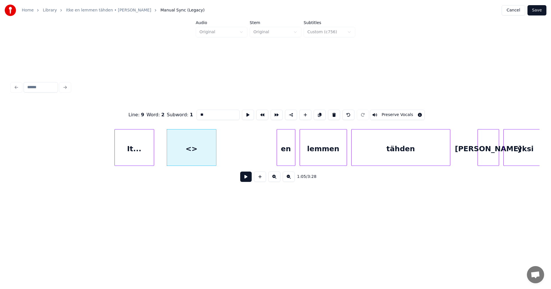
type input "*"
click at [151, 153] on div "It..." at bounding box center [134, 149] width 39 height 39
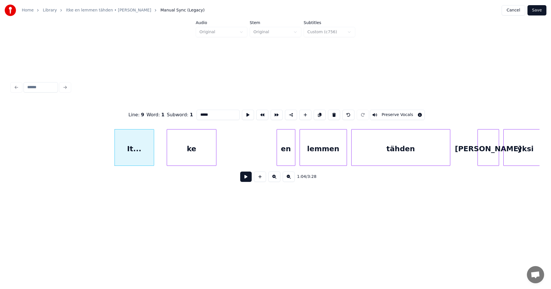
type input "*****"
click at [246, 181] on button at bounding box center [245, 177] width 11 height 10
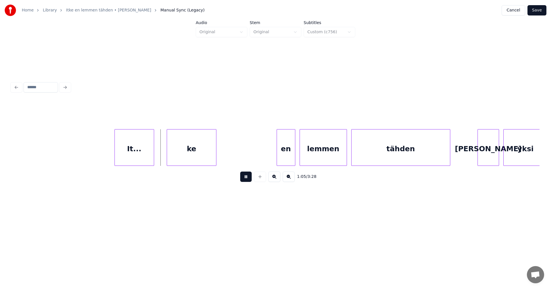
click at [246, 181] on button at bounding box center [245, 177] width 11 height 10
click at [159, 158] on div at bounding box center [158, 148] width 2 height 36
click at [154, 158] on div "It..." at bounding box center [137, 149] width 45 height 39
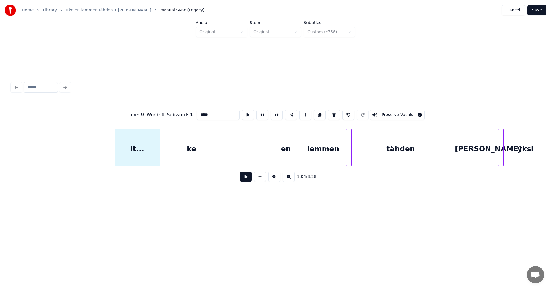
click at [247, 177] on button at bounding box center [245, 177] width 11 height 10
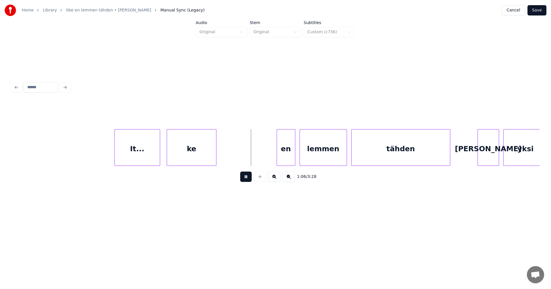
click at [247, 177] on button at bounding box center [245, 177] width 11 height 10
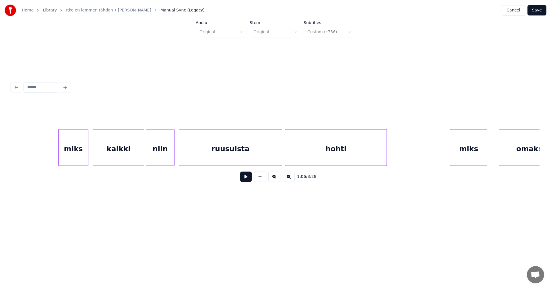
scroll to position [0, 8734]
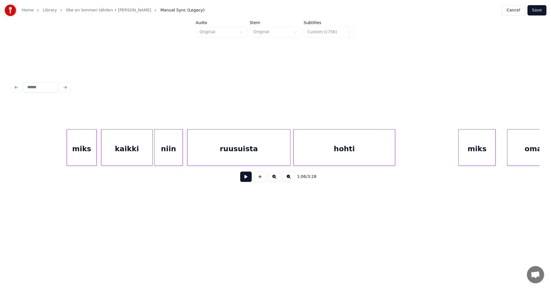
click at [273, 157] on div "ruusuista" at bounding box center [238, 149] width 103 height 39
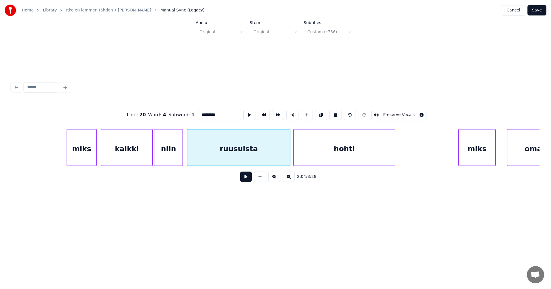
click at [246, 180] on button at bounding box center [245, 177] width 11 height 10
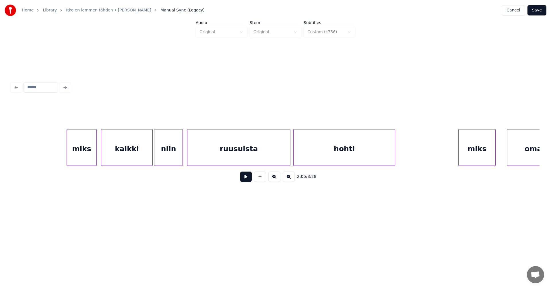
click at [247, 155] on div "ruusuista" at bounding box center [238, 149] width 103 height 39
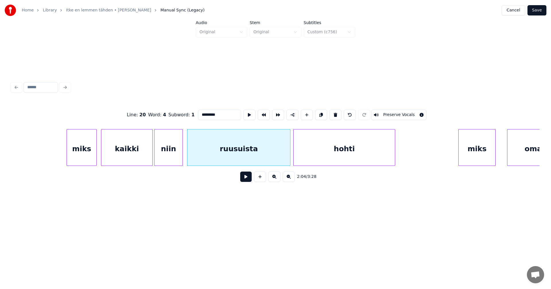
click at [213, 113] on input "*********" at bounding box center [219, 115] width 43 height 10
type input "*********"
click at [533, 16] on div "Home Library Itke en lemmen tähden • [PERSON_NAME] Manual Sync (Legacy) Cancel …" at bounding box center [275, 10] width 551 height 21
click at [540, 9] on button "Save" at bounding box center [536, 10] width 19 height 10
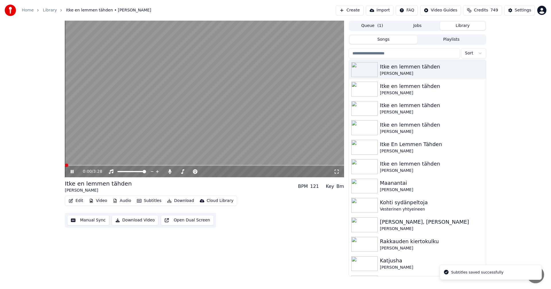
click at [123, 166] on span at bounding box center [204, 165] width 279 height 1
click at [145, 166] on span at bounding box center [204, 165] width 279 height 1
click at [150, 166] on span at bounding box center [108, 165] width 86 height 1
click at [141, 166] on span at bounding box center [111, 165] width 92 height 1
click at [262, 165] on span at bounding box center [204, 165] width 279 height 1
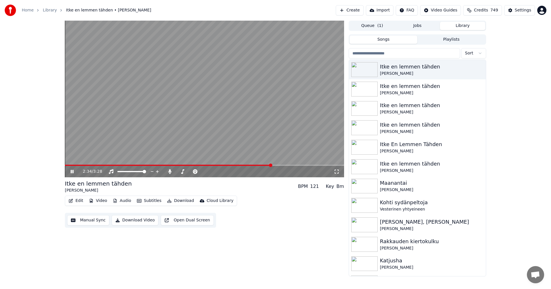
click at [272, 165] on span at bounding box center [204, 165] width 279 height 1
click at [124, 166] on span at bounding box center [181, 165] width 232 height 1
click at [144, 165] on span at bounding box center [204, 165] width 279 height 1
click at [149, 166] on span at bounding box center [107, 165] width 85 height 1
click at [73, 174] on icon at bounding box center [72, 171] width 3 height 3
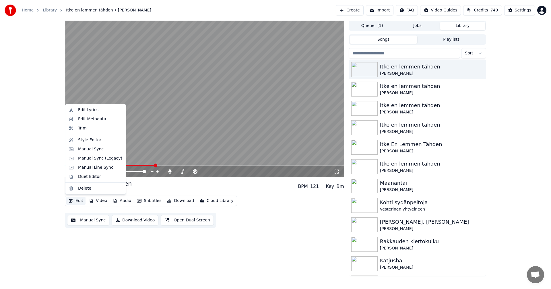
click at [81, 201] on button "Edit" at bounding box center [75, 201] width 19 height 8
click at [93, 159] on div "Manual Sync (Legacy)" at bounding box center [100, 159] width 44 height 6
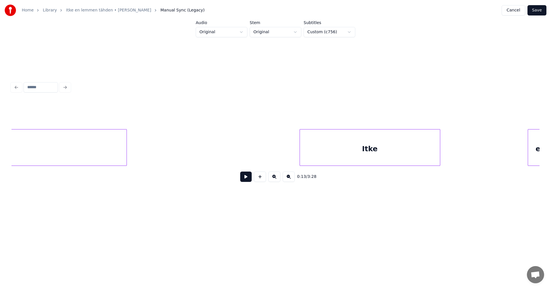
scroll to position [0, 11808]
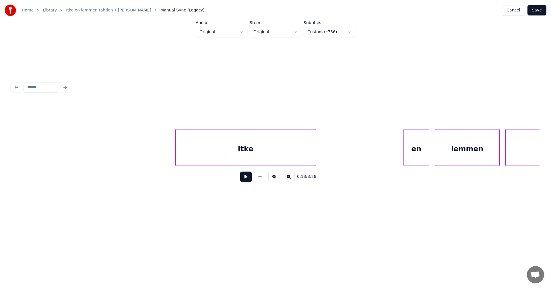
click at [264, 151] on div "Itke" at bounding box center [246, 149] width 140 height 39
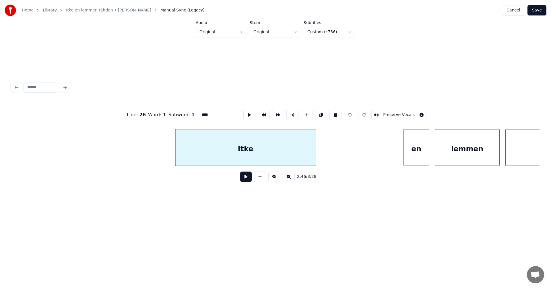
click at [249, 180] on button at bounding box center [245, 177] width 11 height 10
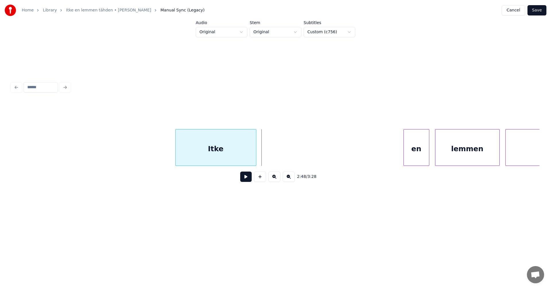
click at [256, 154] on div at bounding box center [255, 148] width 2 height 36
click at [247, 152] on div "Itke" at bounding box center [216, 149] width 81 height 39
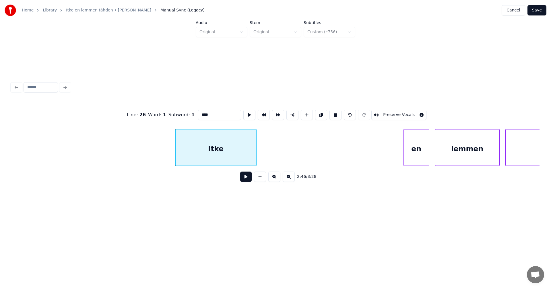
click at [209, 113] on input "****" at bounding box center [219, 115] width 43 height 10
type input "*****"
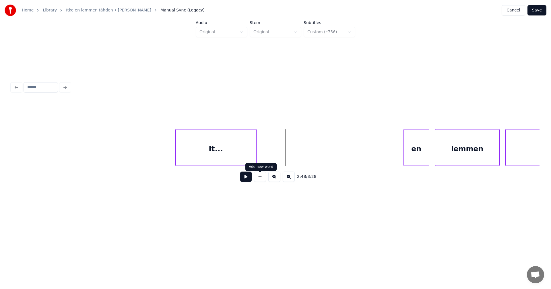
click at [264, 180] on button at bounding box center [260, 177] width 12 height 10
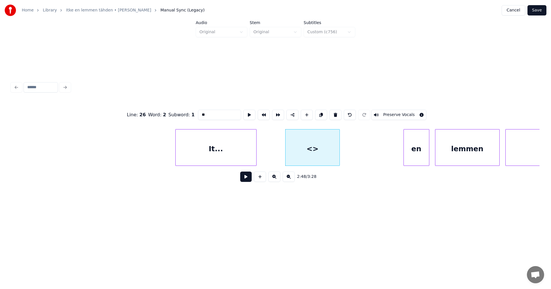
click at [339, 155] on div at bounding box center [339, 148] width 2 height 36
click at [314, 154] on div "<>" at bounding box center [313, 149] width 57 height 39
drag, startPoint x: 210, startPoint y: 111, endPoint x: 194, endPoint y: 112, distance: 15.8
click at [194, 112] on div "Line : 26 Word : 2 Subword : 1 ** Preserve Vocals" at bounding box center [275, 115] width 528 height 29
click at [211, 148] on div "It..." at bounding box center [216, 149] width 81 height 39
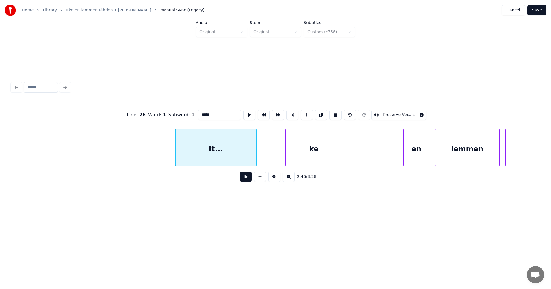
type input "*****"
click at [248, 180] on button at bounding box center [245, 177] width 11 height 10
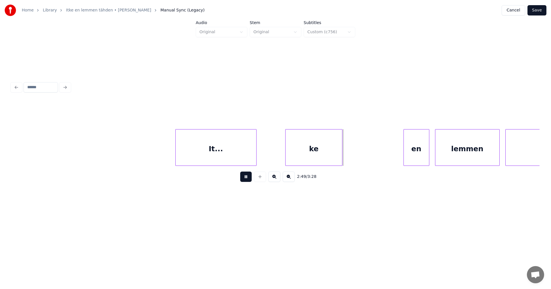
click at [248, 180] on button at bounding box center [245, 177] width 11 height 10
click at [541, 8] on button "Save" at bounding box center [536, 10] width 19 height 10
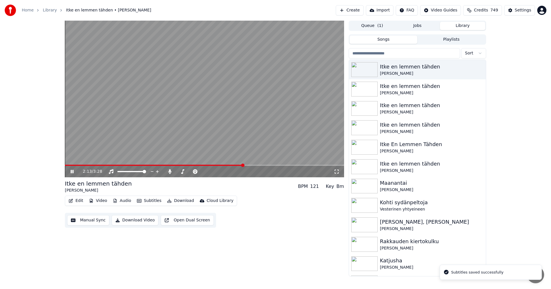
click at [244, 166] on span at bounding box center [204, 165] width 279 height 1
click at [256, 166] on div "2:13 / 3:28" at bounding box center [204, 171] width 279 height 11
click at [263, 166] on span at bounding box center [204, 165] width 279 height 1
click at [271, 166] on span at bounding box center [204, 165] width 279 height 1
click at [72, 172] on icon at bounding box center [75, 172] width 13 height 5
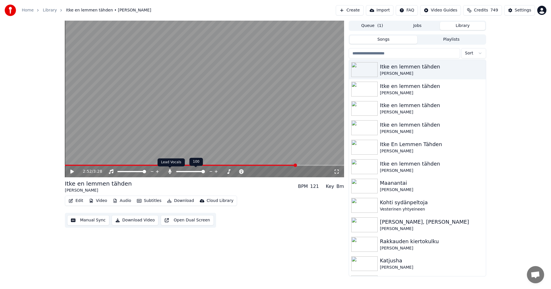
click at [170, 174] on icon at bounding box center [169, 172] width 3 height 5
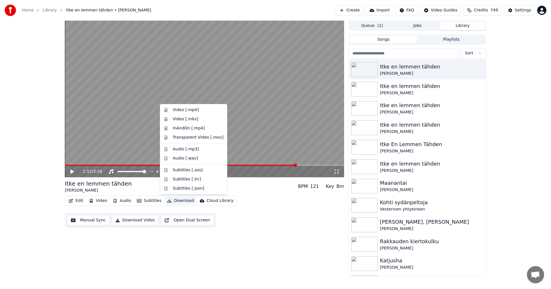
click at [179, 203] on button "Download" at bounding box center [181, 201] width 32 height 8
click at [188, 110] on div "Video [.mp4]" at bounding box center [186, 110] width 26 height 6
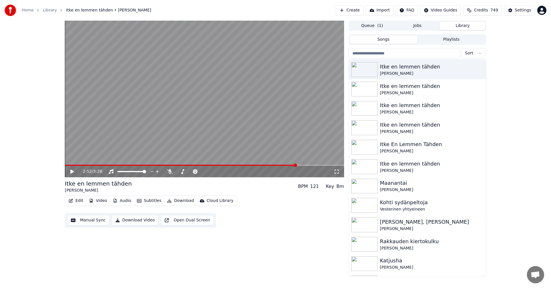
click at [459, 27] on button "Library" at bounding box center [462, 26] width 45 height 8
click at [374, 109] on img at bounding box center [364, 108] width 26 height 15
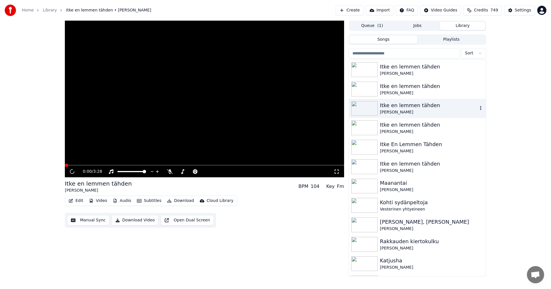
click at [374, 109] on img at bounding box center [364, 108] width 26 height 15
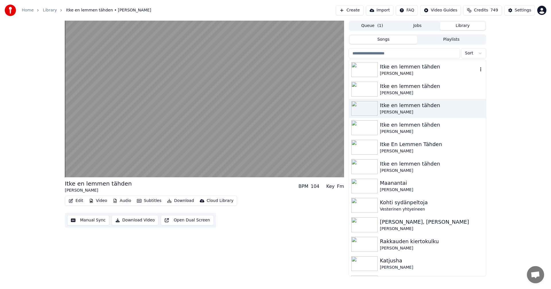
click at [374, 72] on img at bounding box center [364, 69] width 26 height 15
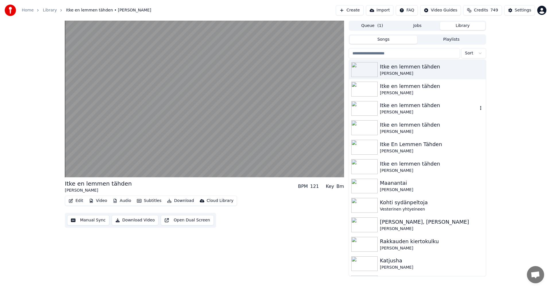
click at [368, 111] on img at bounding box center [364, 108] width 26 height 15
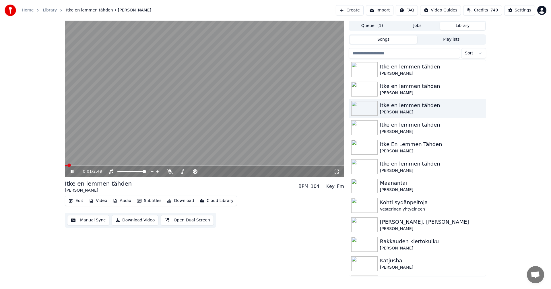
click at [73, 172] on icon at bounding box center [72, 171] width 3 height 3
click at [98, 201] on button "Video" at bounding box center [98, 201] width 23 height 8
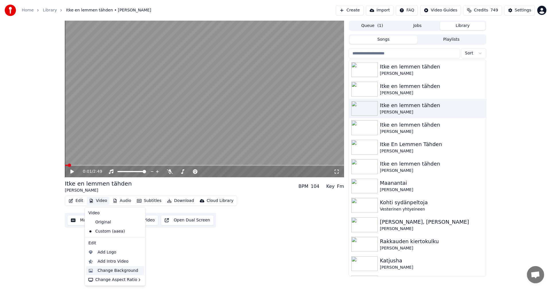
click at [115, 273] on div "Change Background" at bounding box center [118, 271] width 41 height 6
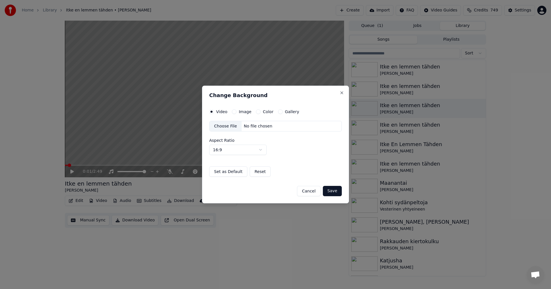
click at [236, 112] on div "Image" at bounding box center [242, 112] width 20 height 5
click at [233, 114] on button "Image" at bounding box center [234, 112] width 5 height 5
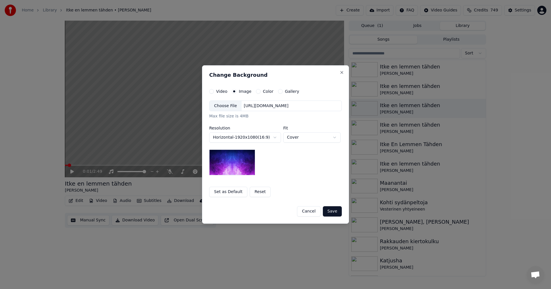
click at [234, 110] on div "Choose File" at bounding box center [225, 106] width 32 height 10
click at [332, 213] on button "Save" at bounding box center [332, 212] width 19 height 10
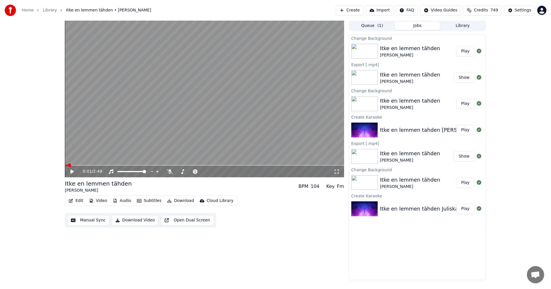
click at [466, 51] on button "Play" at bounding box center [465, 51] width 18 height 10
click at [73, 172] on icon at bounding box center [72, 171] width 3 height 3
click at [179, 202] on button "Download" at bounding box center [181, 201] width 32 height 8
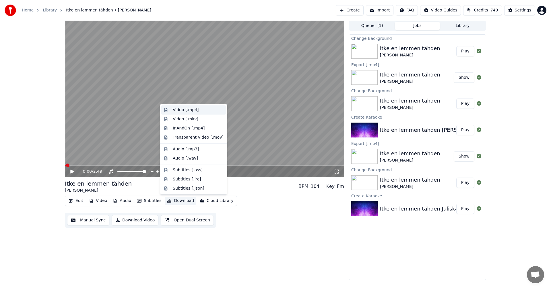
click at [189, 109] on div "Video [.mp4]" at bounding box center [186, 110] width 26 height 6
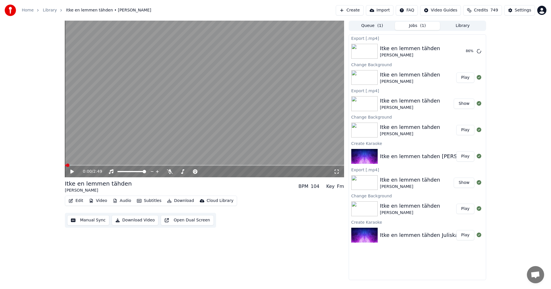
click at [373, 184] on img at bounding box center [364, 183] width 26 height 15
click at [373, 204] on img at bounding box center [364, 209] width 26 height 15
click at [362, 211] on img at bounding box center [364, 209] width 26 height 15
click at [364, 210] on img at bounding box center [364, 209] width 26 height 15
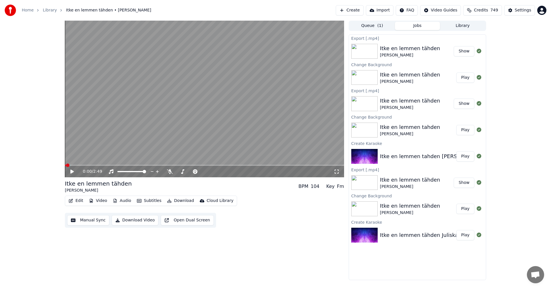
click at [364, 210] on img at bounding box center [364, 209] width 26 height 15
click at [464, 211] on button "Play" at bounding box center [465, 209] width 18 height 10
click at [72, 171] on icon at bounding box center [72, 171] width 3 height 3
click at [98, 202] on button "Video" at bounding box center [98, 201] width 23 height 8
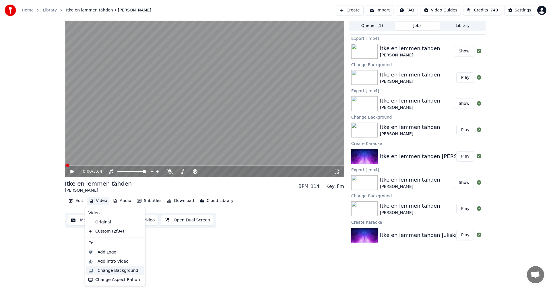
click at [114, 268] on div "Change Background" at bounding box center [118, 271] width 41 height 6
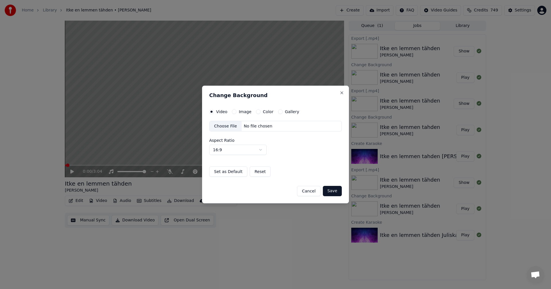
click at [234, 112] on button "Image" at bounding box center [234, 112] width 5 height 5
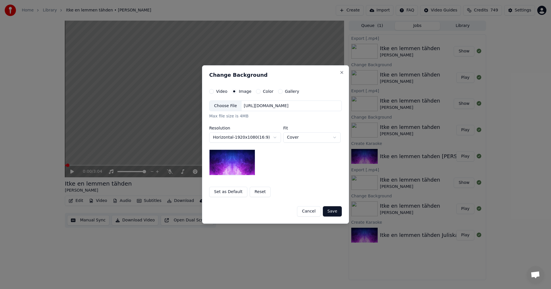
click at [229, 105] on div "Choose File" at bounding box center [225, 106] width 32 height 10
click at [332, 213] on button "Save" at bounding box center [332, 212] width 19 height 10
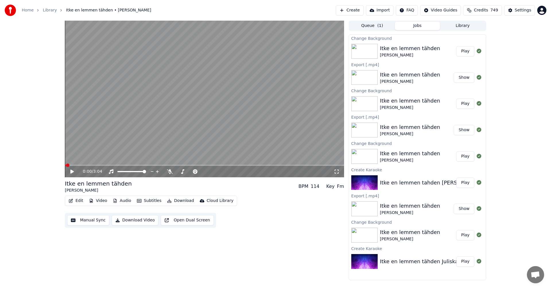
click at [469, 51] on button "Play" at bounding box center [465, 51] width 18 height 10
click at [72, 172] on icon at bounding box center [75, 172] width 13 height 5
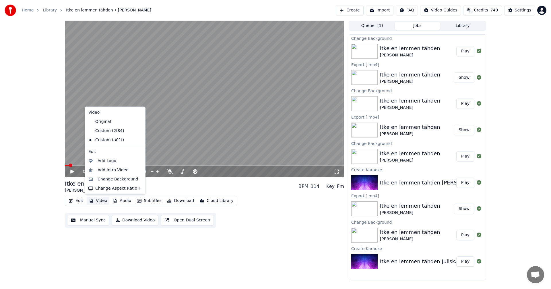
click at [98, 202] on button "Video" at bounding box center [98, 201] width 23 height 8
click at [111, 133] on div "Custom (2f84)" at bounding box center [110, 131] width 49 height 9
click at [96, 201] on button "Video" at bounding box center [98, 201] width 23 height 8
click at [106, 143] on div "Custom (a01f)" at bounding box center [110, 140] width 49 height 9
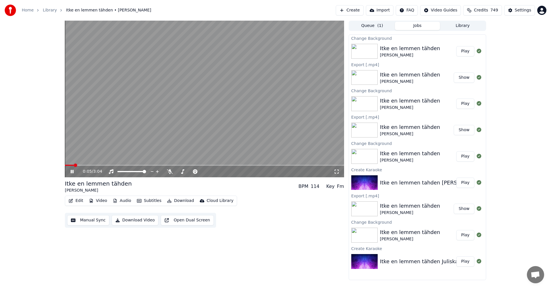
click at [72, 170] on icon at bounding box center [75, 172] width 13 height 5
click at [467, 236] on button "Play" at bounding box center [465, 235] width 18 height 10
click at [73, 172] on icon at bounding box center [72, 171] width 3 height 3
click at [102, 201] on button "Video" at bounding box center [98, 201] width 23 height 8
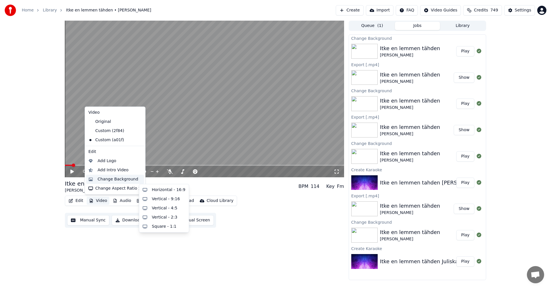
click at [115, 178] on div "Change Background" at bounding box center [118, 180] width 41 height 6
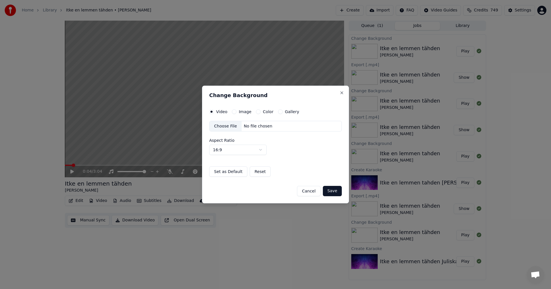
click at [235, 112] on button "Image" at bounding box center [234, 112] width 5 height 5
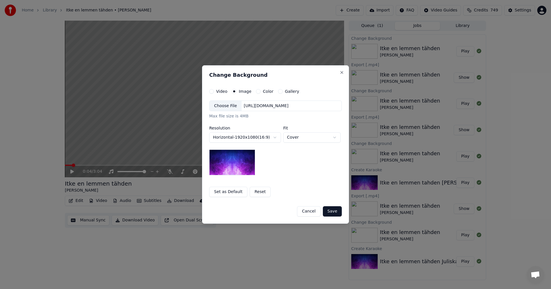
click at [231, 109] on div "Choose File" at bounding box center [225, 106] width 32 height 10
click at [333, 211] on button "Save" at bounding box center [332, 212] width 19 height 10
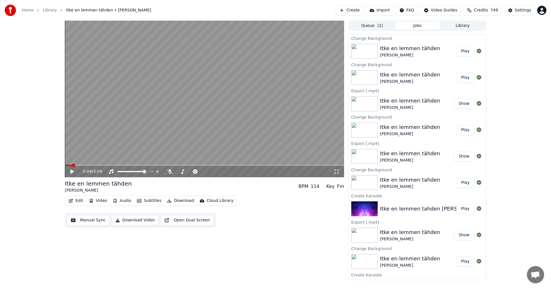
click at [462, 54] on button "Play" at bounding box center [465, 51] width 18 height 10
click at [171, 173] on icon at bounding box center [170, 172] width 6 height 5
click at [171, 172] on icon at bounding box center [169, 172] width 3 height 5
click at [97, 201] on button "Video" at bounding box center [98, 201] width 23 height 8
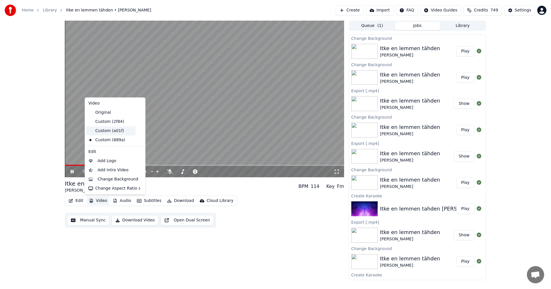
click at [116, 133] on div "Custom (a01f)" at bounding box center [110, 131] width 49 height 9
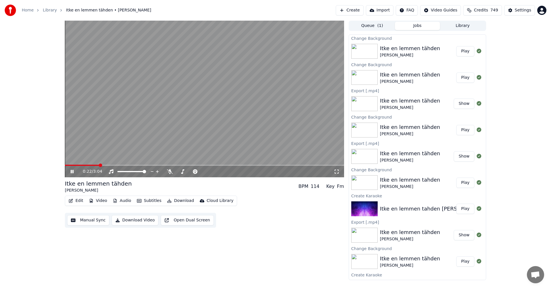
click at [73, 174] on icon at bounding box center [75, 172] width 13 height 5
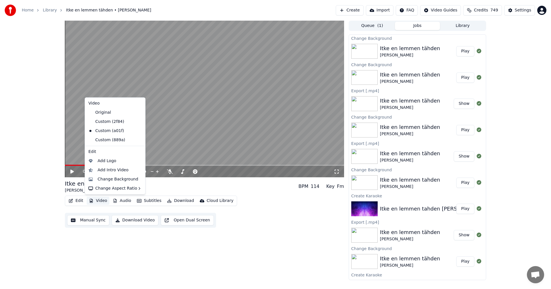
click at [103, 201] on button "Video" at bounding box center [98, 201] width 23 height 8
click at [119, 178] on div "Change Background" at bounding box center [118, 180] width 41 height 6
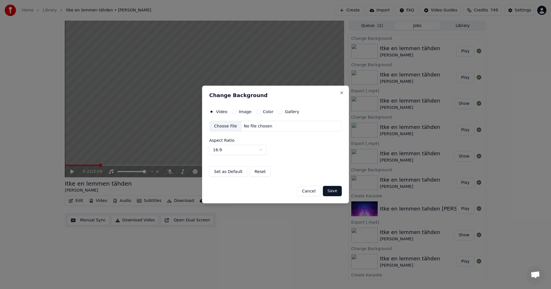
click at [233, 111] on button "Image" at bounding box center [234, 112] width 5 height 5
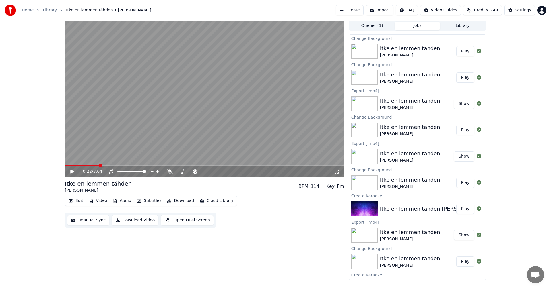
click at [102, 201] on button "Video" at bounding box center [98, 201] width 23 height 8
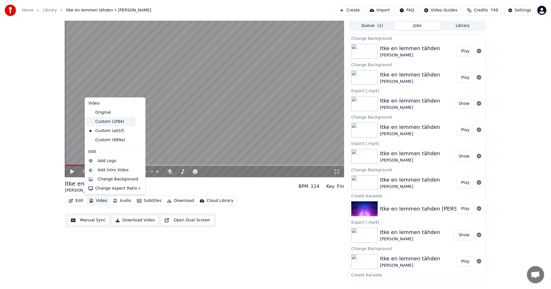
click at [115, 124] on div "Custom (2f84)" at bounding box center [110, 121] width 49 height 9
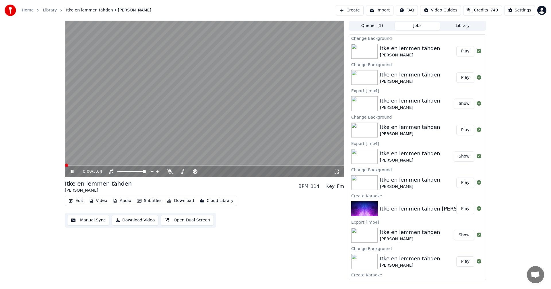
click at [102, 198] on button "Video" at bounding box center [98, 201] width 23 height 8
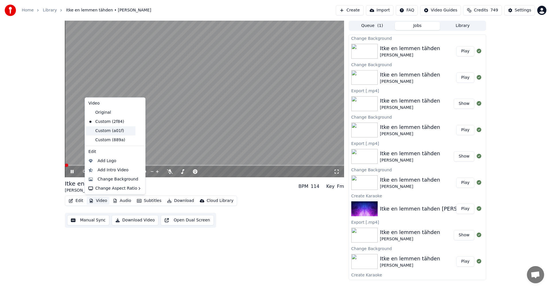
click at [112, 132] on div "Custom (a01f)" at bounding box center [110, 131] width 49 height 9
click at [102, 200] on button "Video" at bounding box center [98, 201] width 23 height 8
click at [104, 141] on div "Custom (889a)" at bounding box center [110, 140] width 49 height 9
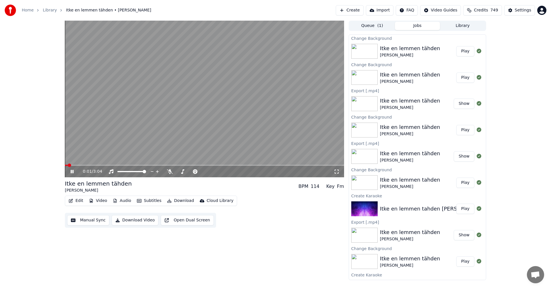
click at [76, 173] on icon at bounding box center [75, 172] width 13 height 5
click at [105, 203] on button "Video" at bounding box center [98, 201] width 23 height 8
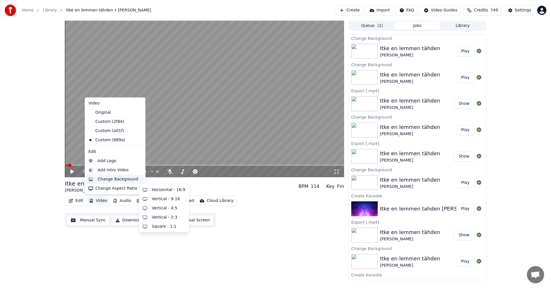
click at [102, 180] on div "Change Background" at bounding box center [118, 180] width 41 height 6
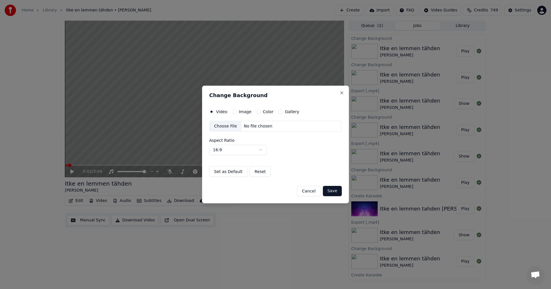
click at [233, 113] on button "Image" at bounding box center [234, 112] width 5 height 5
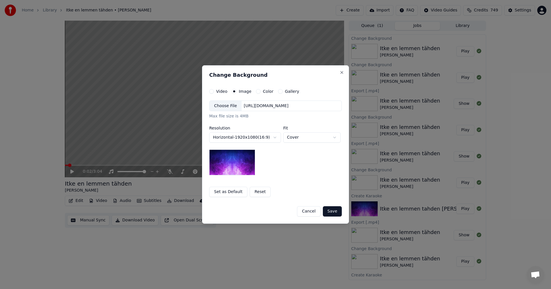
click at [229, 109] on div "Choose File" at bounding box center [225, 106] width 32 height 10
click at [336, 214] on button "Save" at bounding box center [332, 212] width 19 height 10
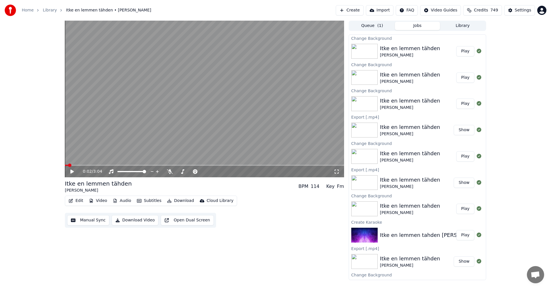
click at [461, 52] on button "Play" at bounding box center [465, 51] width 18 height 10
click at [73, 172] on icon at bounding box center [72, 171] width 3 height 3
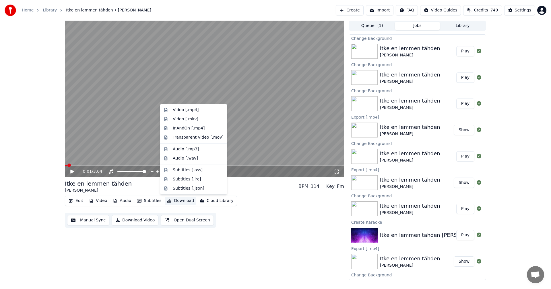
click at [183, 202] on button "Download" at bounding box center [181, 201] width 32 height 8
click at [188, 113] on div "Video [.mp4]" at bounding box center [193, 110] width 65 height 9
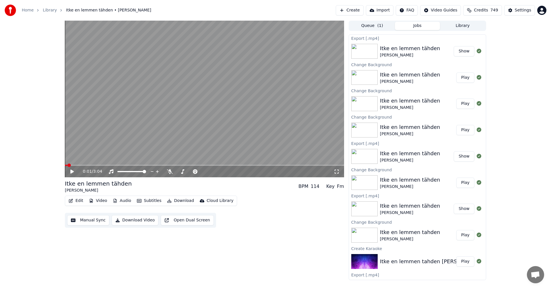
click at [460, 51] on button "Show" at bounding box center [464, 51] width 21 height 10
click at [38, 184] on div "0:01 / 3:04 Itke en lemmen tähden Juliska Koka BPM 114 Key Fm Edit Video Audio …" at bounding box center [275, 151] width 551 height 260
click at [102, 202] on button "Video" at bounding box center [98, 201] width 23 height 8
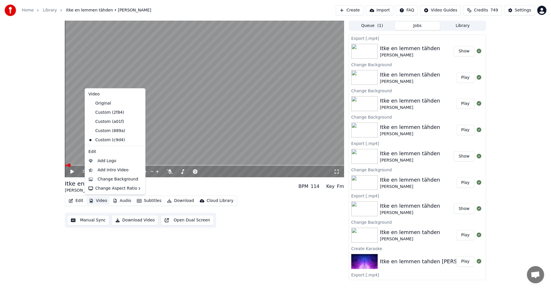
click at [56, 207] on div "0:01 / 3:04 Itke en lemmen tähden Juliska Koka BPM 114 Key Fm Edit Video Audio …" at bounding box center [275, 151] width 551 height 260
click at [105, 203] on button "Video" at bounding box center [98, 201] width 23 height 8
click at [117, 179] on div "Change Background" at bounding box center [118, 180] width 41 height 6
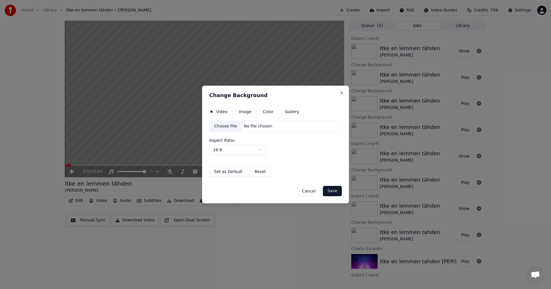
click at [234, 112] on button "Image" at bounding box center [234, 112] width 5 height 5
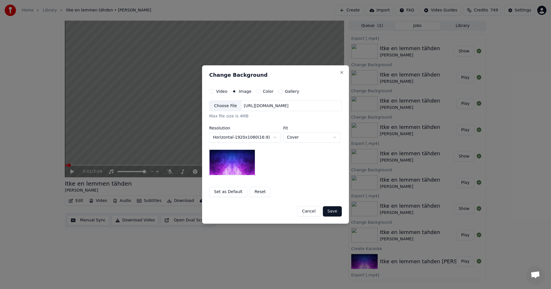
click at [234, 106] on div "Choose File" at bounding box center [225, 106] width 32 height 10
click at [332, 213] on button "Save" at bounding box center [332, 212] width 19 height 10
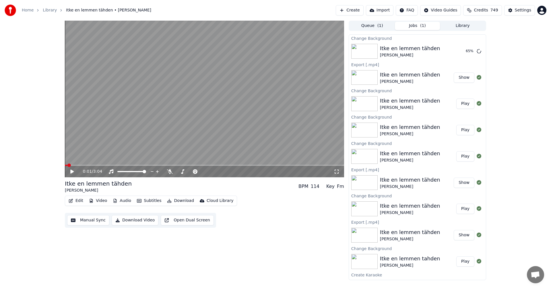
click at [408, 261] on div "Itke en lemmen tahden" at bounding box center [410, 259] width 60 height 8
click at [462, 263] on button "Play" at bounding box center [465, 262] width 18 height 10
click at [70, 172] on icon at bounding box center [75, 172] width 13 height 5
click at [374, 186] on img at bounding box center [364, 183] width 26 height 15
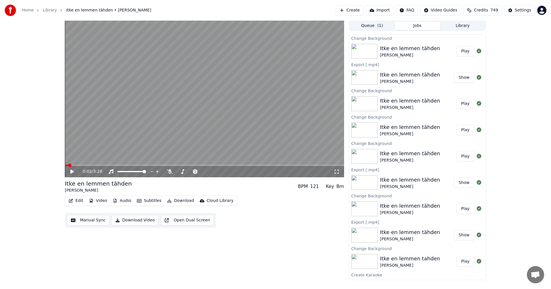
click at [460, 209] on button "Play" at bounding box center [465, 209] width 18 height 10
click at [74, 170] on icon at bounding box center [75, 172] width 13 height 5
click at [72, 174] on div "0:09 / 2:49" at bounding box center [204, 172] width 275 height 6
click at [71, 173] on icon at bounding box center [71, 172] width 3 height 4
click at [110, 165] on span at bounding box center [204, 165] width 279 height 1
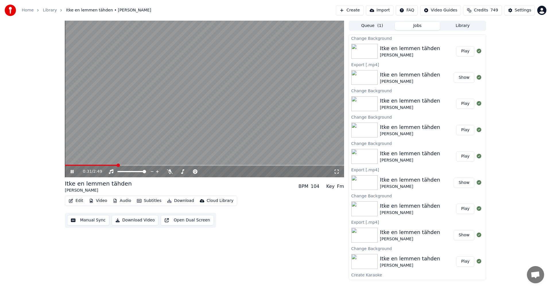
click at [71, 172] on icon at bounding box center [75, 172] width 13 height 5
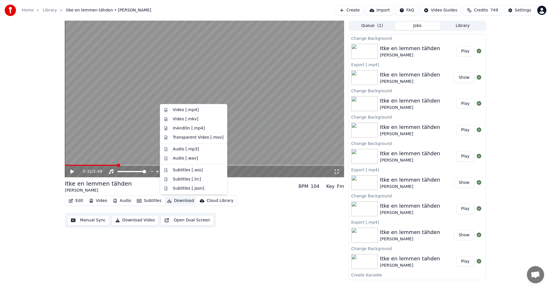
click at [180, 201] on button "Download" at bounding box center [181, 201] width 32 height 8
click at [185, 112] on div "Video [.mp4]" at bounding box center [186, 110] width 26 height 6
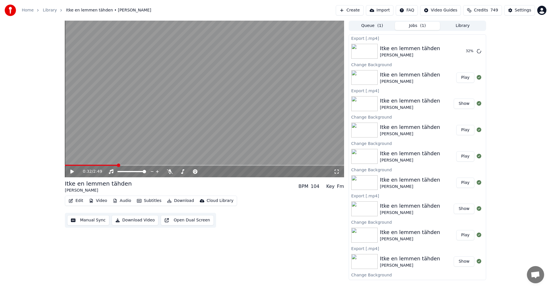
click at [462, 80] on button "Play" at bounding box center [465, 78] width 18 height 10
click at [94, 165] on span at bounding box center [204, 165] width 279 height 1
click at [115, 166] on span at bounding box center [204, 165] width 279 height 1
click at [73, 173] on icon at bounding box center [72, 171] width 3 height 3
click at [183, 202] on button "Download" at bounding box center [181, 201] width 32 height 8
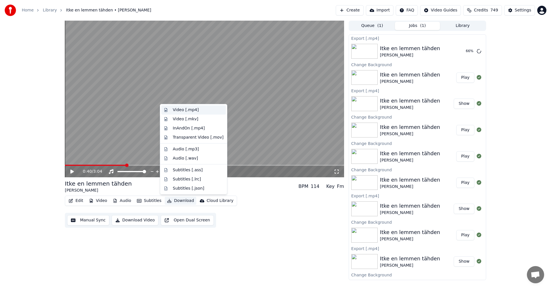
click at [192, 110] on div "Video [.mp4]" at bounding box center [186, 110] width 26 height 6
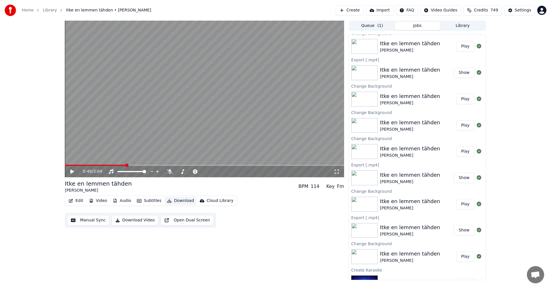
scroll to position [115, 0]
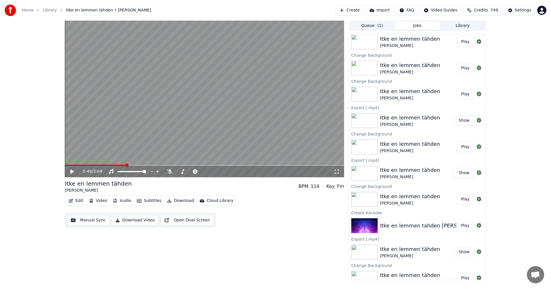
click at [371, 201] on img at bounding box center [364, 199] width 26 height 15
click at [458, 202] on button "Play" at bounding box center [465, 199] width 18 height 10
click at [79, 200] on button "Edit" at bounding box center [75, 201] width 19 height 8
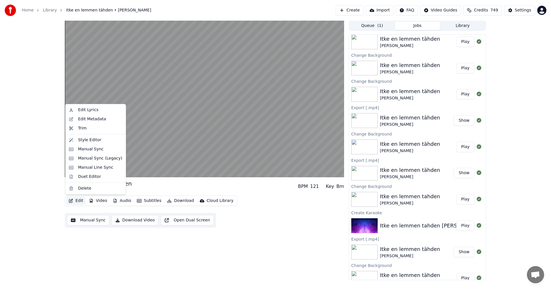
click at [135, 181] on div "Itke en lemmen tähden [PERSON_NAME] BPM 121 Key Bm" at bounding box center [204, 187] width 279 height 14
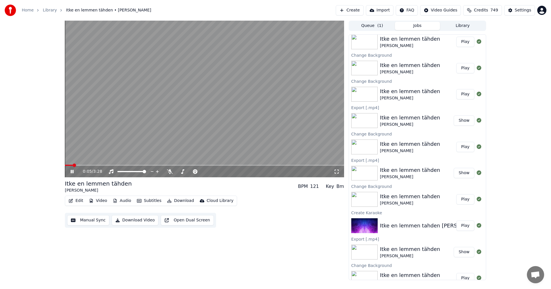
click at [73, 172] on icon at bounding box center [72, 171] width 3 height 3
click at [105, 202] on button "Video" at bounding box center [98, 201] width 23 height 8
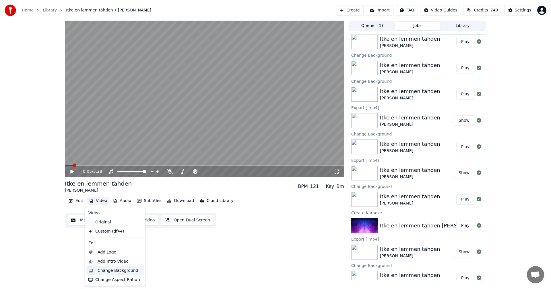
click at [118, 270] on div "Change Background" at bounding box center [118, 271] width 41 height 6
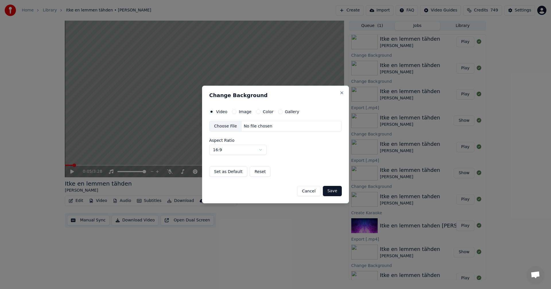
click at [234, 111] on button "Image" at bounding box center [234, 112] width 5 height 5
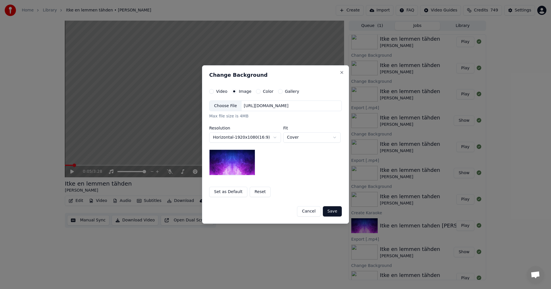
click at [231, 106] on div "Choose File" at bounding box center [225, 106] width 32 height 10
click at [334, 212] on button "Save" at bounding box center [332, 212] width 19 height 10
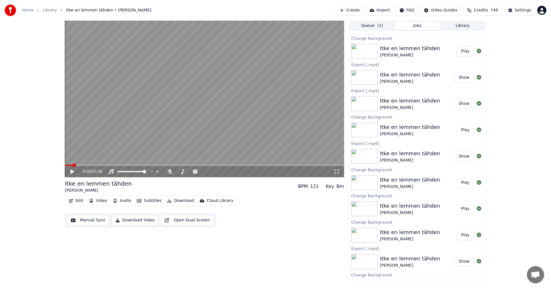
click at [462, 55] on button "Play" at bounding box center [465, 51] width 18 height 10
click at [74, 172] on icon at bounding box center [75, 172] width 13 height 5
click at [183, 202] on button "Download" at bounding box center [181, 201] width 32 height 8
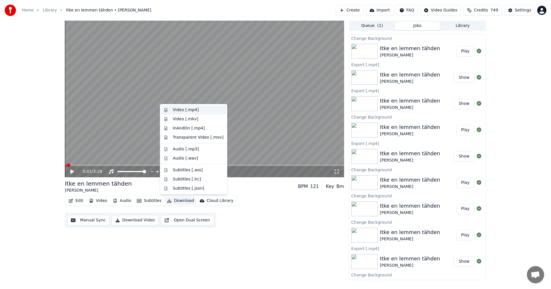
click at [194, 112] on div "Video [.mp4]" at bounding box center [186, 110] width 26 height 6
